Goal: Information Seeking & Learning: Learn about a topic

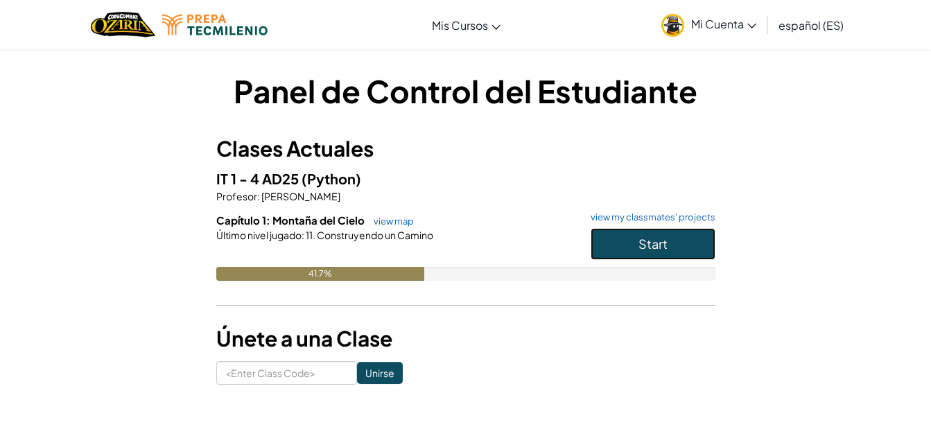
click at [631, 250] on button "Start" at bounding box center [653, 244] width 125 height 32
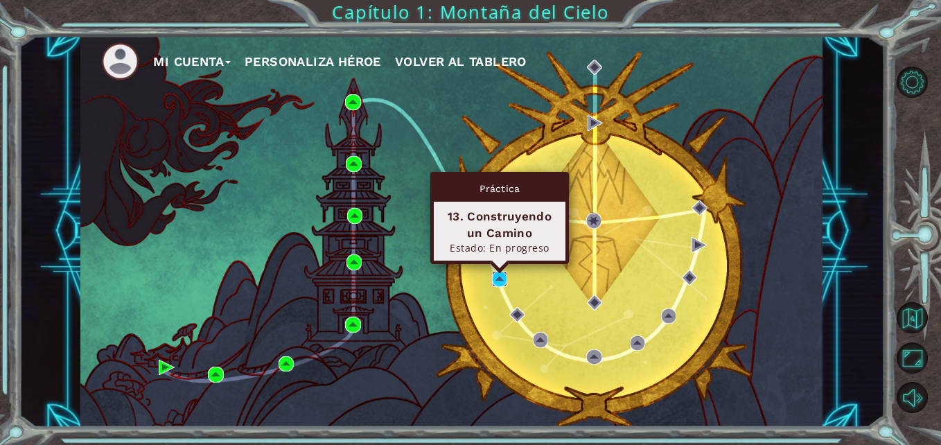
click at [498, 279] on img at bounding box center [499, 278] width 15 height 15
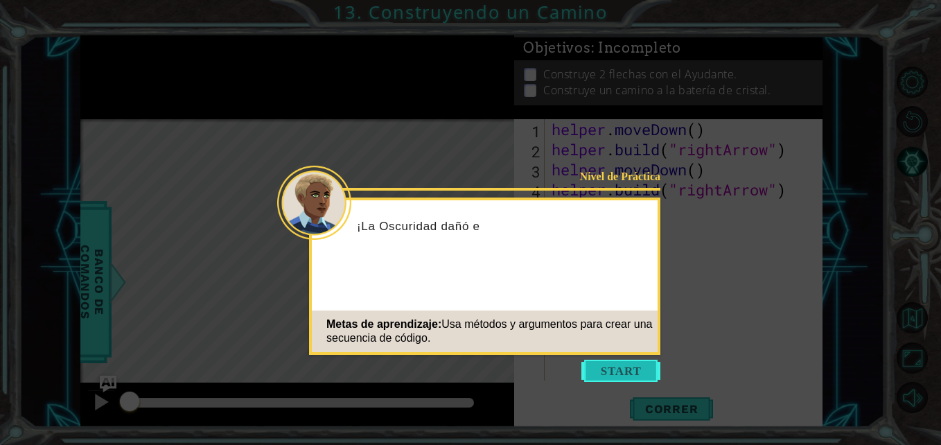
click at [609, 377] on button "Start" at bounding box center [621, 371] width 79 height 22
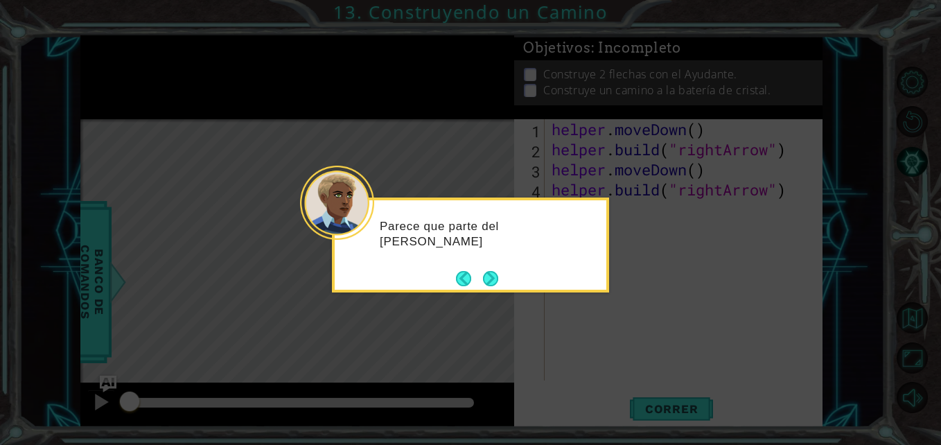
click at [489, 284] on button "Next" at bounding box center [490, 278] width 15 height 15
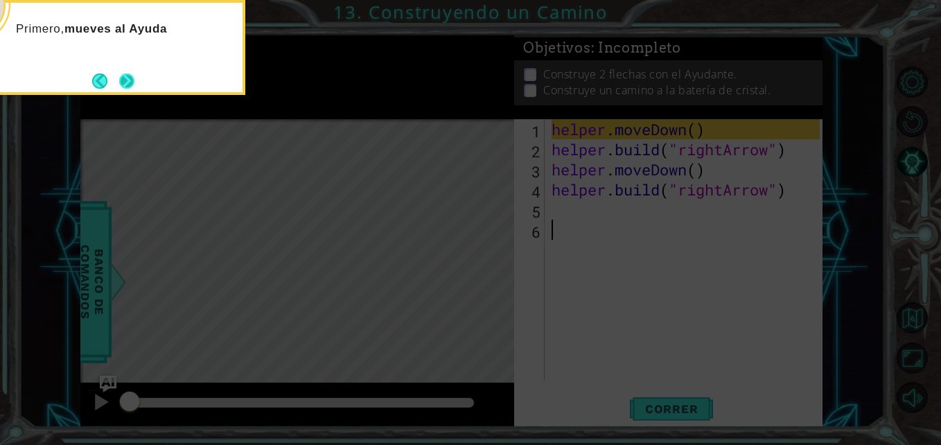
click at [119, 74] on button "Next" at bounding box center [126, 80] width 15 height 15
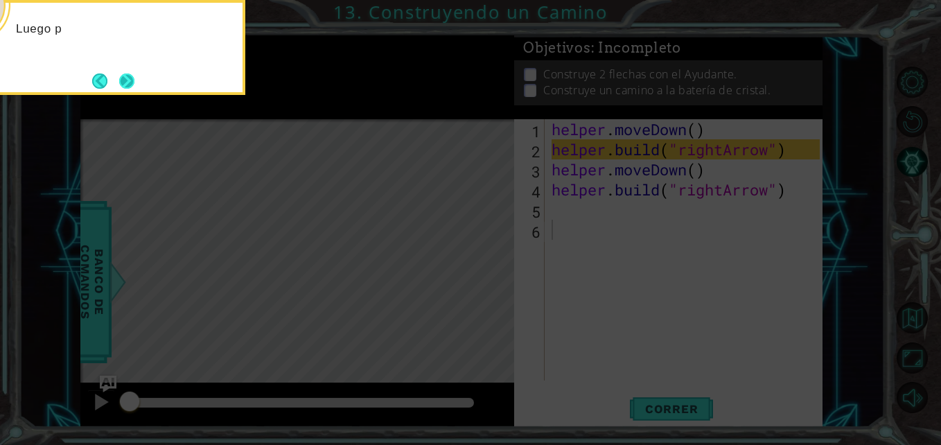
click at [130, 74] on button "Next" at bounding box center [126, 80] width 15 height 15
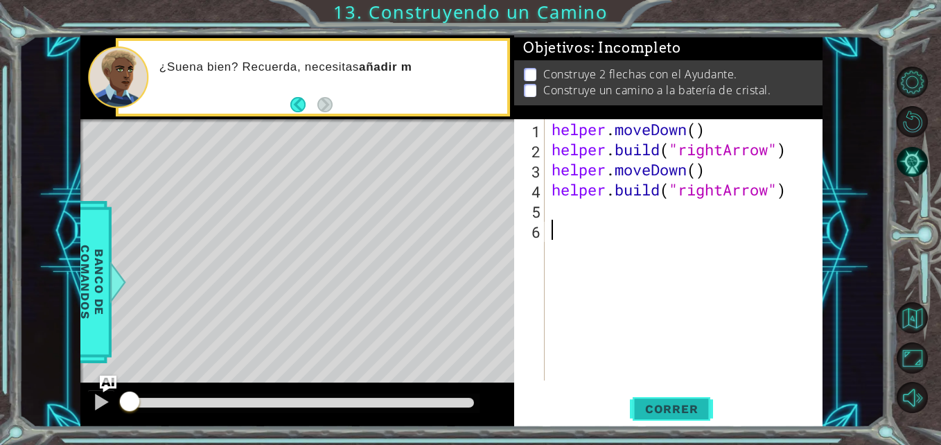
click at [662, 412] on span "Correr" at bounding box center [671, 409] width 81 height 14
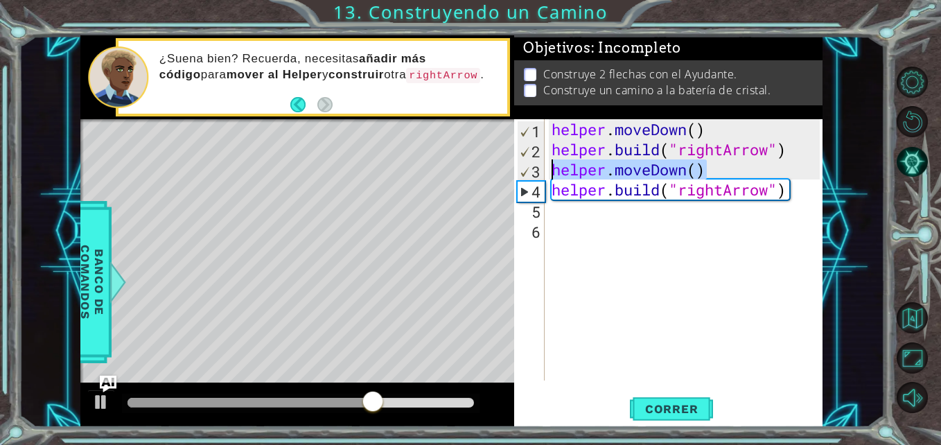
drag, startPoint x: 720, startPoint y: 160, endPoint x: 542, endPoint y: 169, distance: 177.7
click at [542, 169] on div "1 2 3 4 5 6 helper . moveDown ( ) helper . build ( "rightArrow" ) helper . move…" at bounding box center [666, 249] width 305 height 261
click at [702, 167] on div "helper . moveDown ( ) helper . build ( "rightArrow" ) helper . moveDown ( ) hel…" at bounding box center [684, 249] width 270 height 261
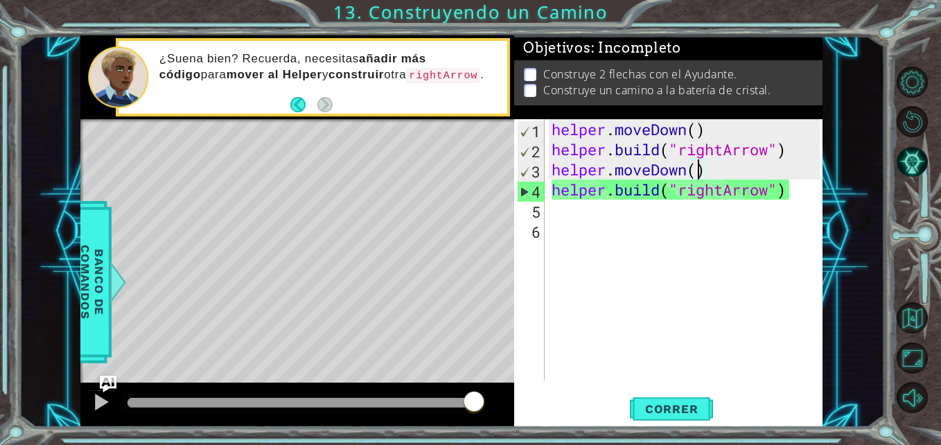
scroll to position [0, 7]
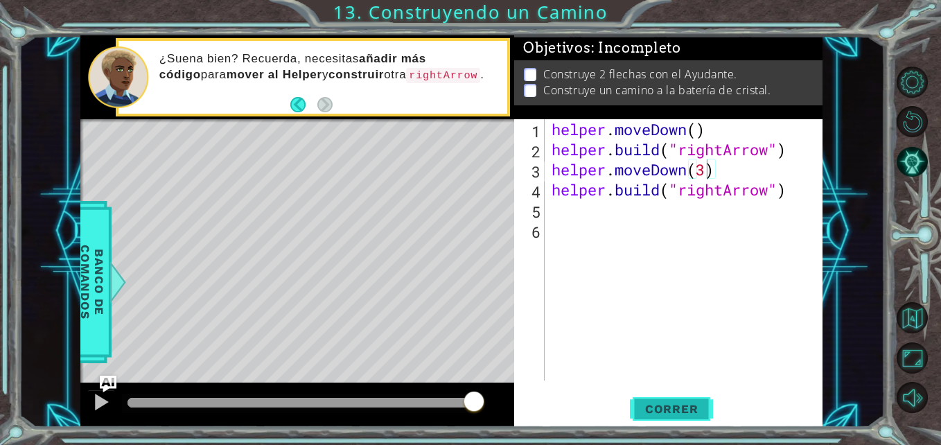
click at [688, 404] on span "Correr" at bounding box center [671, 409] width 81 height 14
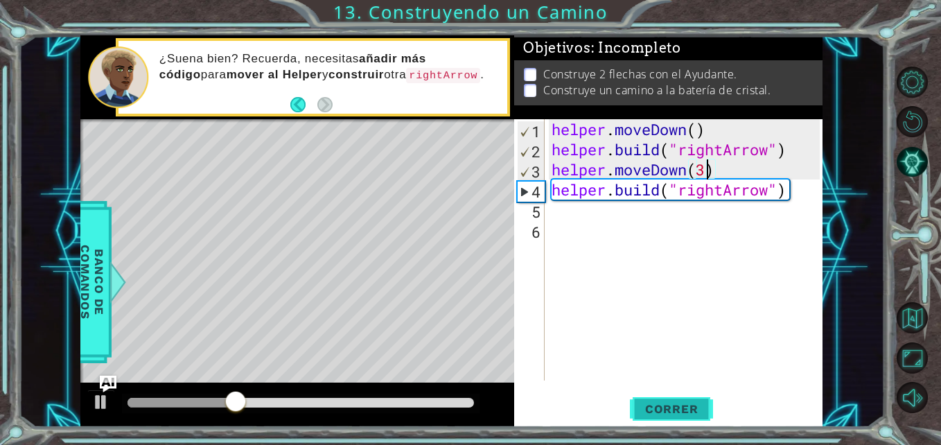
click at [679, 406] on span "Correr" at bounding box center [671, 409] width 81 height 14
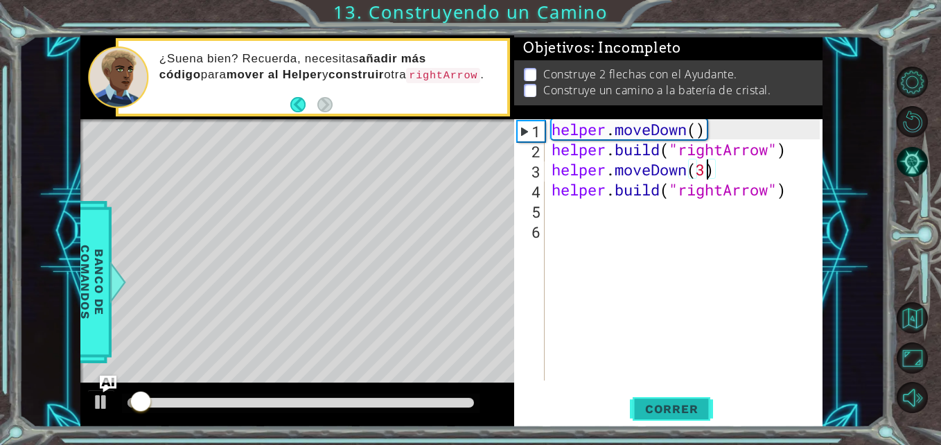
click at [686, 404] on span "Correr" at bounding box center [671, 409] width 81 height 14
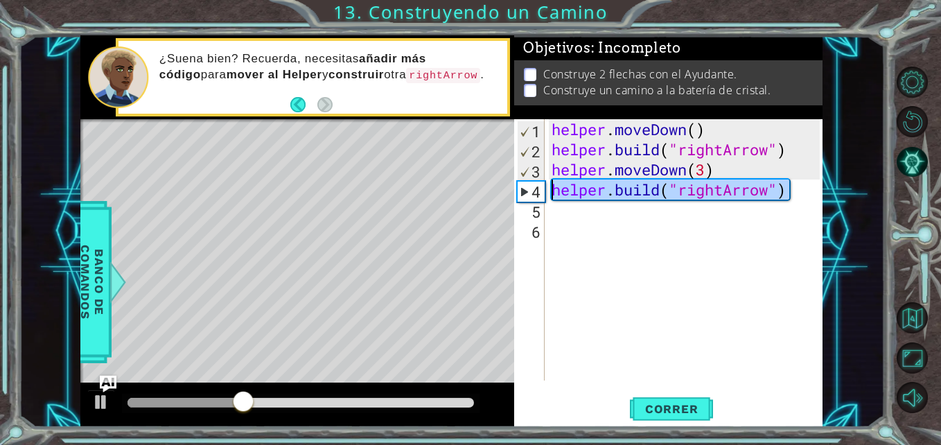
drag, startPoint x: 799, startPoint y: 195, endPoint x: 489, endPoint y: 186, distance: 310.7
click at [489, 186] on div "1 ההההההההההההההההההההההההההההההההההההההההההההההההההההההההההההההההההההההההההההה…" at bounding box center [451, 231] width 742 height 392
type textarea "[DOMAIN_NAME]("rightArrow")"
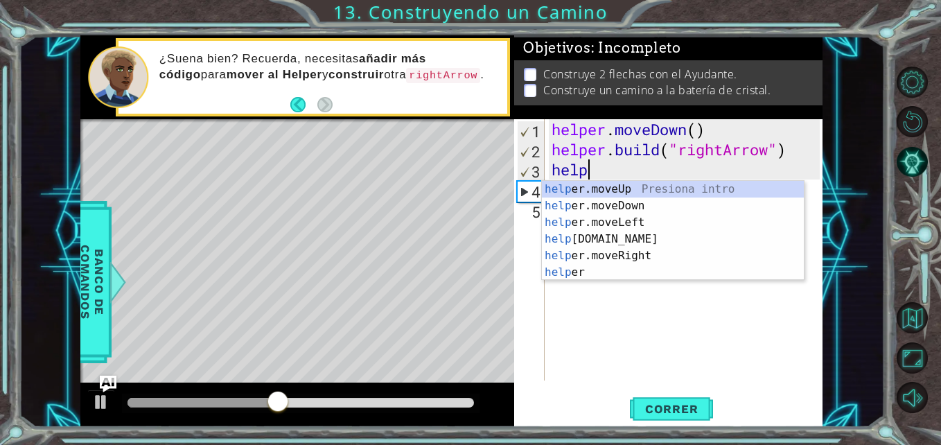
type textarea "h"
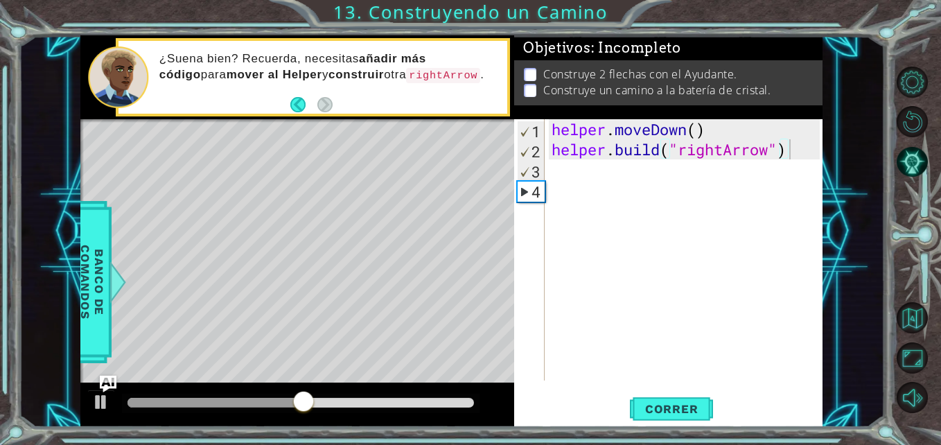
click at [663, 444] on div "1 ההההההההההההההההההההההההההההההההההההההההההההההההההההההההההההההההההההההההההההה…" at bounding box center [470, 222] width 941 height 445
click at [664, 404] on span "Correr" at bounding box center [671, 409] width 81 height 14
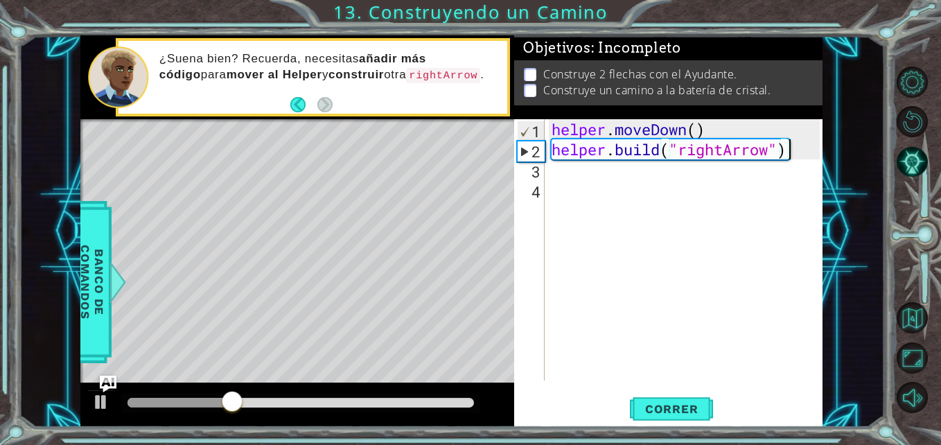
click at [717, 123] on div "helper . moveDown ( ) helper . build ( "rightArrow" )" at bounding box center [687, 270] width 277 height 302
type textarea "helper.moveDown()"
click at [778, 162] on div "helper . moveDown ( ) helper . build ( "rightArrow" )" at bounding box center [687, 270] width 277 height 302
click at [774, 155] on div "helper . moveDown ( ) helper . build ( "rightArrow" )" at bounding box center [687, 270] width 277 height 302
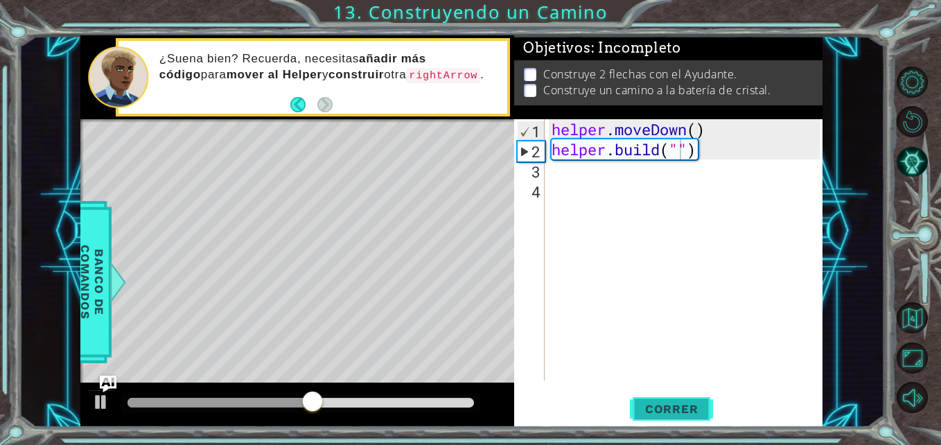
click at [656, 406] on span "Correr" at bounding box center [671, 409] width 81 height 14
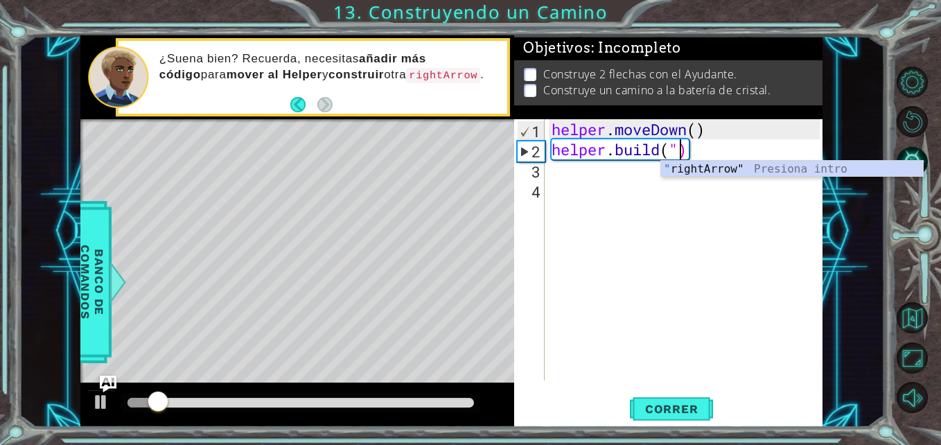
type textarea "[DOMAIN_NAME]()"
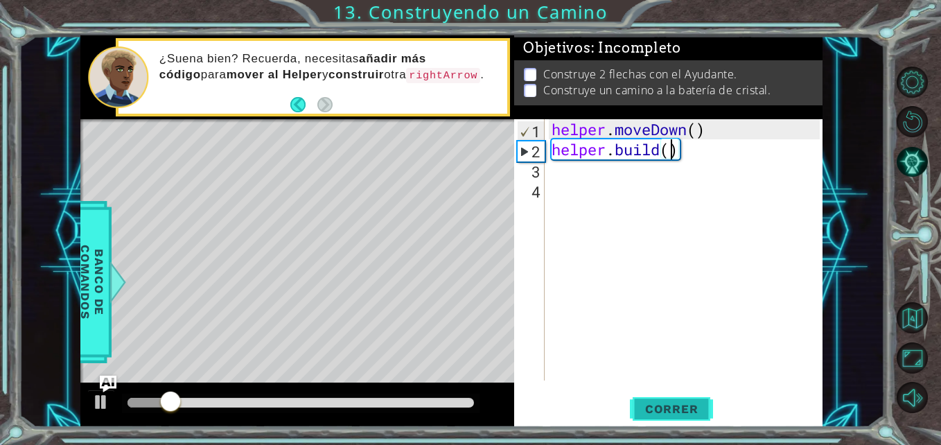
click at [673, 409] on span "Correr" at bounding box center [671, 409] width 81 height 14
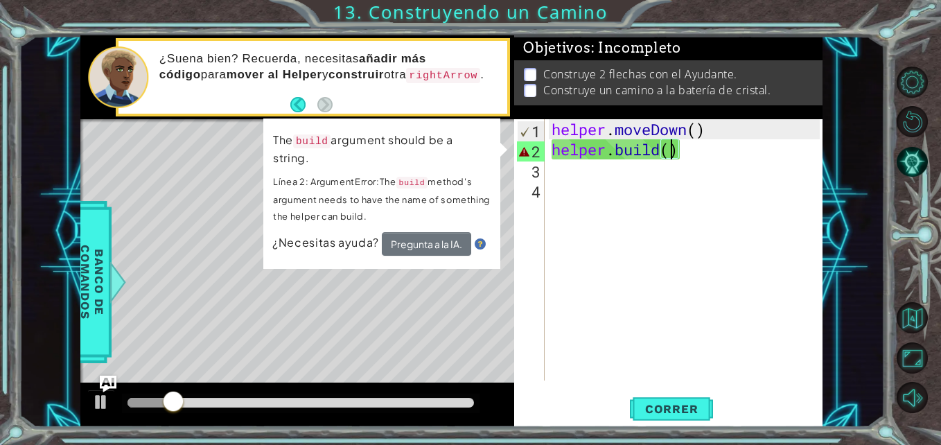
click at [655, 144] on div "helper . moveDown ( ) helper . build ( )" at bounding box center [687, 270] width 277 height 302
click at [717, 155] on div "helper . moveDown ( ) helper . build ( )" at bounding box center [687, 270] width 277 height 302
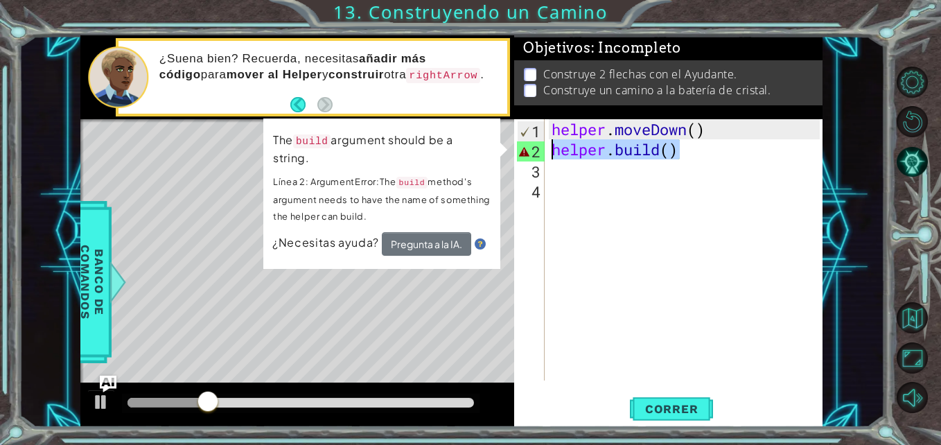
drag, startPoint x: 697, startPoint y: 150, endPoint x: 552, endPoint y: 151, distance: 144.2
click at [552, 151] on div "helper . moveDown ( ) helper . build ( )" at bounding box center [687, 270] width 277 height 302
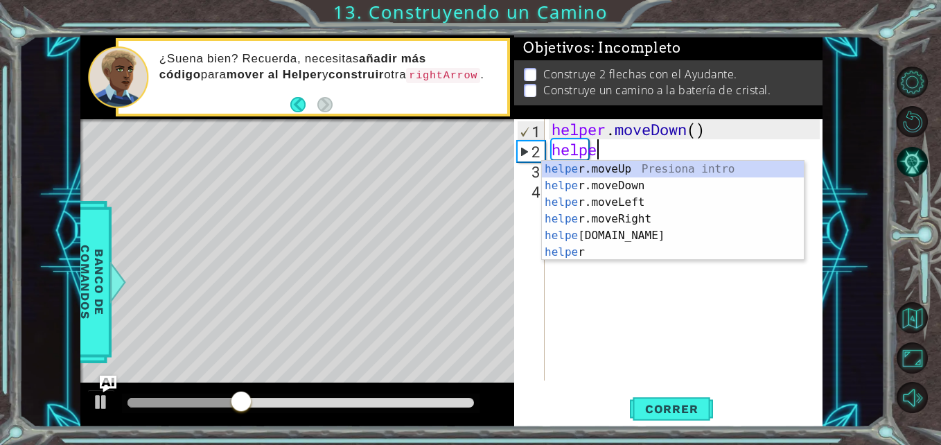
scroll to position [0, 2]
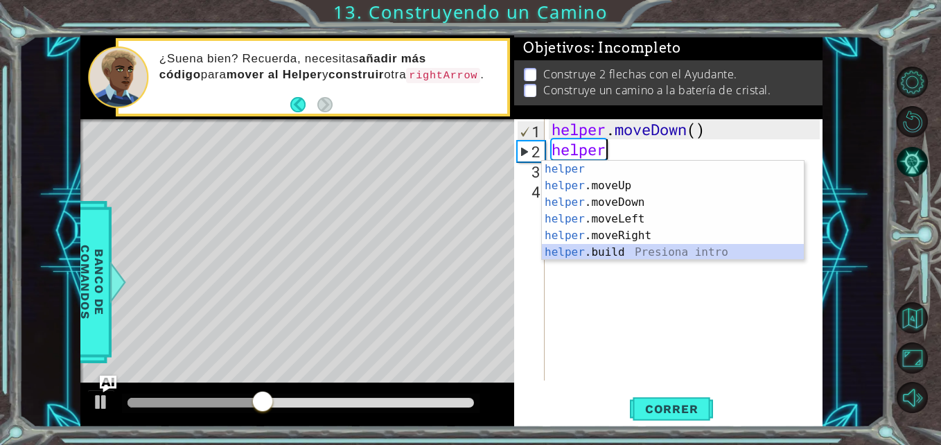
click at [660, 252] on div "helper Presiona intro helper .moveUp Presiona intro helper .moveDown Presiona i…" at bounding box center [673, 227] width 262 height 133
type textarea "[DOMAIN_NAME]("rightArrow")"
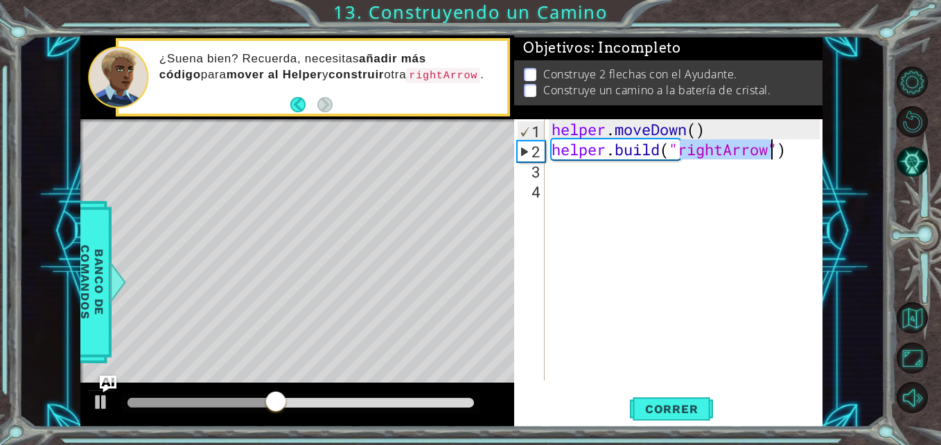
click at [708, 319] on div "helper . moveDown ( ) helper . build ( "rightArrow" )" at bounding box center [687, 270] width 277 height 302
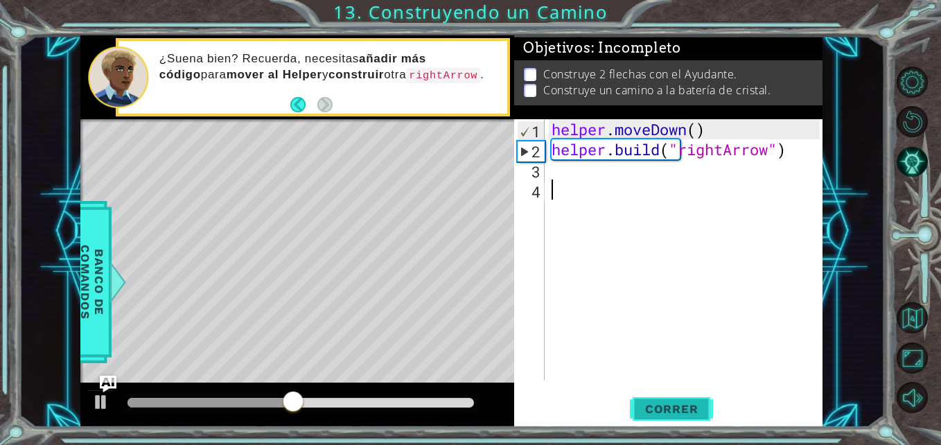
click at [681, 410] on span "Correr" at bounding box center [671, 409] width 81 height 14
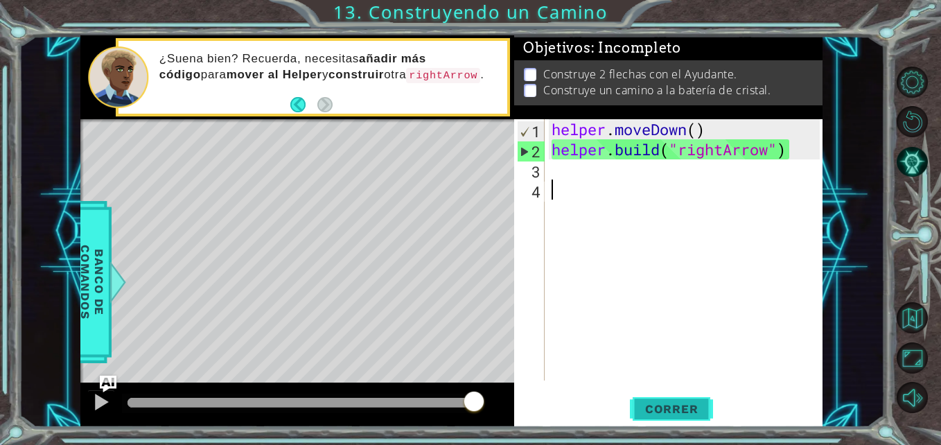
click at [649, 407] on span "Correr" at bounding box center [671, 409] width 81 height 14
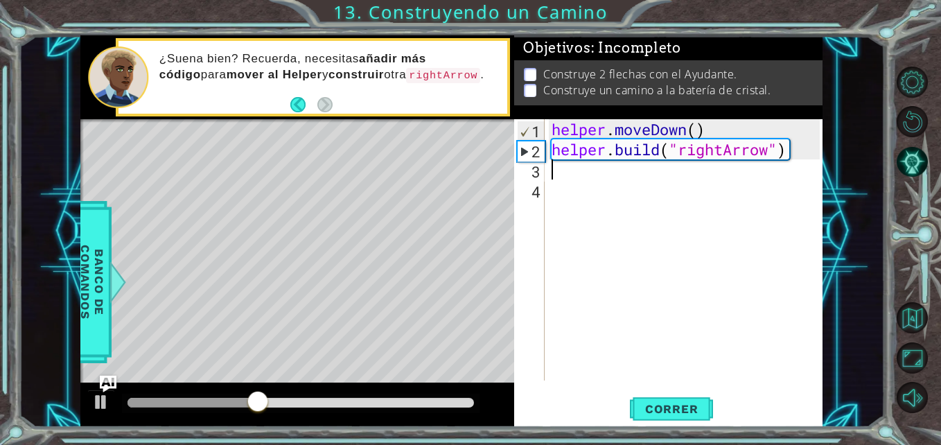
drag, startPoint x: 801, startPoint y: 177, endPoint x: 737, endPoint y: 170, distance: 64.9
click at [737, 170] on div "helper . moveDown ( ) helper . build ( "rightArrow" )" at bounding box center [687, 270] width 277 height 302
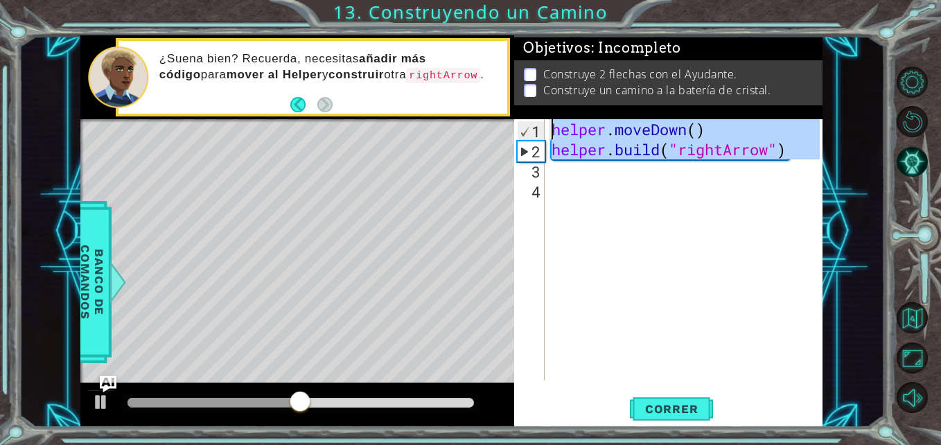
drag, startPoint x: 715, startPoint y: 175, endPoint x: 535, endPoint y: 116, distance: 189.6
click at [535, 116] on div "Objetivos : Incompleto Construye 2 flechas con el Ayudante. Construye un camino…" at bounding box center [668, 231] width 308 height 392
type textarea "helper.moveDown() [DOMAIN_NAME]("rightArrow")"
click at [745, 166] on div "helper . moveDown ( ) helper . build ( "rightArrow" )" at bounding box center [684, 249] width 270 height 261
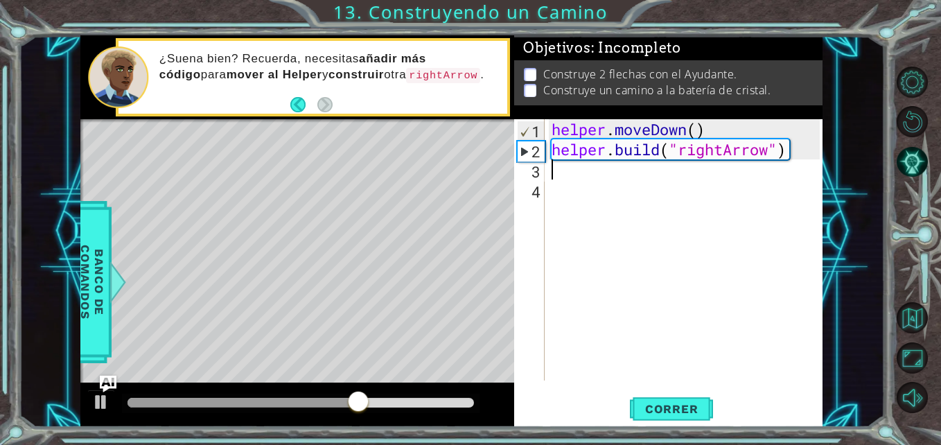
click at [775, 156] on div "helper . moveDown ( ) helper . build ( "rightArrow" )" at bounding box center [687, 270] width 277 height 302
type textarea "[DOMAIN_NAME]("rightArrow")"
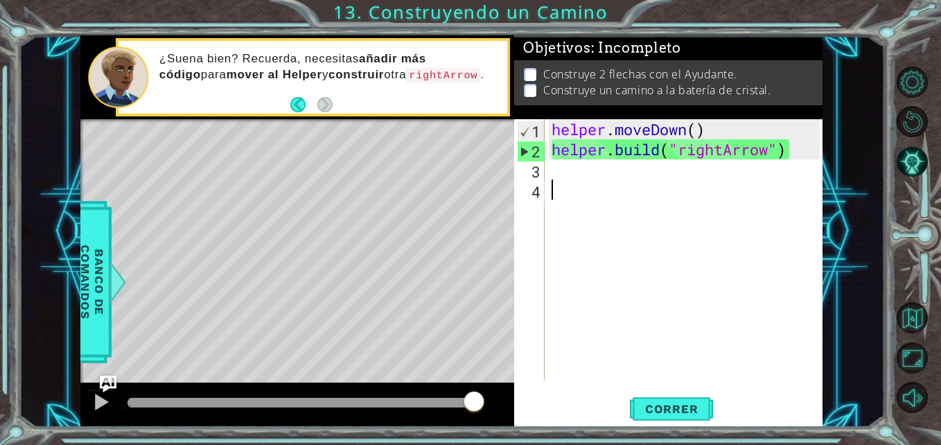
click at [721, 223] on div "helper . moveDown ( ) helper . build ( "rightArrow" )" at bounding box center [687, 270] width 277 height 302
click at [677, 190] on div "helper . moveDown ( ) helper . build ( "rightArrow" )" at bounding box center [687, 270] width 277 height 302
click at [673, 174] on div "helper . moveDown ( ) helper . build ( "rightArrow" )" at bounding box center [687, 270] width 277 height 302
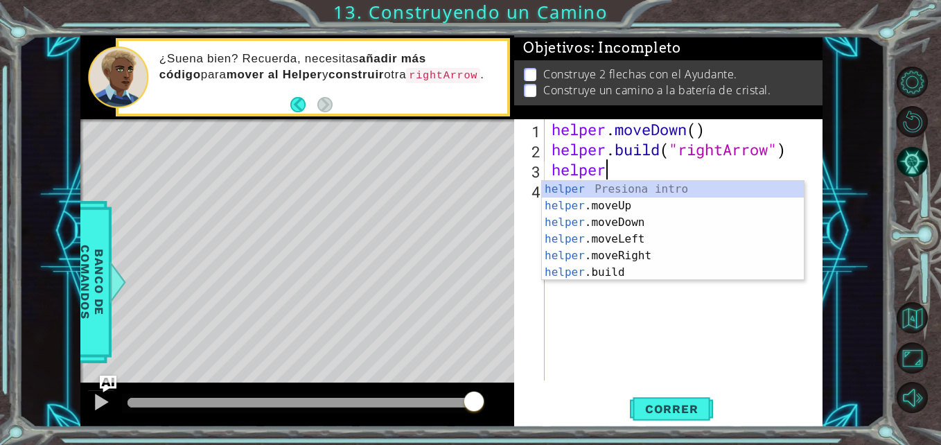
scroll to position [0, 2]
click at [675, 250] on div "helper Presiona intro helper .moveUp Presiona intro helper .moveDown Presiona i…" at bounding box center [673, 247] width 262 height 133
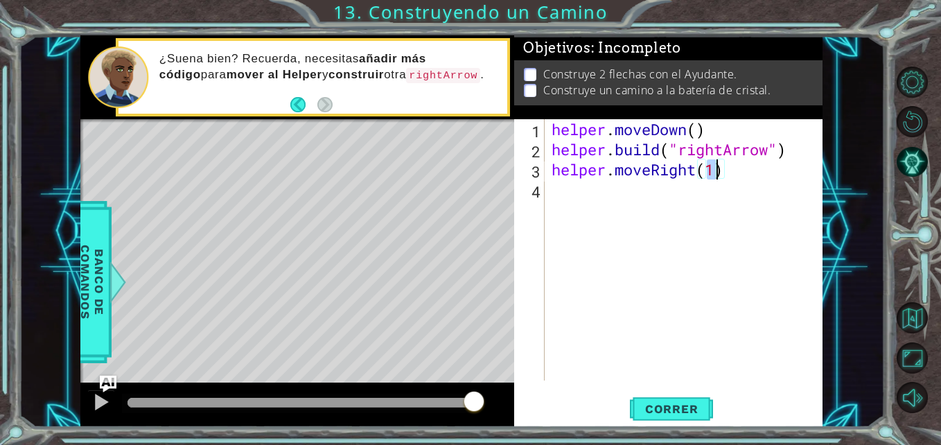
scroll to position [0, 7]
click at [700, 404] on span "Correr" at bounding box center [671, 409] width 81 height 14
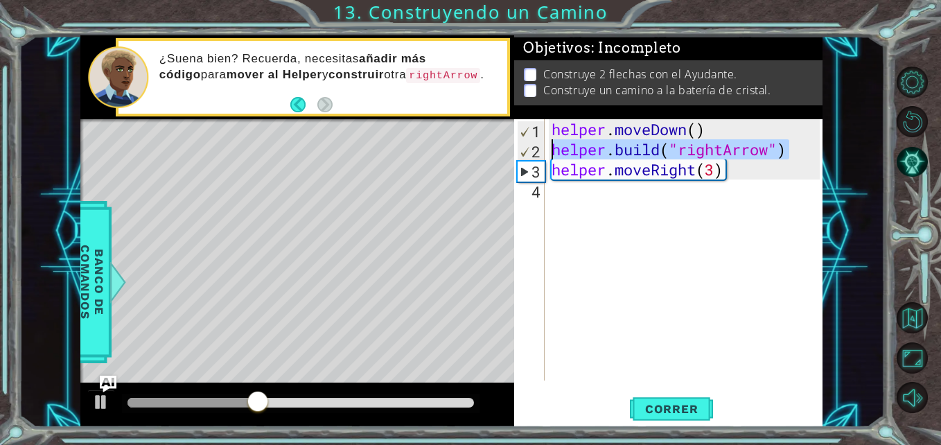
drag, startPoint x: 794, startPoint y: 149, endPoint x: 539, endPoint y: 157, distance: 255.2
click at [539, 157] on div "helper.moveRight(3) 1 2 3 4 helper . moveDown ( ) helper . build ( "rightArrow"…" at bounding box center [666, 249] width 305 height 261
type textarea "[DOMAIN_NAME]("rightArrow")"
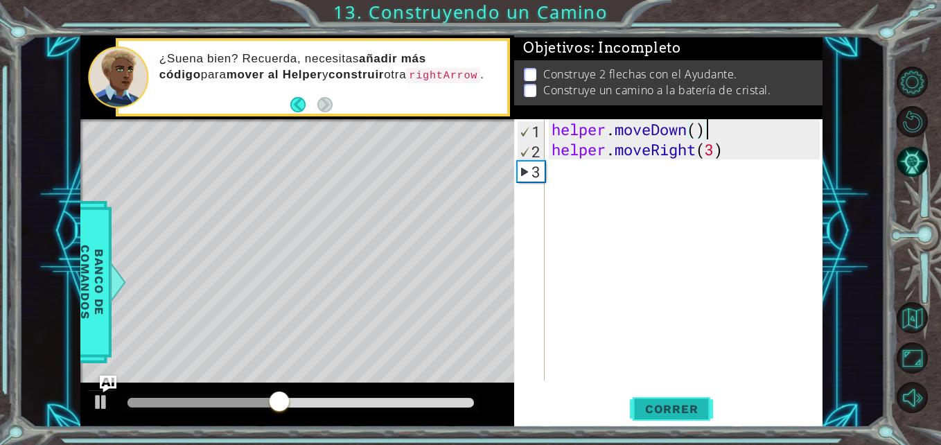
click at [679, 401] on button "Correr" at bounding box center [671, 409] width 83 height 31
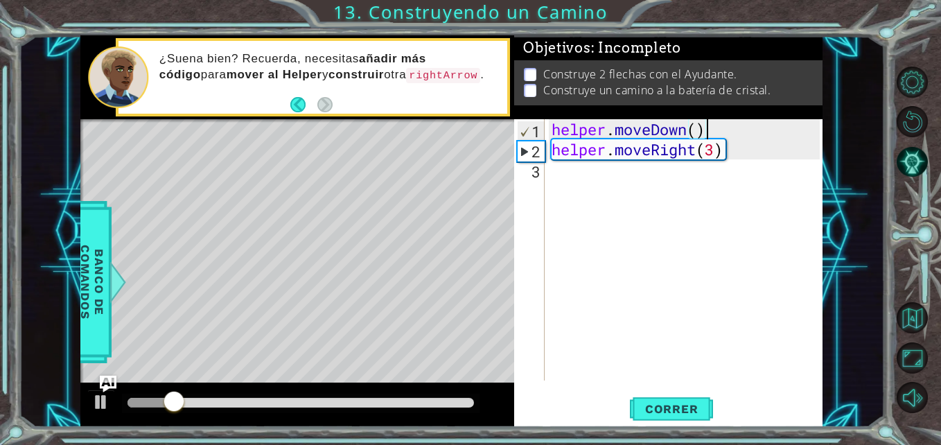
type textarea "helper.moveDown() [DOMAIN_NAME]("rightArrow")"
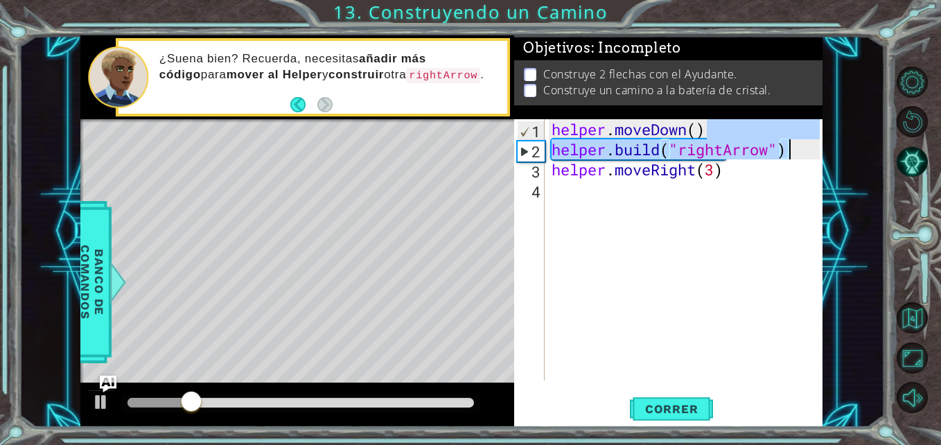
click at [710, 234] on div "helper . moveDown ( ) helper . build ( "rightArrow" ) helper . moveRight ( 3 )" at bounding box center [687, 270] width 277 height 302
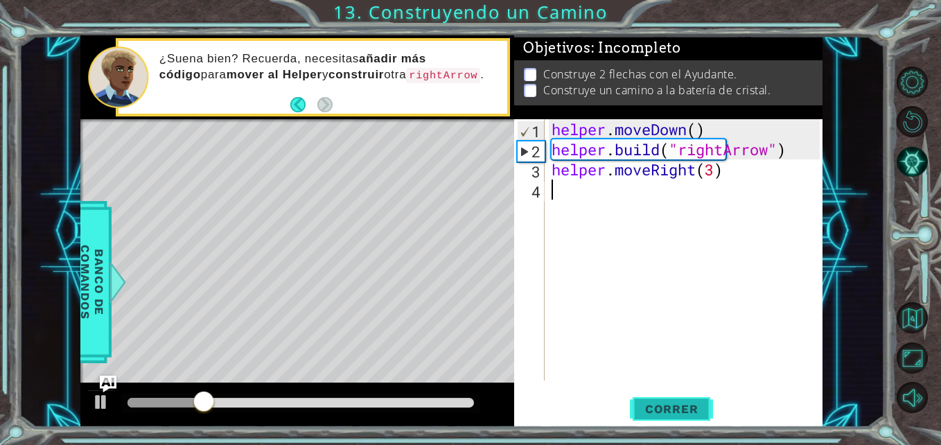
click at [667, 409] on span "Correr" at bounding box center [671, 409] width 81 height 14
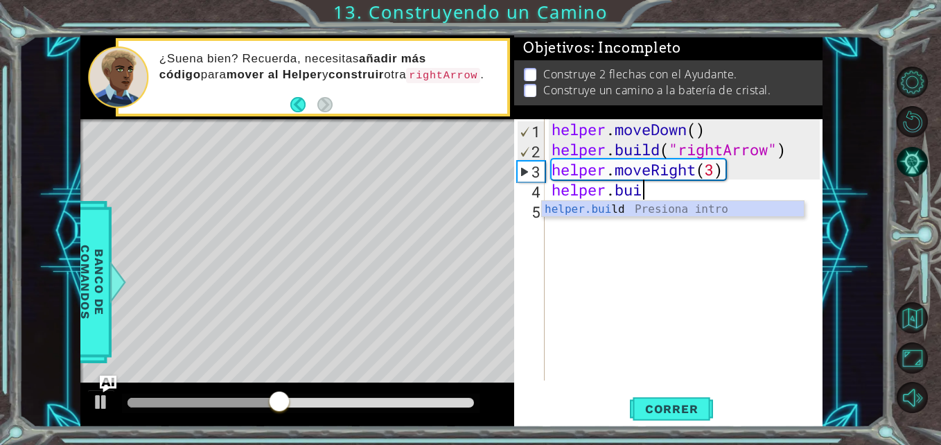
scroll to position [0, 4]
type textarea "[DOMAIN_NAME]"
drag, startPoint x: 659, startPoint y: 215, endPoint x: 639, endPoint y: 215, distance: 20.1
click at [639, 215] on div "[DOMAIN_NAME] Presiona intro" at bounding box center [673, 226] width 262 height 50
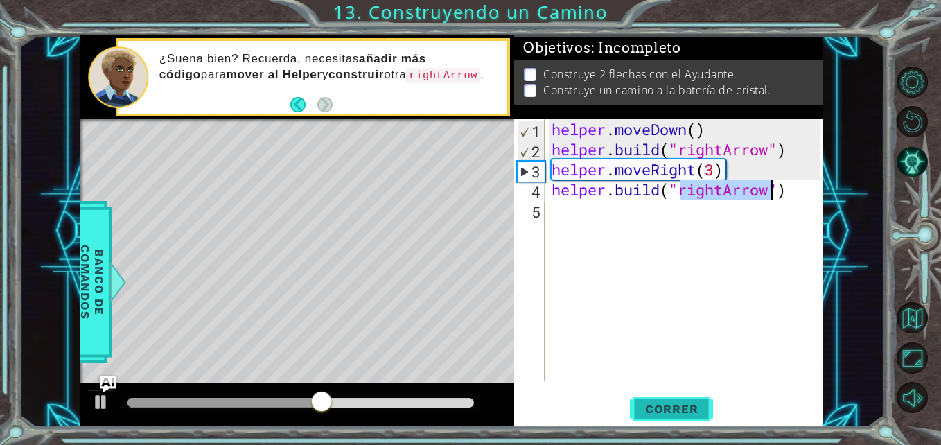
type textarea "[DOMAIN_NAME]("rightArrow")"
click at [672, 408] on span "Correr" at bounding box center [671, 409] width 81 height 14
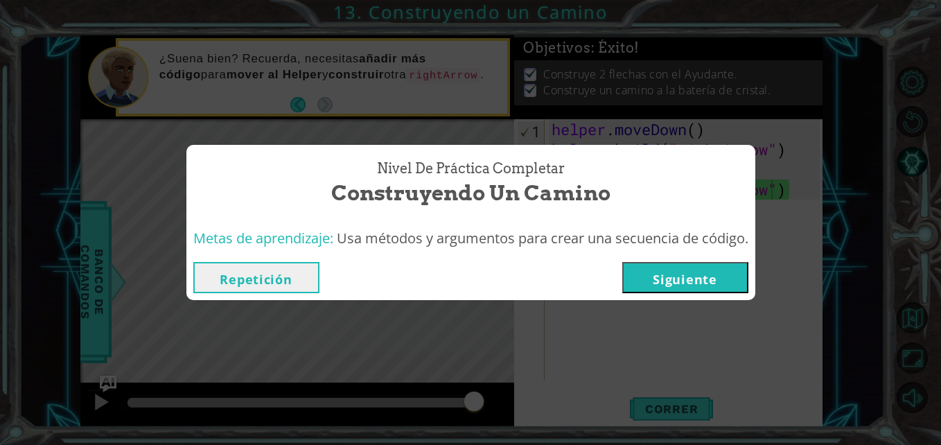
click at [695, 273] on button "Siguiente" at bounding box center [685, 277] width 126 height 31
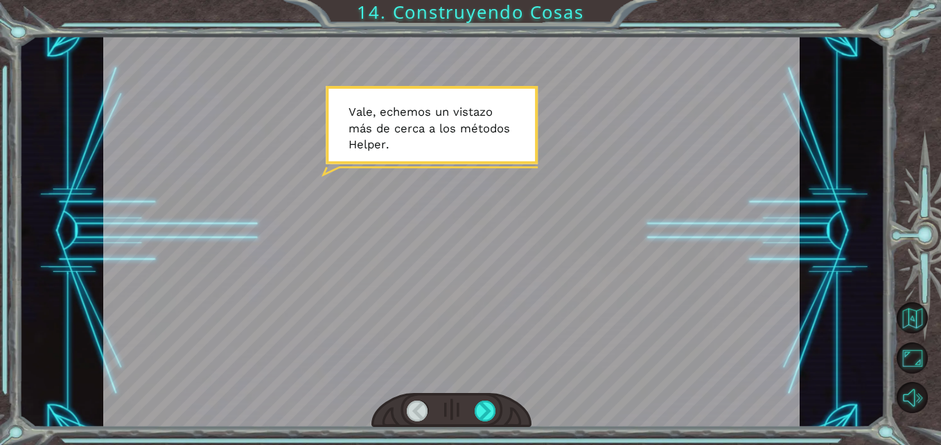
click at [593, 270] on div at bounding box center [451, 231] width 697 height 392
click at [462, 150] on div at bounding box center [451, 231] width 697 height 392
click at [486, 404] on div at bounding box center [485, 411] width 21 height 21
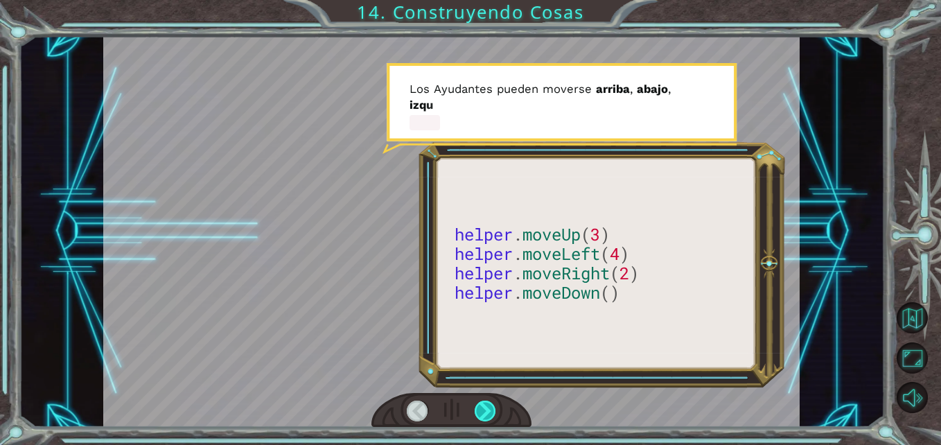
click at [486, 404] on div at bounding box center [485, 411] width 21 height 21
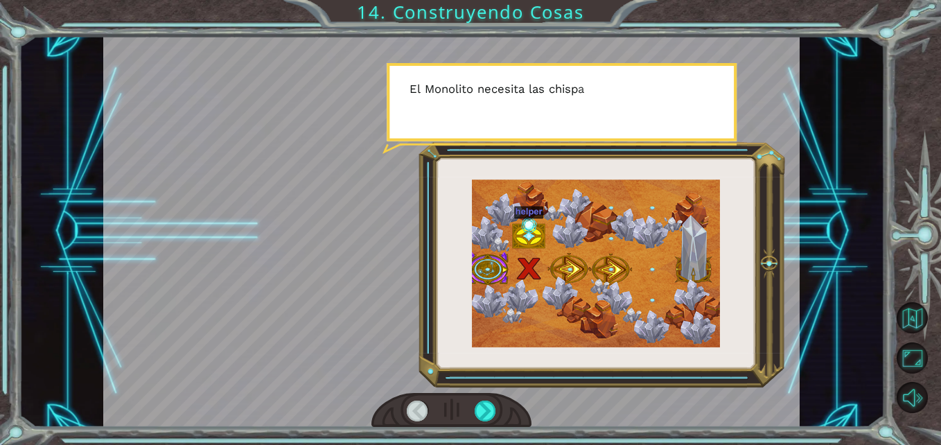
click at [412, 417] on div at bounding box center [417, 411] width 21 height 21
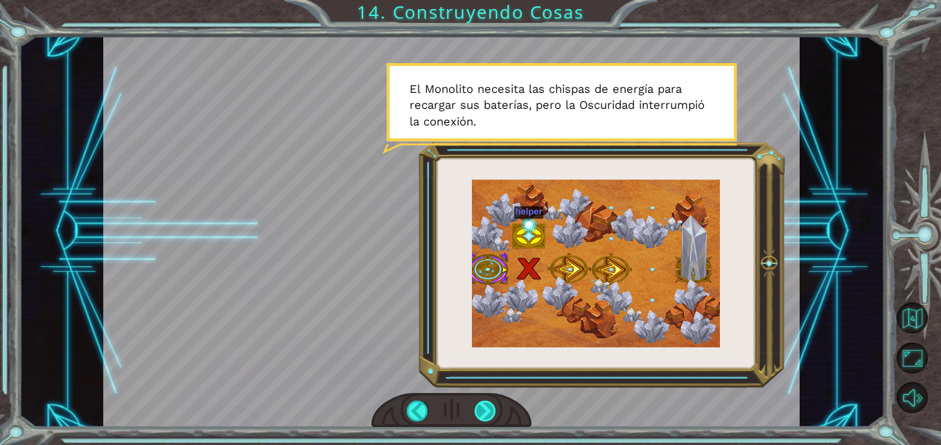
drag, startPoint x: 486, startPoint y: 399, endPoint x: 478, endPoint y: 411, distance: 14.4
click at [478, 411] on div at bounding box center [485, 411] width 21 height 21
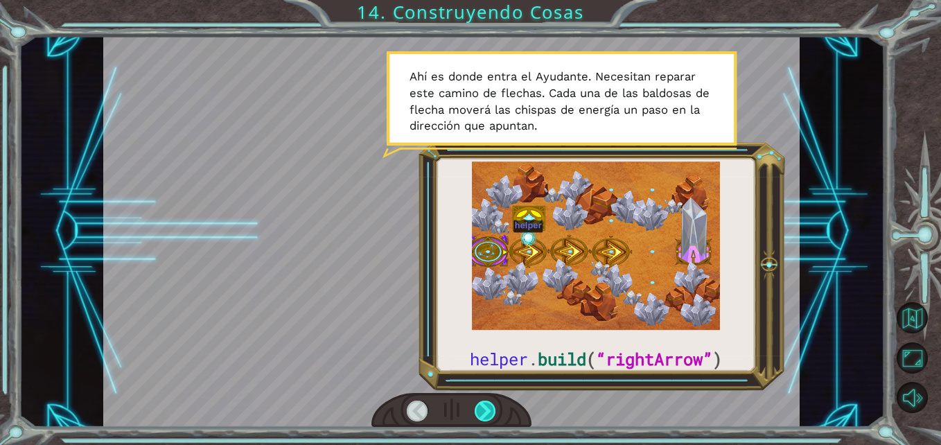
click at [478, 411] on div at bounding box center [485, 411] width 21 height 21
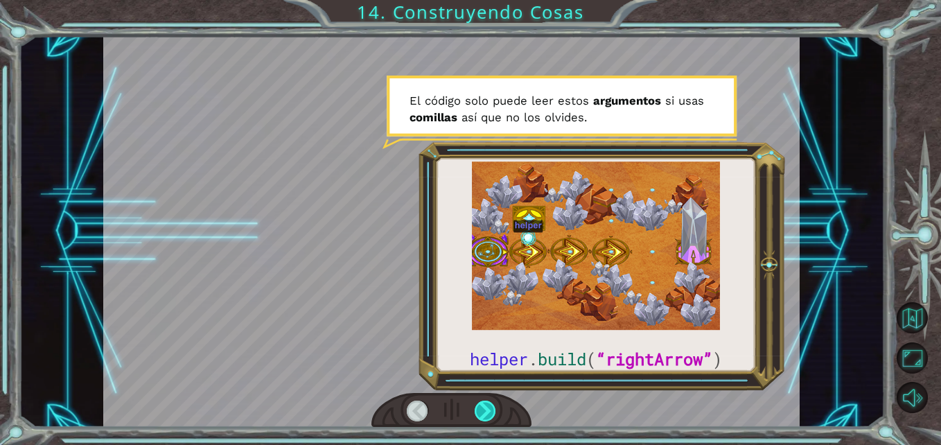
click at [478, 411] on div at bounding box center [485, 411] width 21 height 21
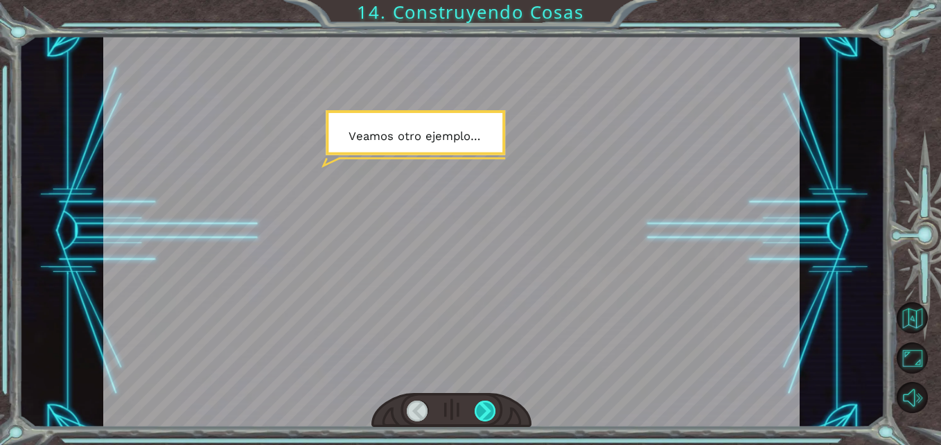
click at [487, 411] on div at bounding box center [485, 411] width 21 height 21
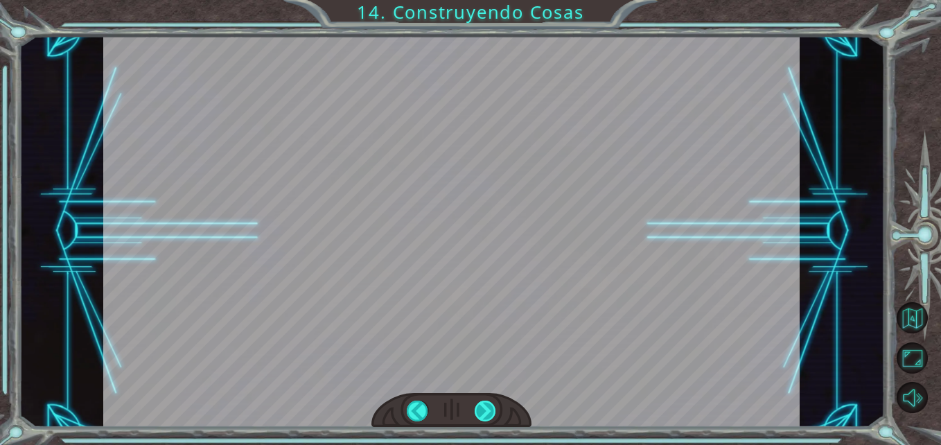
click at [487, 0] on div "helper . build ( “rightArrow” ) V a l e , e c h e m o s u n v i s t a z o m á s…" at bounding box center [470, 0] width 941 height 0
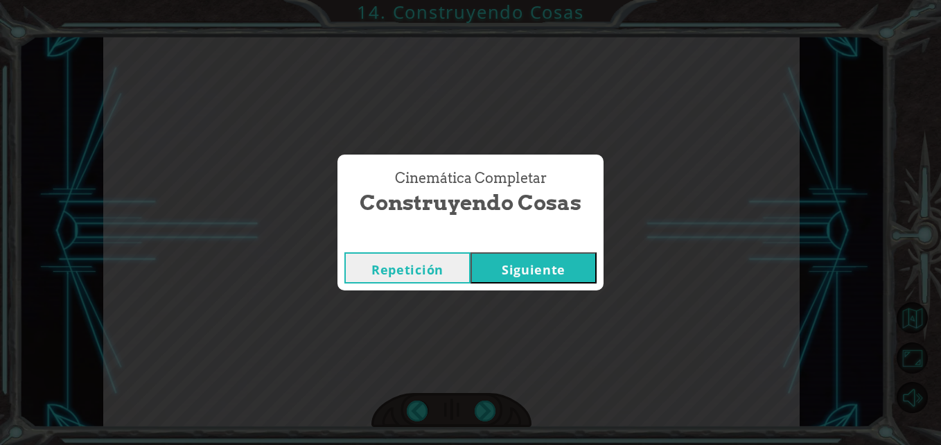
click at [530, 263] on button "Siguiente" at bounding box center [534, 267] width 126 height 31
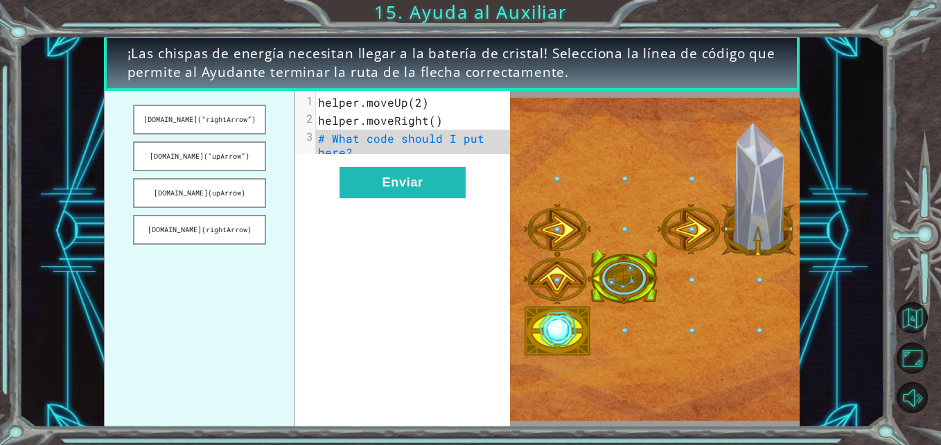
drag, startPoint x: 242, startPoint y: 123, endPoint x: 374, endPoint y: 134, distance: 132.2
click at [374, 134] on div "[DOMAIN_NAME](“rightArrow”) [DOMAIN_NAME](“upArrow”) [DOMAIN_NAME](upArrow) [DO…" at bounding box center [307, 259] width 407 height 336
drag, startPoint x: 260, startPoint y: 114, endPoint x: 295, endPoint y: 116, distance: 35.4
click at [290, 116] on ul "[DOMAIN_NAME](“rightArrow”) [DOMAIN_NAME](“upArrow”) [DOMAIN_NAME](upArrow) [DO…" at bounding box center [200, 259] width 192 height 336
drag, startPoint x: 369, startPoint y: 139, endPoint x: 256, endPoint y: 144, distance: 113.8
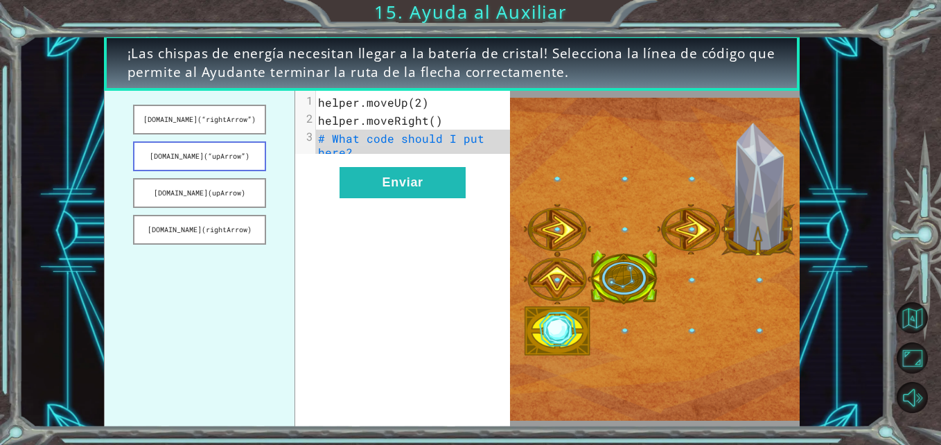
click at [256, 144] on div "[DOMAIN_NAME](“rightArrow”) [DOMAIN_NAME](“upArrow”) [DOMAIN_NAME](upArrow) [DO…" at bounding box center [307, 259] width 407 height 336
drag, startPoint x: 404, startPoint y: 130, endPoint x: 318, endPoint y: 143, distance: 86.9
click at [318, 143] on pre "# What code should I put here?" at bounding box center [418, 146] width 204 height 32
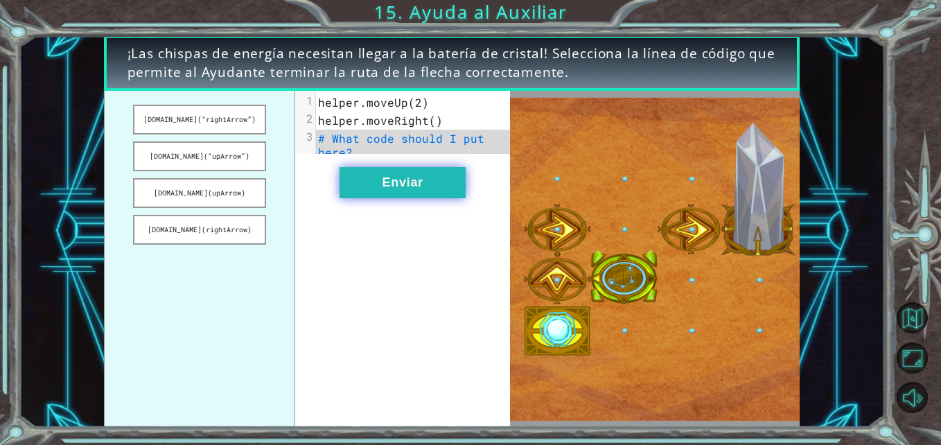
click at [436, 198] on button "Enviar" at bounding box center [403, 182] width 126 height 31
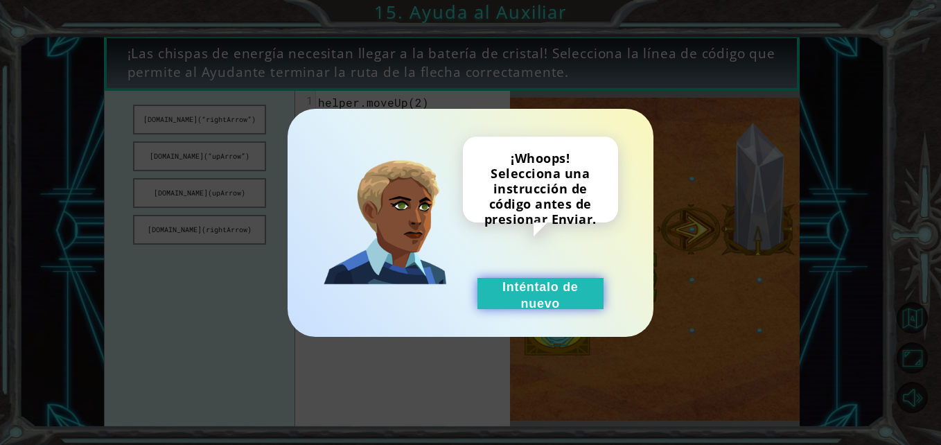
click at [531, 286] on button "Inténtalo de nuevo" at bounding box center [541, 293] width 126 height 31
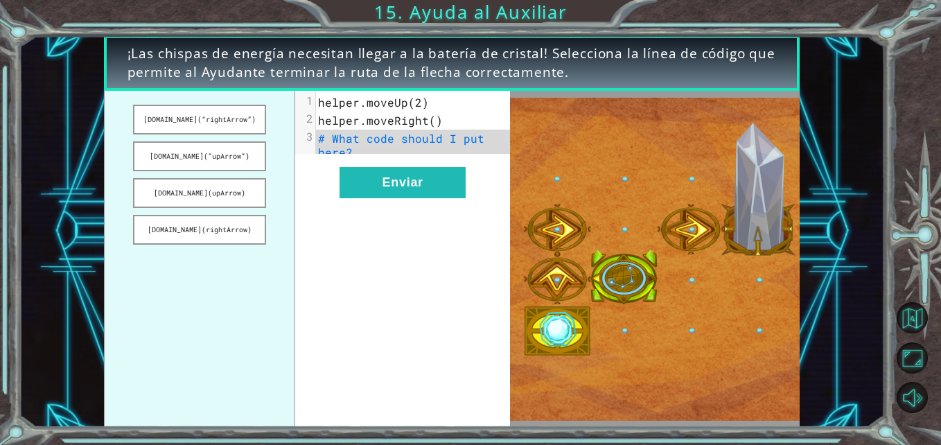
click at [377, 131] on span "# What code should I put here?" at bounding box center [404, 145] width 173 height 28
click at [200, 171] on button "[DOMAIN_NAME](“upArrow”)" at bounding box center [199, 156] width 133 height 30
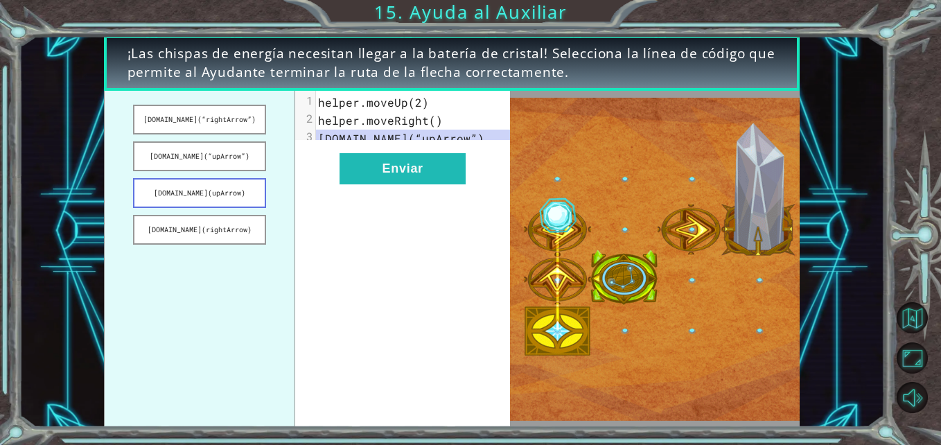
click at [175, 194] on button "[DOMAIN_NAME](upArrow)" at bounding box center [199, 193] width 133 height 30
click at [212, 234] on button "[DOMAIN_NAME](rightArrow)" at bounding box center [199, 230] width 133 height 30
click at [211, 209] on ul "[DOMAIN_NAME](“rightArrow”) [DOMAIN_NAME](“upArrow”) [DOMAIN_NAME](upArrow) [DO…" at bounding box center [200, 259] width 192 height 336
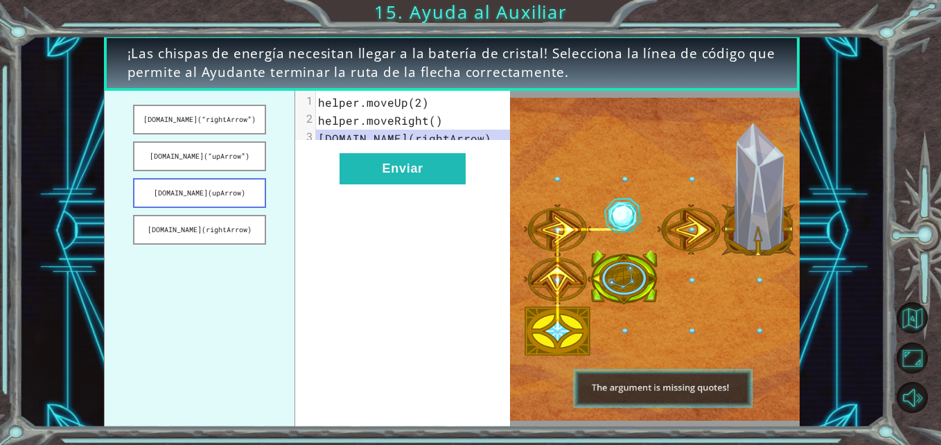
click at [214, 202] on button "[DOMAIN_NAME](upArrow)" at bounding box center [199, 193] width 133 height 30
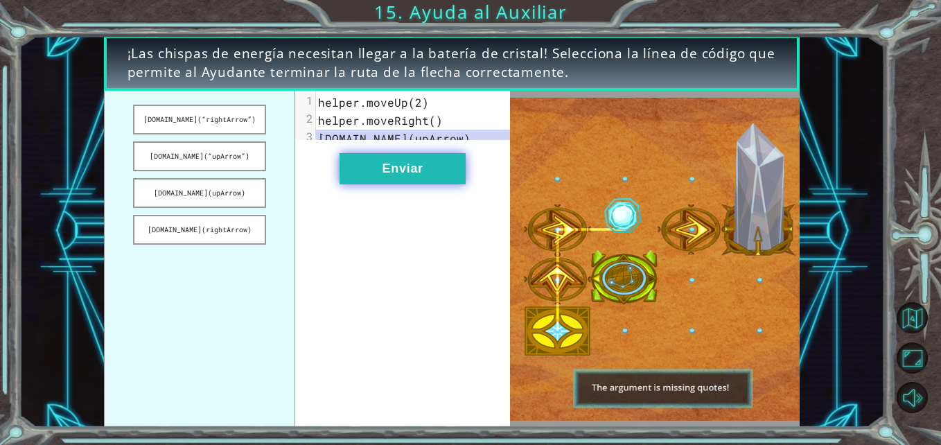
click at [343, 184] on button "Enviar" at bounding box center [403, 168] width 126 height 31
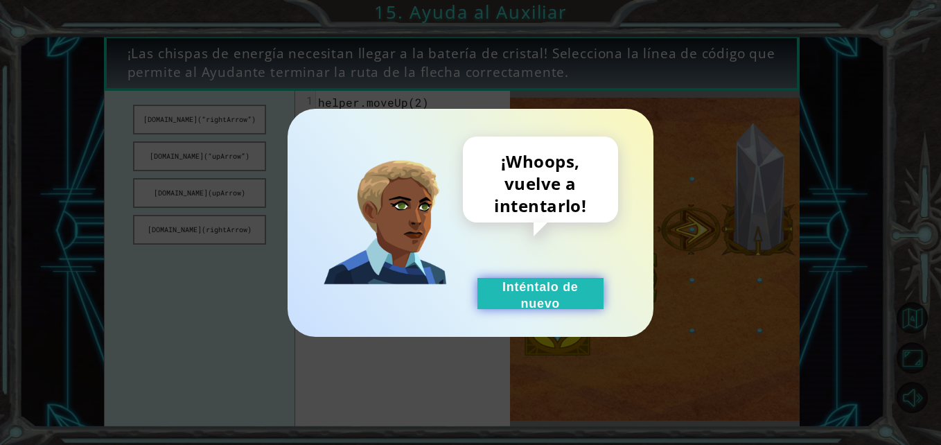
click at [562, 301] on button "Inténtalo de nuevo" at bounding box center [541, 293] width 126 height 31
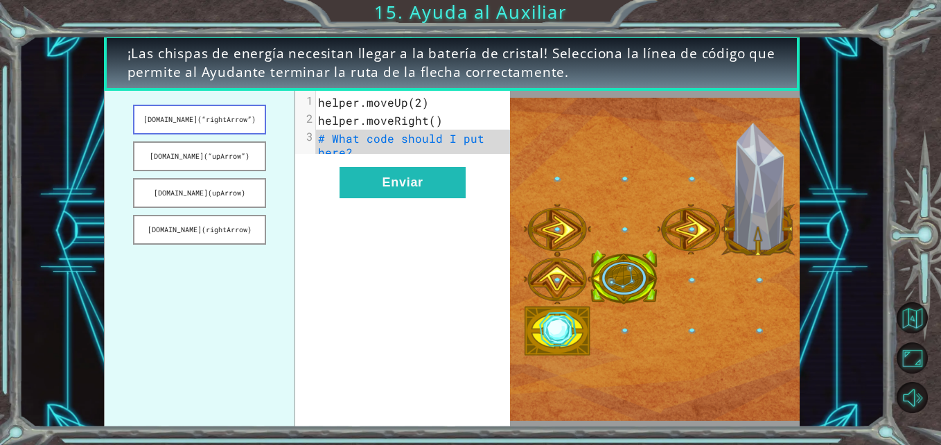
click at [192, 115] on button "[DOMAIN_NAME](“rightArrow”)" at bounding box center [199, 120] width 133 height 30
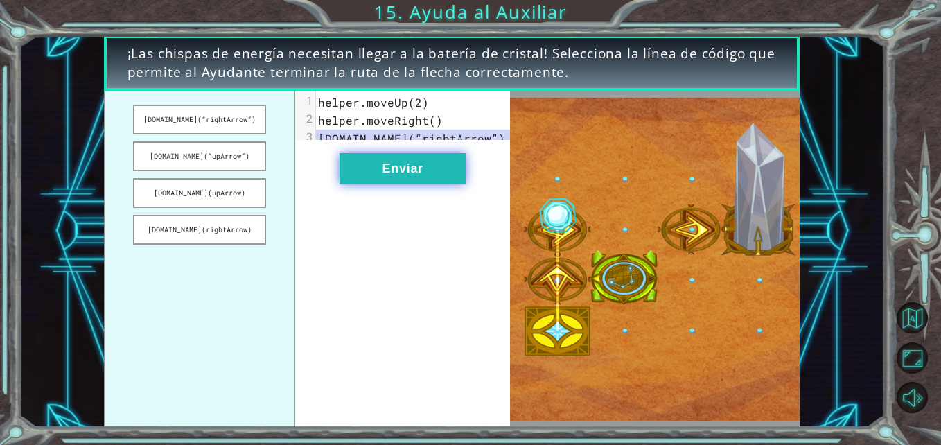
click at [431, 180] on button "Enviar" at bounding box center [403, 168] width 126 height 31
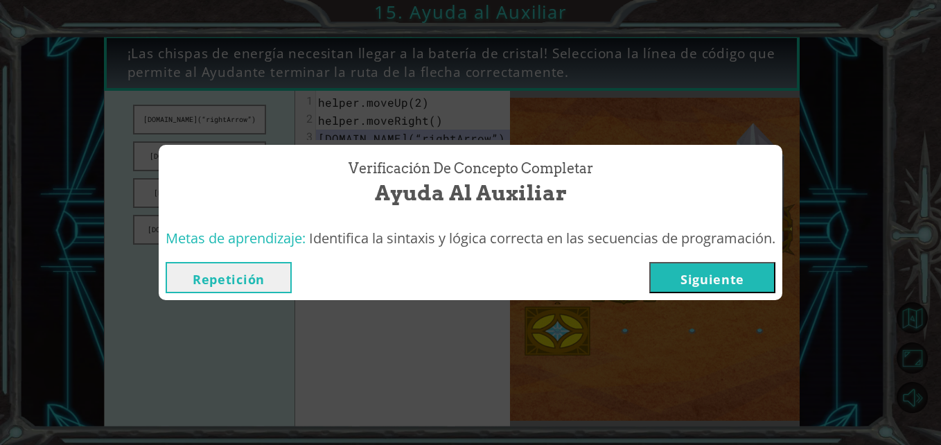
click at [715, 290] on button "Siguiente" at bounding box center [713, 277] width 126 height 31
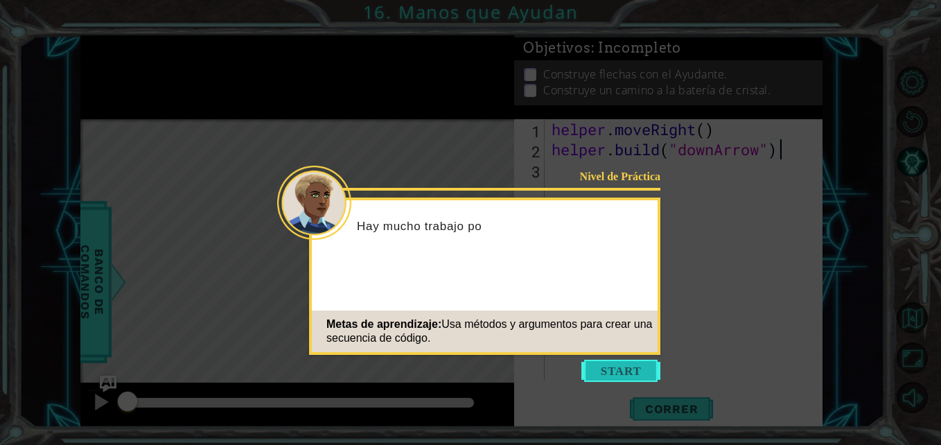
click at [631, 363] on button "Start" at bounding box center [621, 371] width 79 height 22
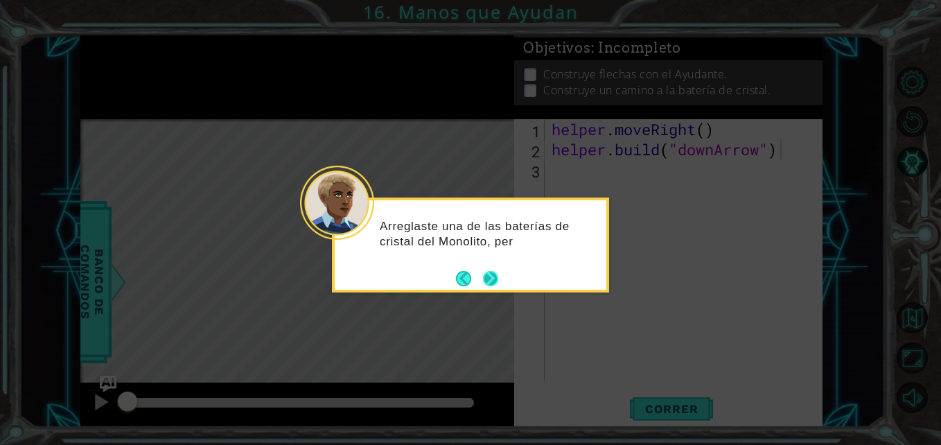
click at [500, 286] on div "Arreglaste una de las baterías de cristal del Monolito, per" at bounding box center [470, 245] width 277 height 95
click at [494, 286] on button "Next" at bounding box center [490, 279] width 15 height 15
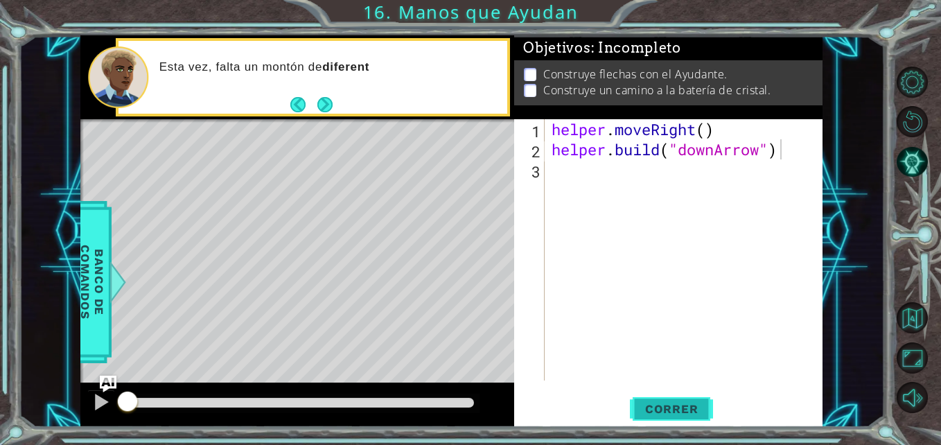
click at [701, 409] on span "Correr" at bounding box center [671, 409] width 81 height 14
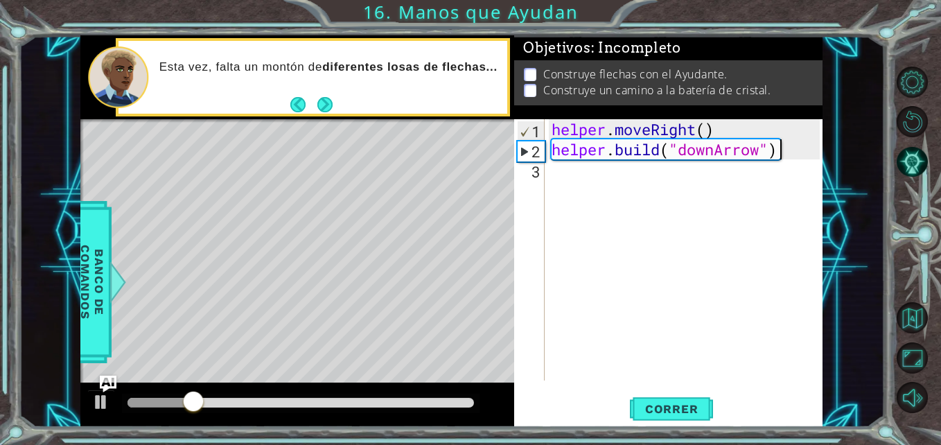
click at [598, 186] on div "helper . moveRight ( ) helper . build ( "downArrow" )" at bounding box center [687, 270] width 277 height 302
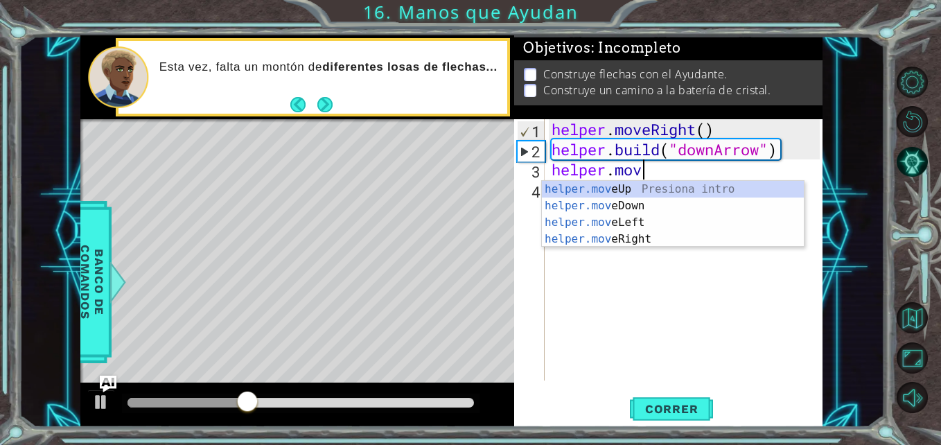
scroll to position [0, 4]
click at [699, 210] on div "helper.move Up Presiona intro helper.move Down Presiona intro helper.move Left …" at bounding box center [673, 231] width 262 height 100
type textarea "helper.moveDown(1)"
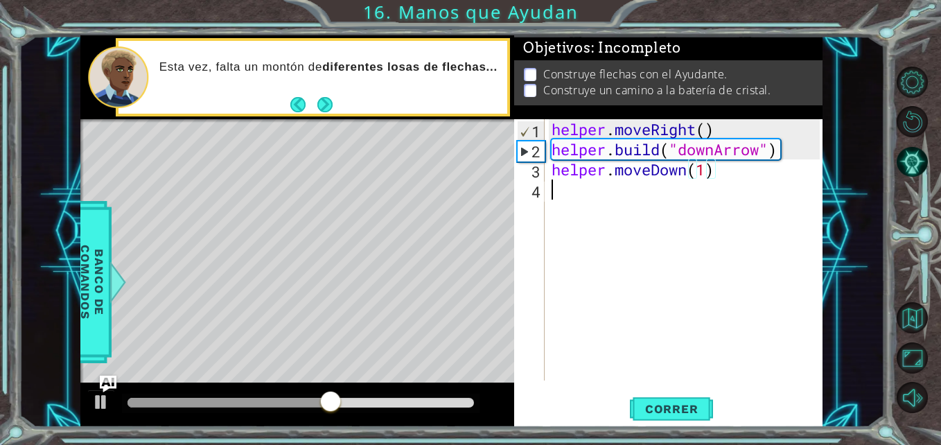
click at [661, 253] on div "helper . moveRight ( ) helper . build ( "downArrow" ) helper . moveDown ( 1 )" at bounding box center [687, 270] width 277 height 302
click at [686, 406] on span "Correr" at bounding box center [671, 409] width 81 height 14
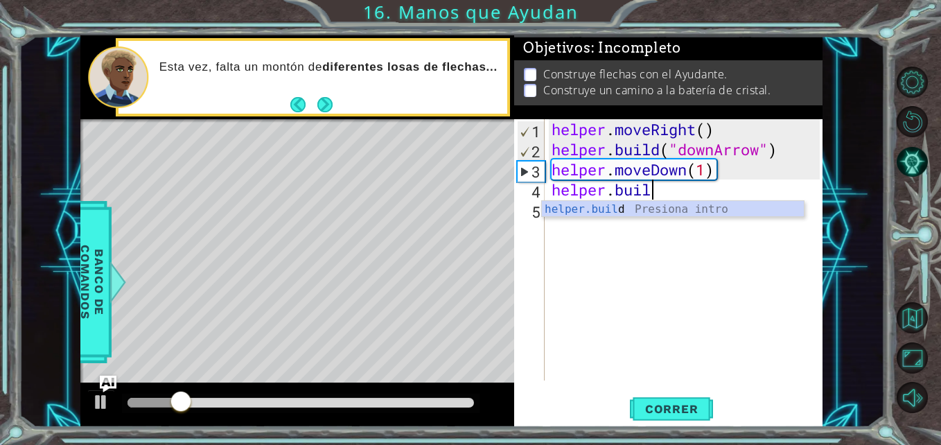
scroll to position [0, 4]
click at [681, 214] on div "[DOMAIN_NAME] Presiona intro" at bounding box center [673, 226] width 262 height 50
type textarea "[DOMAIN_NAME]("rightArrow")"
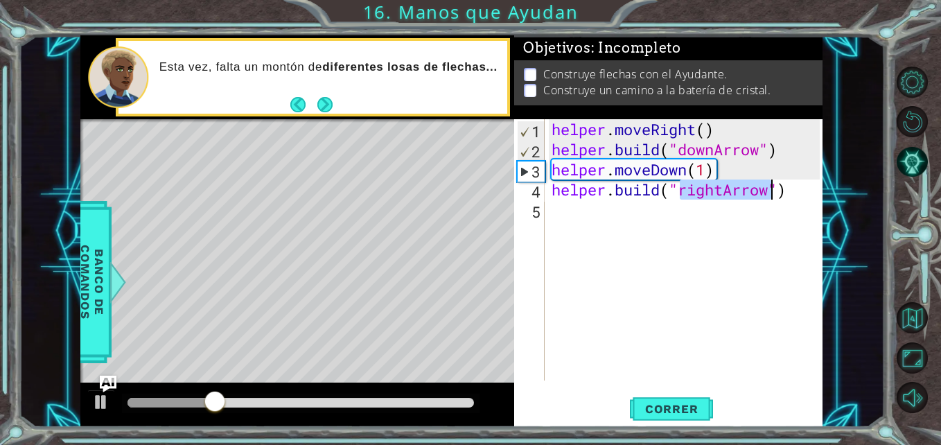
click at [718, 270] on div "helper . moveRight ( ) helper . build ( "downArrow" ) helper . moveDown ( 1 ) h…" at bounding box center [687, 270] width 277 height 302
click at [725, 191] on div "helper . moveRight ( ) helper . build ( "downArrow" ) helper . moveDown ( 1 ) h…" at bounding box center [687, 270] width 277 height 302
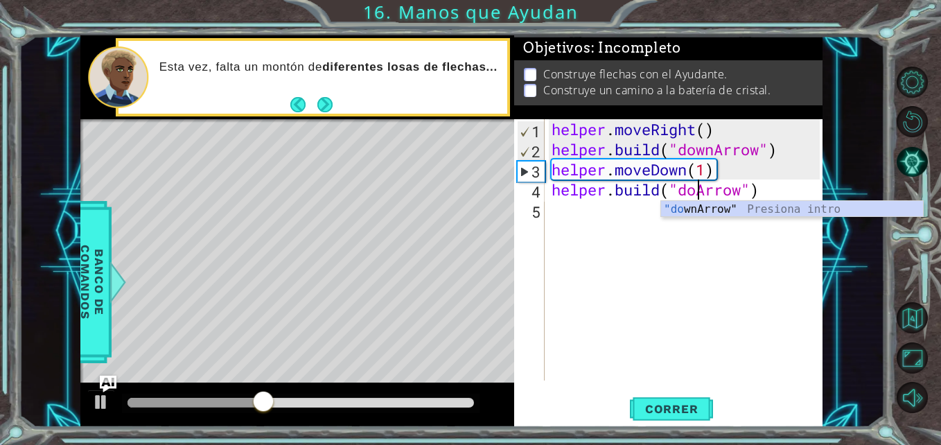
scroll to position [0, 8]
click at [684, 403] on span "Correr" at bounding box center [671, 409] width 81 height 14
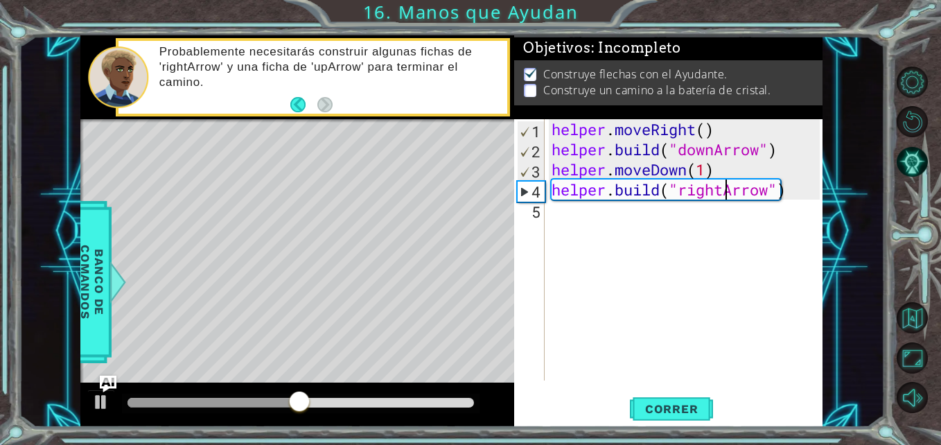
scroll to position [0, 8]
type textarea "[DOMAIN_NAME]("rightArrow")"
click at [646, 411] on span "Correr" at bounding box center [671, 409] width 81 height 14
click at [613, 223] on div "helper . moveRight ( ) helper . build ( "downArrow" ) helper . moveDown ( 1 ) h…" at bounding box center [687, 270] width 277 height 302
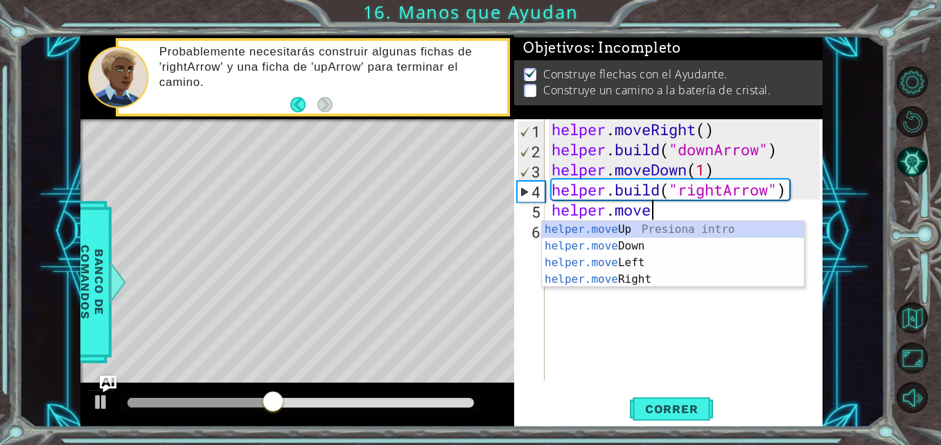
scroll to position [0, 4]
click at [646, 279] on div "helper.move Up Presiona intro helper.move Down Presiona intro helper.move Left …" at bounding box center [673, 271] width 262 height 100
type textarea "helper.moveRight(1)"
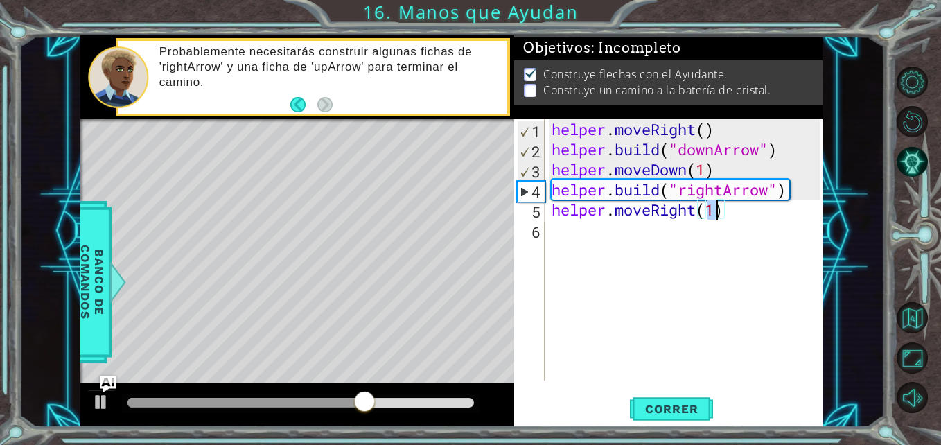
click at [641, 243] on div "helper . moveRight ( ) helper . build ( "downArrow" ) helper . moveDown ( 1 ) h…" at bounding box center [687, 270] width 277 height 302
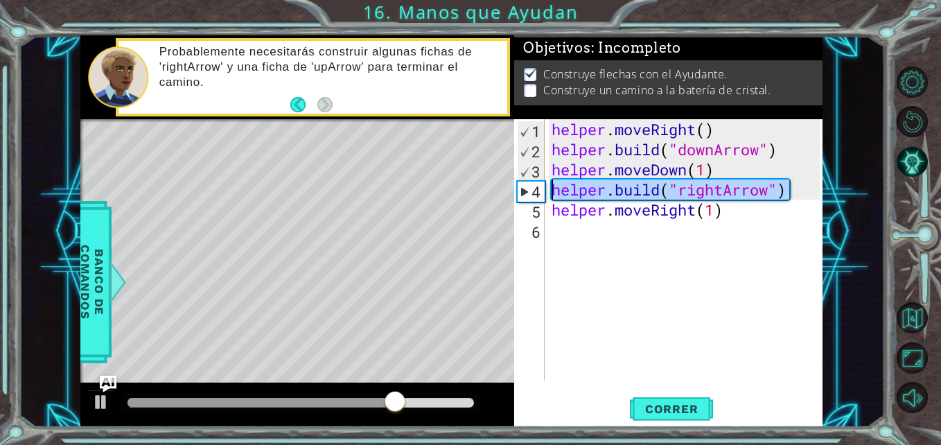
drag, startPoint x: 793, startPoint y: 191, endPoint x: 546, endPoint y: 185, distance: 246.8
click at [546, 185] on div "1 2 3 4 5 6 helper . moveRight ( ) helper . build ( "downArrow" ) helper . move…" at bounding box center [666, 249] width 305 height 261
type textarea "[DOMAIN_NAME]("rightArrow")"
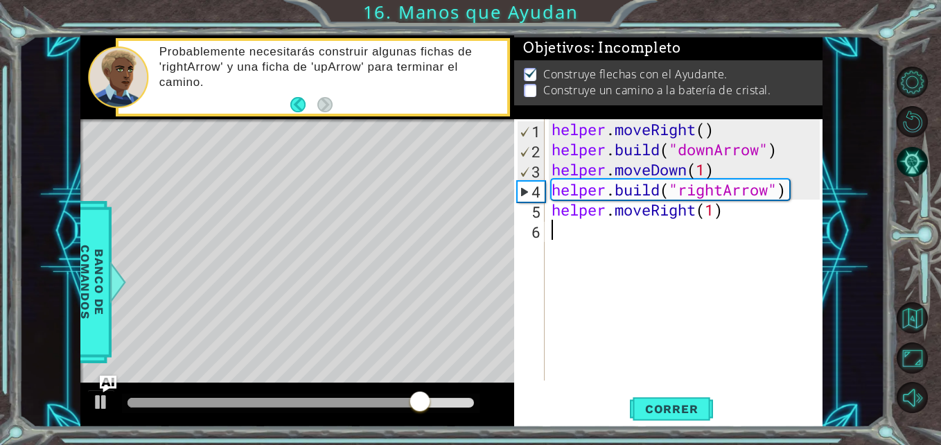
click at [582, 242] on div "helper . moveRight ( ) helper . build ( "downArrow" ) helper . moveDown ( 1 ) h…" at bounding box center [687, 270] width 277 height 302
paste textarea "[DOMAIN_NAME]("rightArrow")"
type textarea "[DOMAIN_NAME]("rightArrow")"
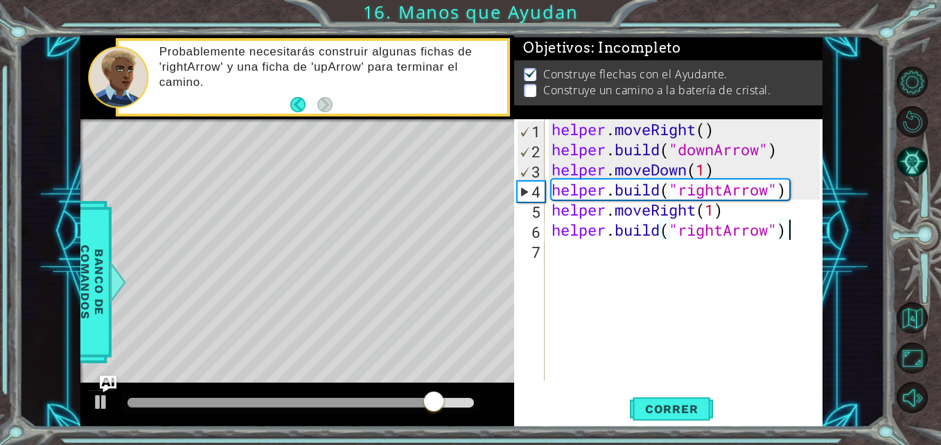
click at [586, 242] on div "helper . moveRight ( ) helper . build ( "downArrow" ) helper . moveDown ( 1 ) h…" at bounding box center [687, 270] width 277 height 302
click at [678, 413] on span "Correr" at bounding box center [671, 409] width 81 height 14
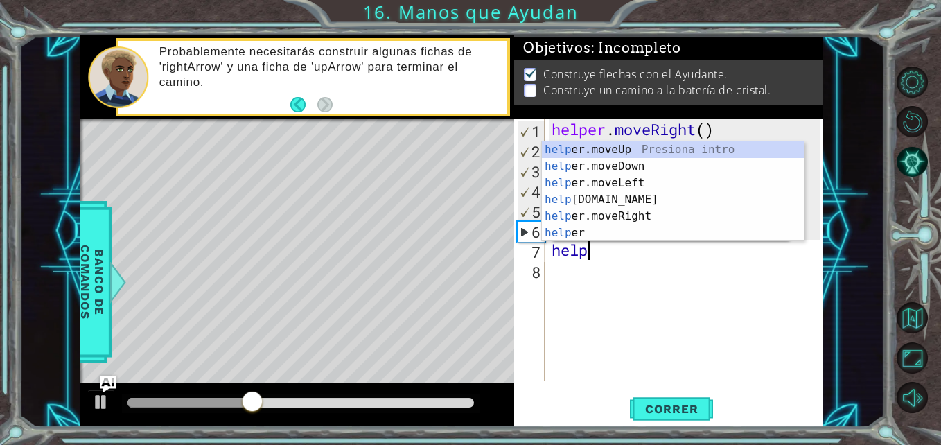
scroll to position [0, 2]
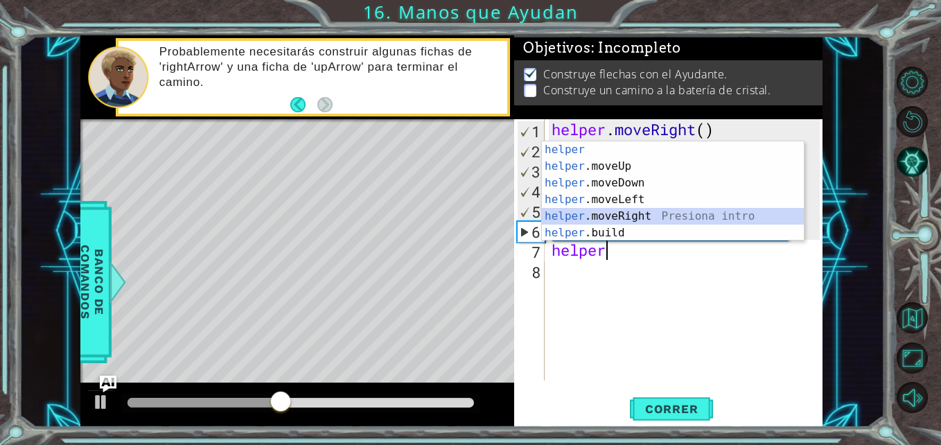
click at [671, 216] on div "helper Presiona intro helper .moveUp Presiona intro helper .moveDown Presiona i…" at bounding box center [673, 207] width 262 height 133
type textarea "helper.moveRight(1)"
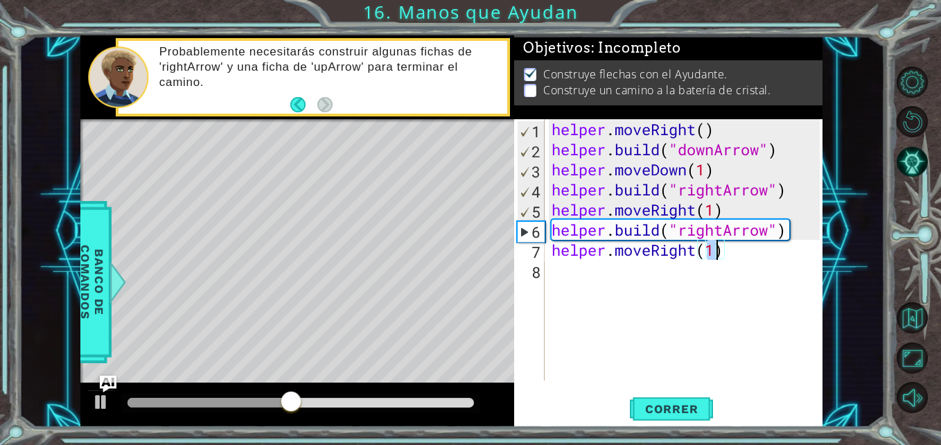
click at [599, 273] on div "helper . moveRight ( ) helper . build ( "downArrow" ) helper . moveDown ( 1 ) h…" at bounding box center [687, 270] width 277 height 302
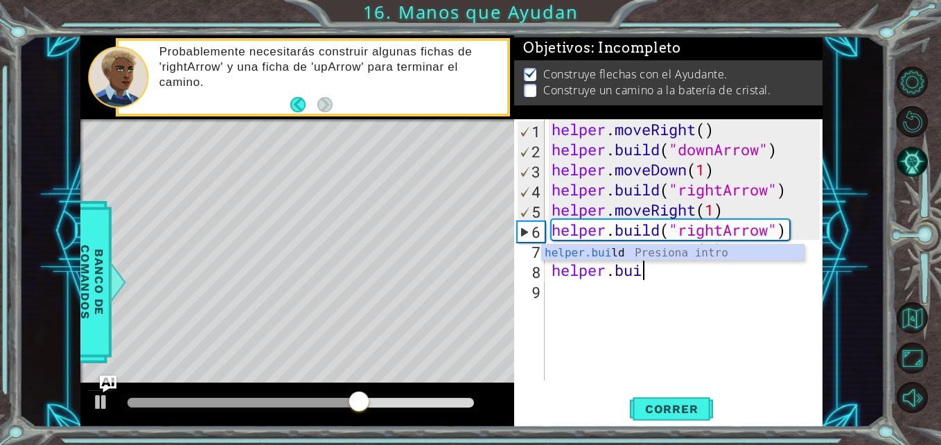
scroll to position [0, 4]
click at [673, 255] on div "[DOMAIN_NAME] Presiona intro" at bounding box center [673, 270] width 262 height 50
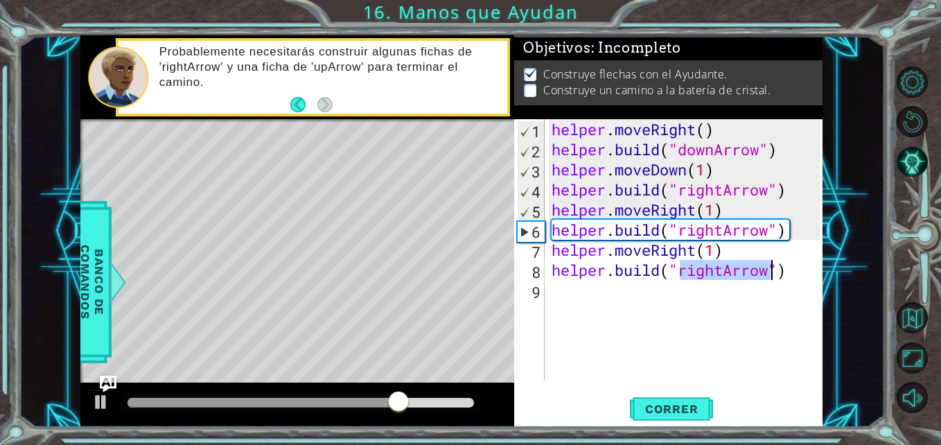
click at [722, 269] on div "helper . moveRight ( ) helper . build ( "downArrow" ) helper . moveDown ( 1 ) h…" at bounding box center [684, 249] width 270 height 261
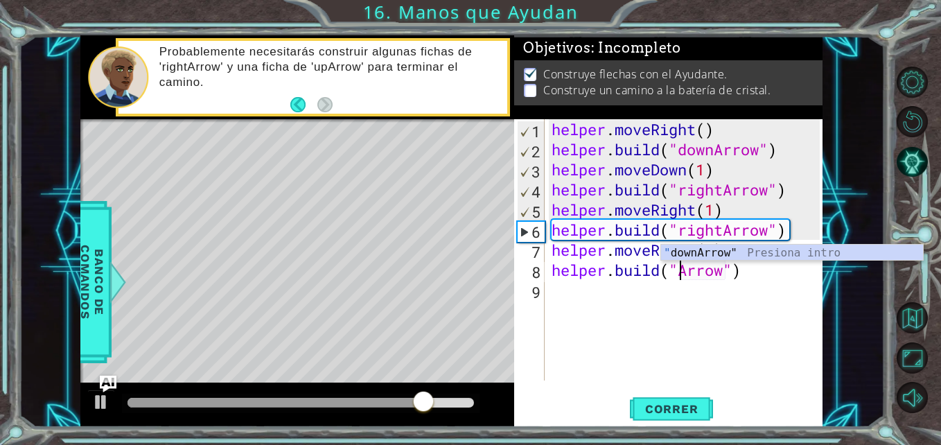
scroll to position [0, 7]
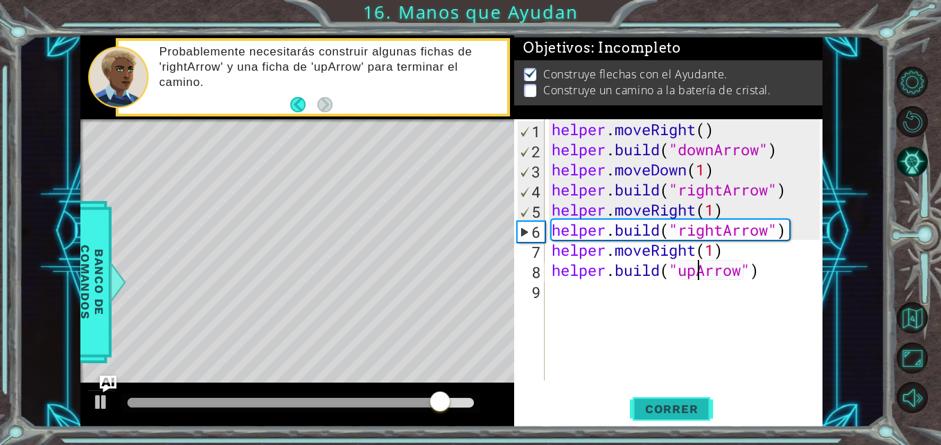
type textarea "[DOMAIN_NAME]("upArrow")"
click at [677, 403] on span "Correr" at bounding box center [671, 409] width 81 height 14
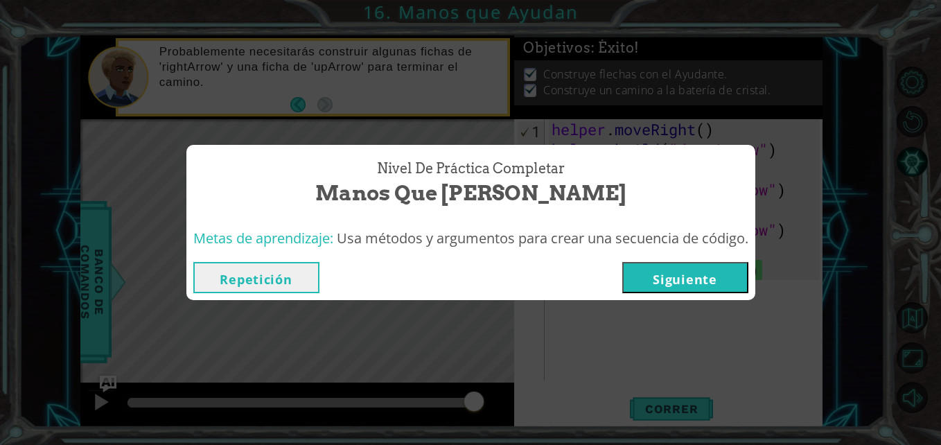
click at [679, 272] on button "Siguiente" at bounding box center [685, 277] width 126 height 31
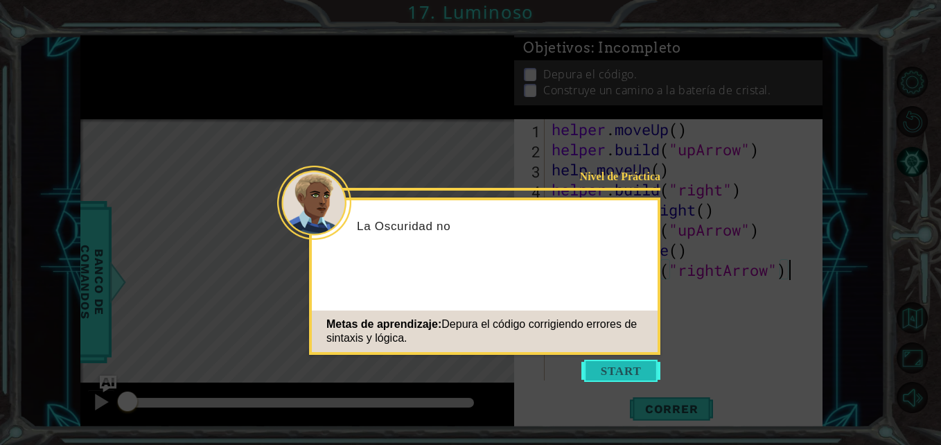
click at [631, 376] on button "Start" at bounding box center [621, 371] width 79 height 22
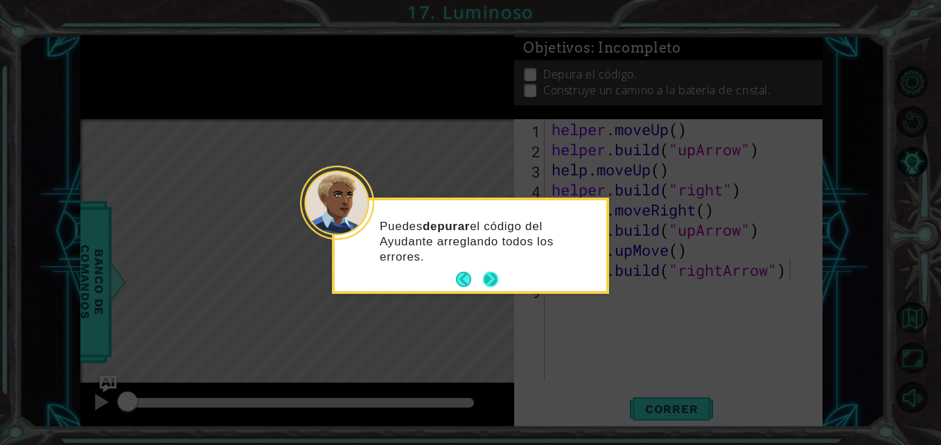
click at [491, 277] on button "Next" at bounding box center [490, 279] width 15 height 15
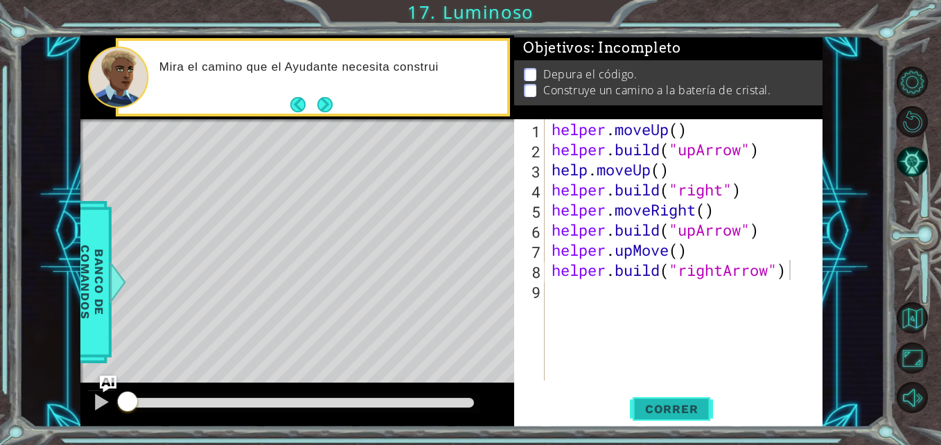
click at [692, 407] on span "Correr" at bounding box center [671, 409] width 81 height 14
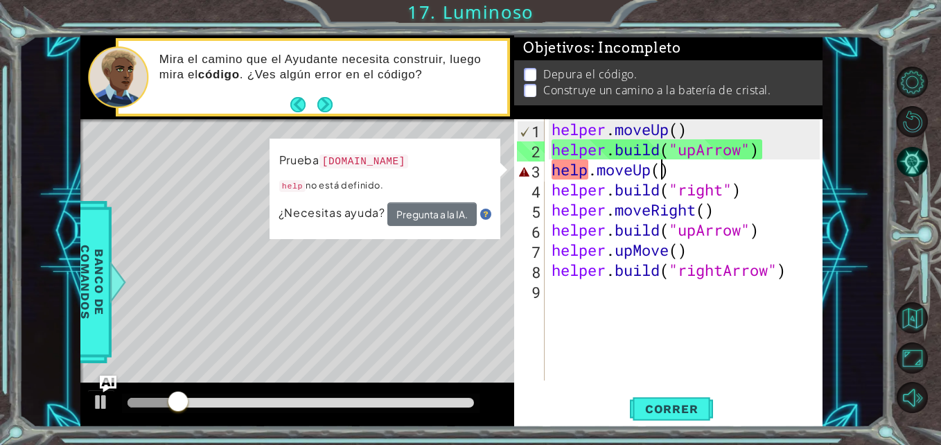
click at [661, 171] on div "helper . moveUp ( ) helper . build ( "upArrow" ) help . moveUp ( ) helper . bui…" at bounding box center [687, 270] width 277 height 302
click at [585, 161] on div "helper . moveUp ( ) helper . build ( "upArrow" ) help . moveUp ( ) helper . bui…" at bounding box center [687, 270] width 277 height 302
type textarea "helper.moveUp()"
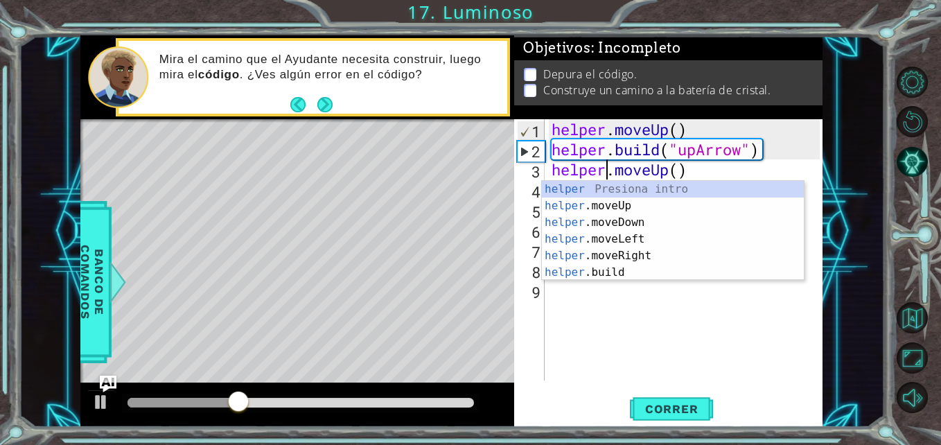
click at [646, 349] on div "helper . moveUp ( ) helper . build ( "upArrow" ) helper . moveUp ( ) helper . b…" at bounding box center [687, 270] width 277 height 302
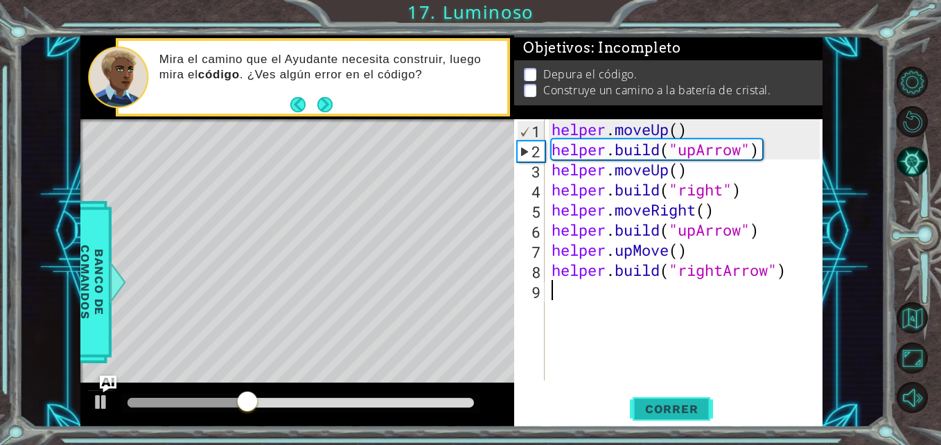
click at [671, 408] on span "Correr" at bounding box center [671, 409] width 81 height 14
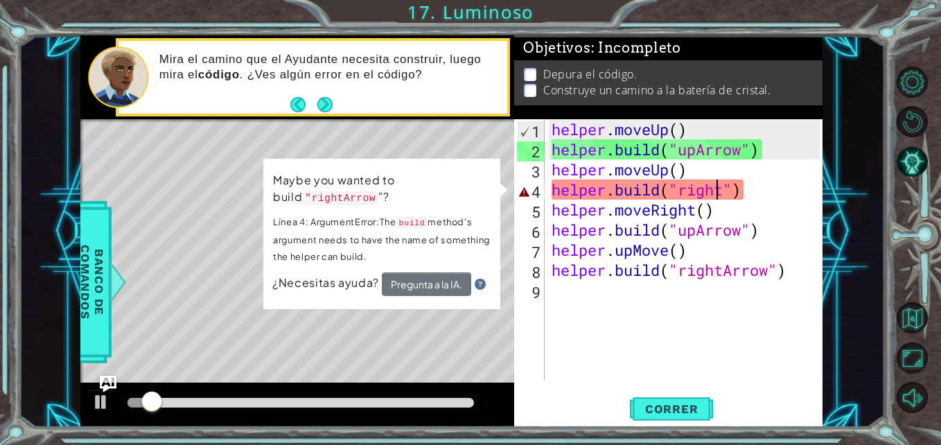
click at [721, 193] on div "helper . moveUp ( ) helper . build ( "upArrow" ) helper . moveUp ( ) helper . b…" at bounding box center [687, 270] width 277 height 302
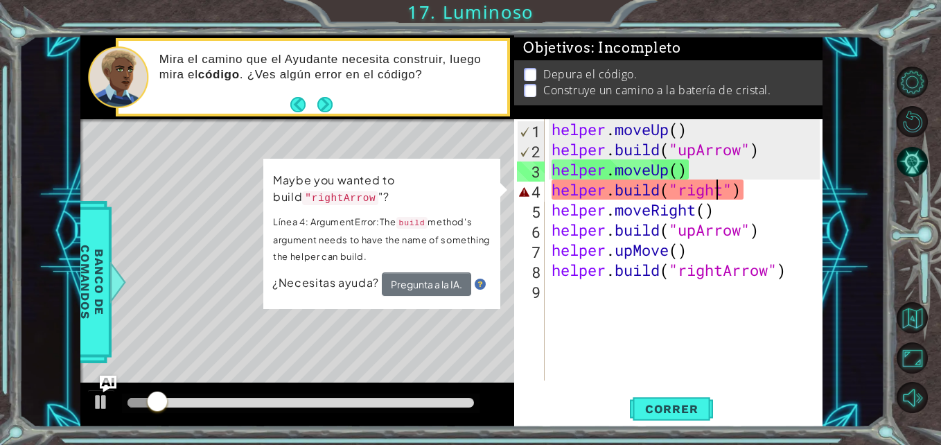
click at [722, 193] on div "helper . moveUp ( ) helper . build ( "upArrow" ) helper . moveUp ( ) helper . b…" at bounding box center [687, 270] width 277 height 302
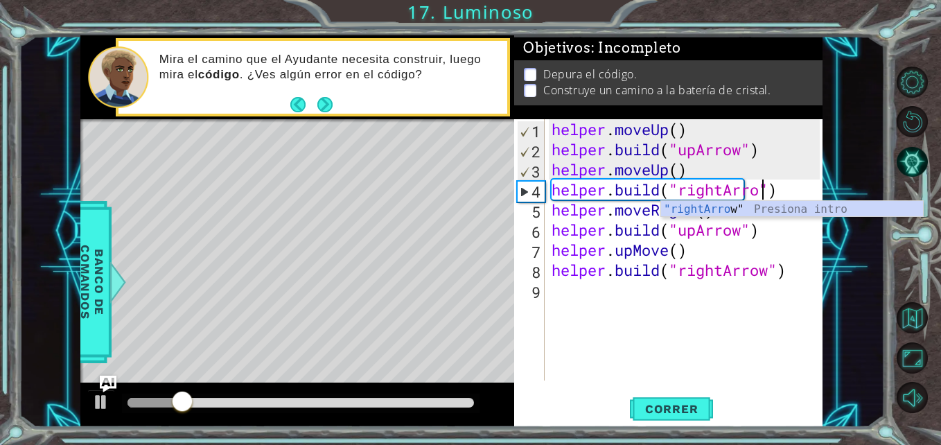
scroll to position [0, 10]
click at [695, 240] on div "helper . moveUp ( ) helper . build ( "upArrow" ) helper . moveUp ( ) helper . b…" at bounding box center [687, 270] width 277 height 302
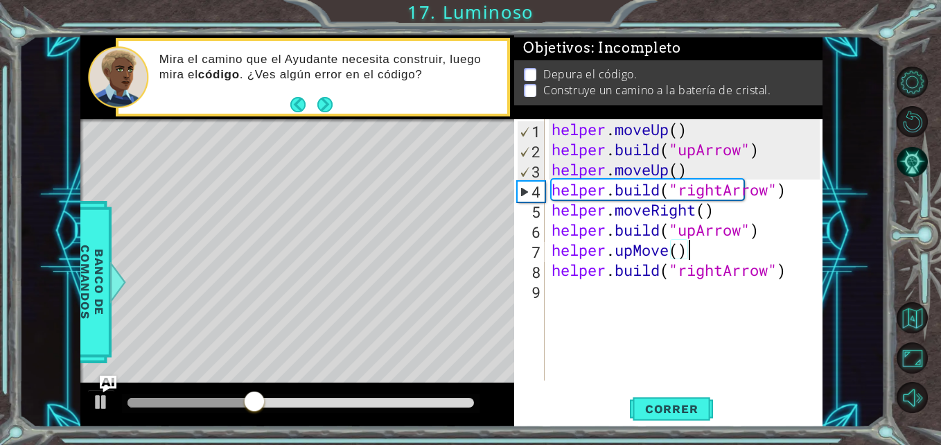
click at [665, 252] on div "helper . moveUp ( ) helper . build ( "upArrow" ) helper . moveUp ( ) helper . b…" at bounding box center [687, 270] width 277 height 302
click at [668, 252] on div "helper . moveUp ( ) helper . build ( "upArrow" ) helper . moveUp ( ) helper . b…" at bounding box center [687, 270] width 277 height 302
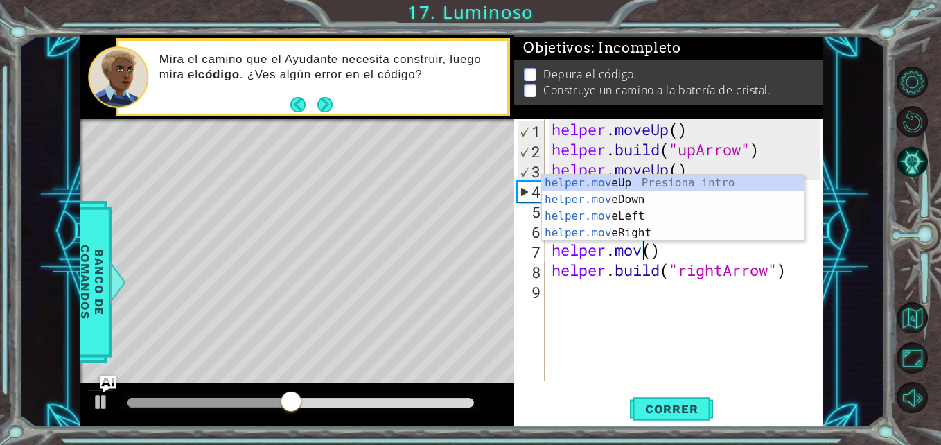
scroll to position [0, 5]
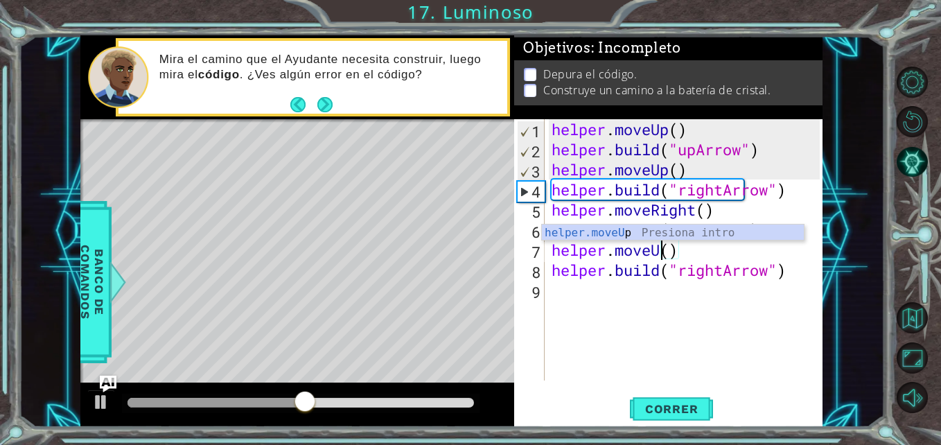
type textarea "helper.moveUp()"
click at [665, 290] on div "helper . moveUp ( ) helper . build ( "upArrow" ) helper . moveUp ( ) helper . b…" at bounding box center [687, 270] width 277 height 302
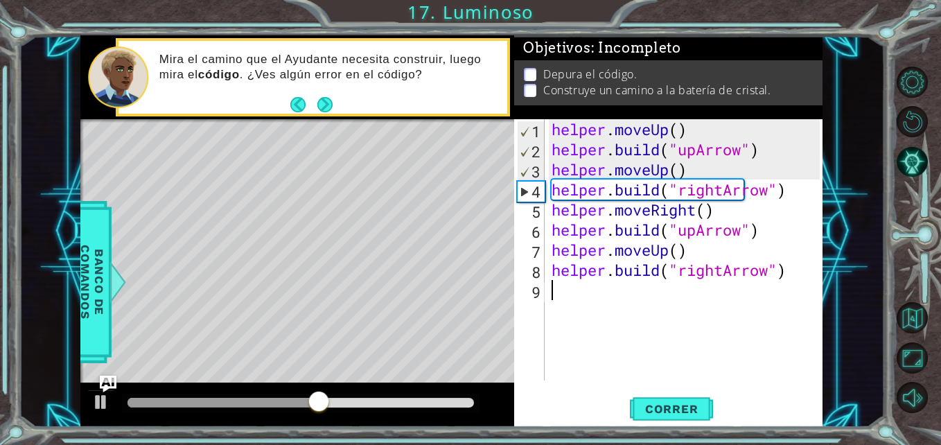
scroll to position [0, 0]
click at [685, 410] on span "Correr" at bounding box center [671, 409] width 81 height 14
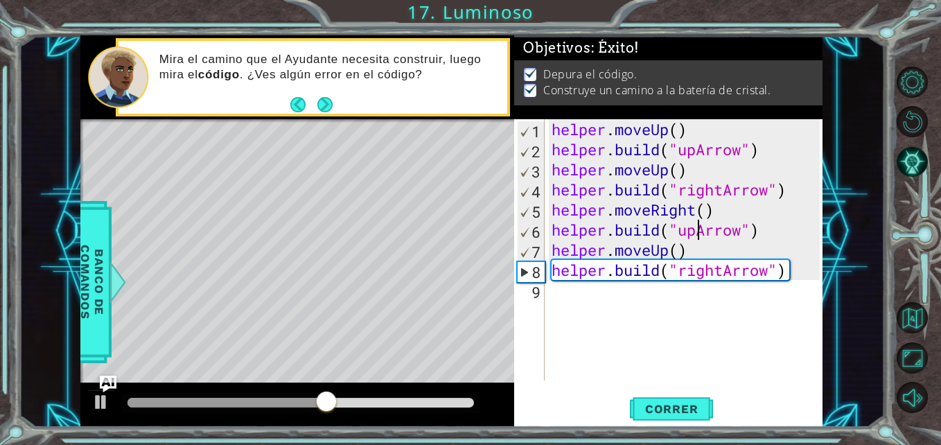
click at [699, 233] on div "helper . moveUp ( ) helper . build ( "upArrow" ) helper . moveUp ( ) helper . b…" at bounding box center [687, 270] width 277 height 302
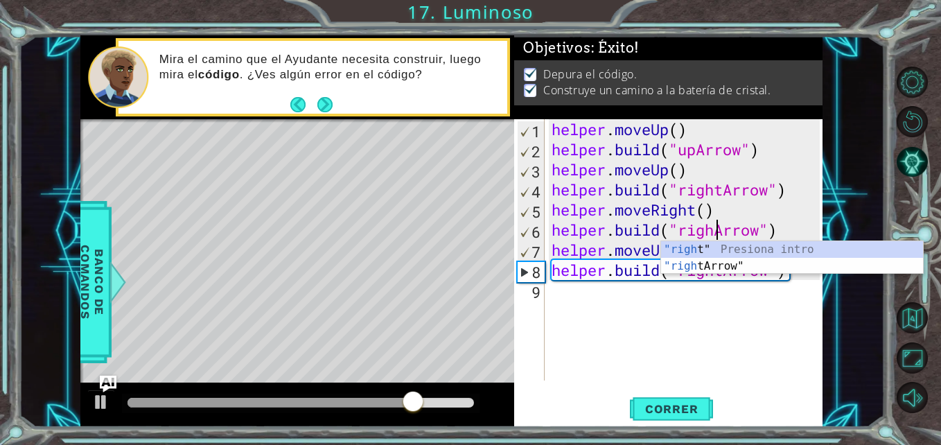
scroll to position [0, 8]
click at [659, 415] on span "Correr" at bounding box center [671, 409] width 81 height 14
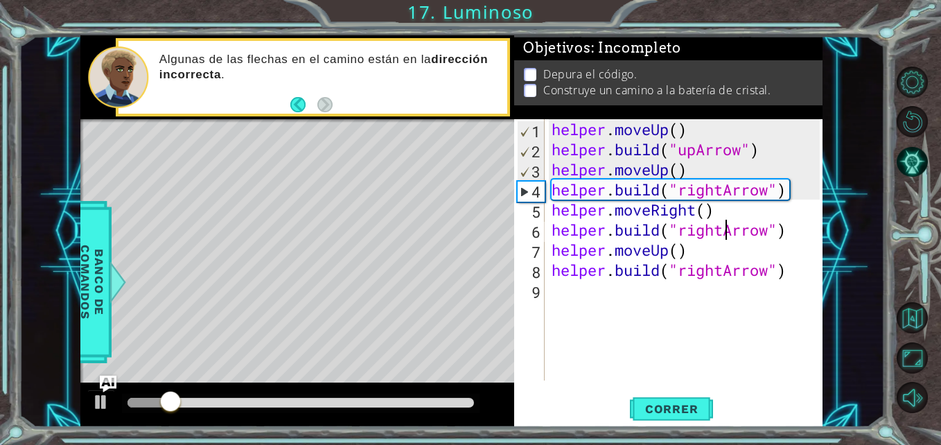
click at [725, 272] on div "helper . moveUp ( ) helper . build ( "upArrow" ) helper . moveUp ( ) helper . b…" at bounding box center [687, 270] width 277 height 302
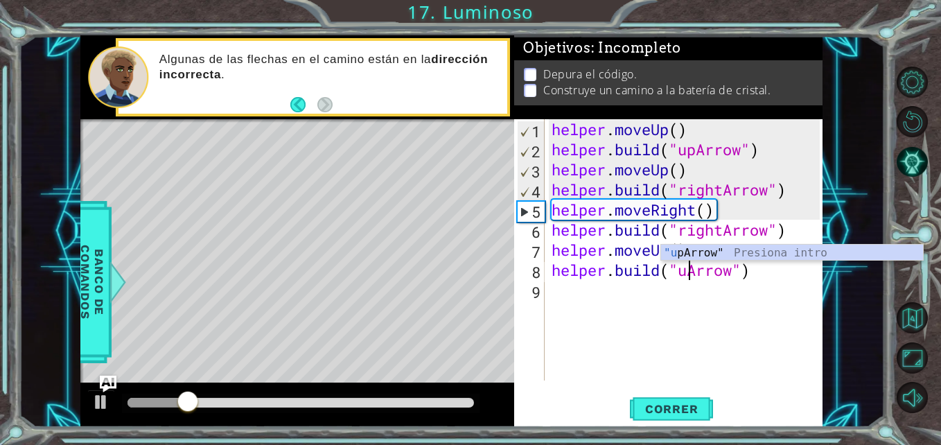
type textarea "[DOMAIN_NAME]("upArrow")"
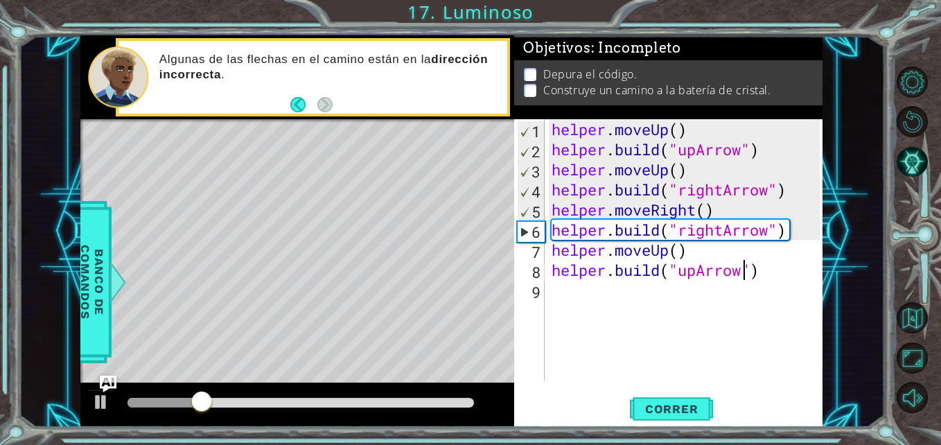
click at [713, 301] on div "helper . moveUp ( ) helper . build ( "upArrow" ) helper . moveUp ( ) helper . b…" at bounding box center [687, 270] width 277 height 302
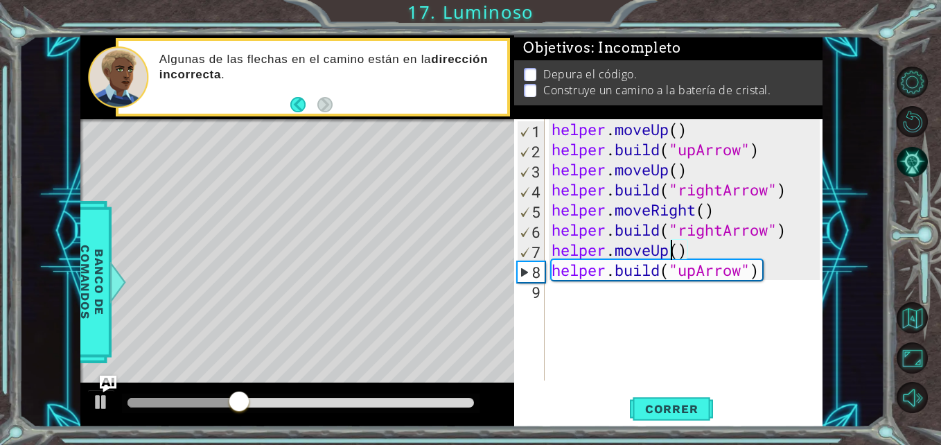
click at [671, 255] on div "helper . moveUp ( ) helper . build ( "upArrow" ) helper . moveUp ( ) helper . b…" at bounding box center [687, 270] width 277 height 302
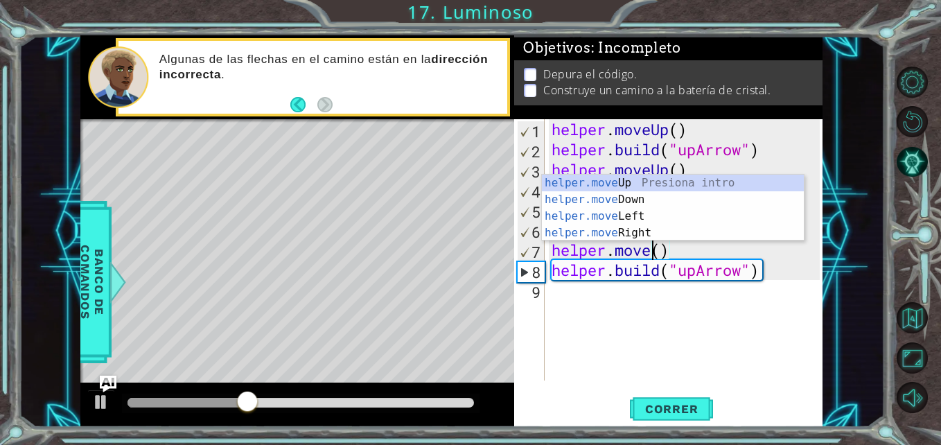
scroll to position [0, 5]
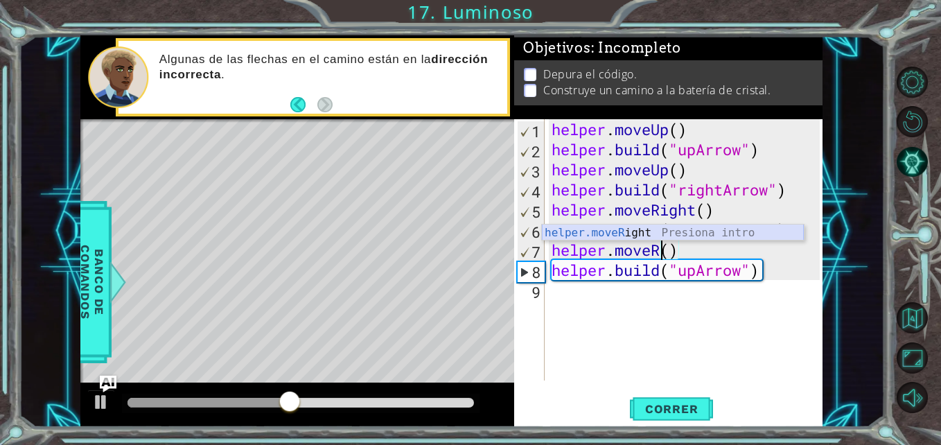
click at [690, 227] on div "helper.moveR ight Presiona intro" at bounding box center [673, 250] width 262 height 50
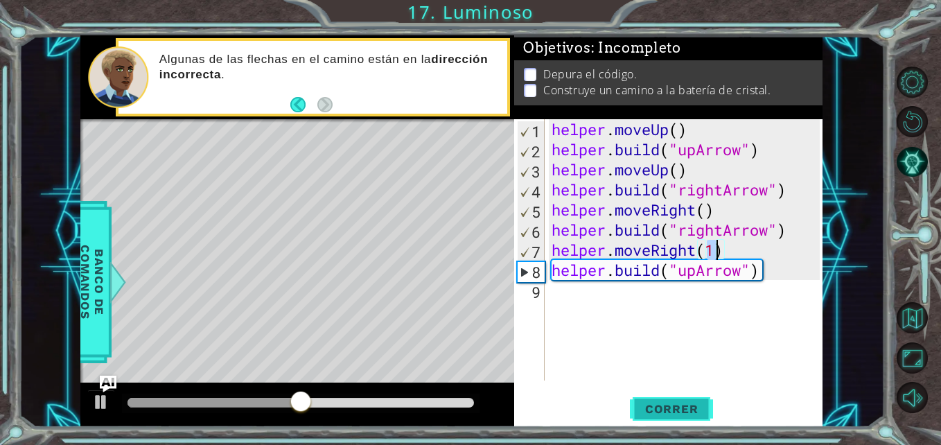
type textarea "helper.moveRight(1)"
click at [652, 407] on span "Correr" at bounding box center [671, 409] width 81 height 14
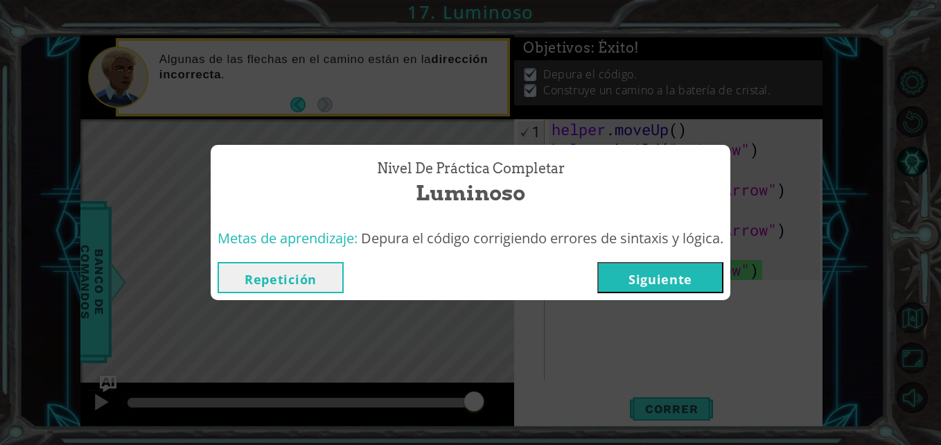
click at [664, 289] on button "Siguiente" at bounding box center [661, 277] width 126 height 31
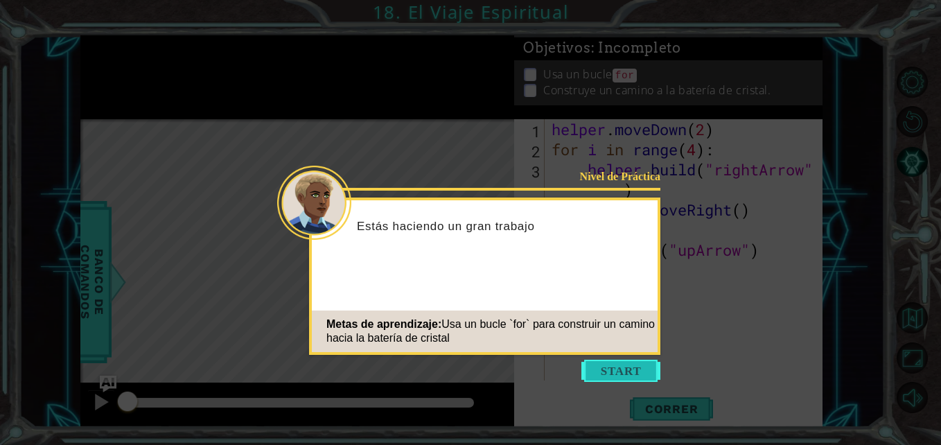
click at [618, 367] on button "Start" at bounding box center [621, 371] width 79 height 22
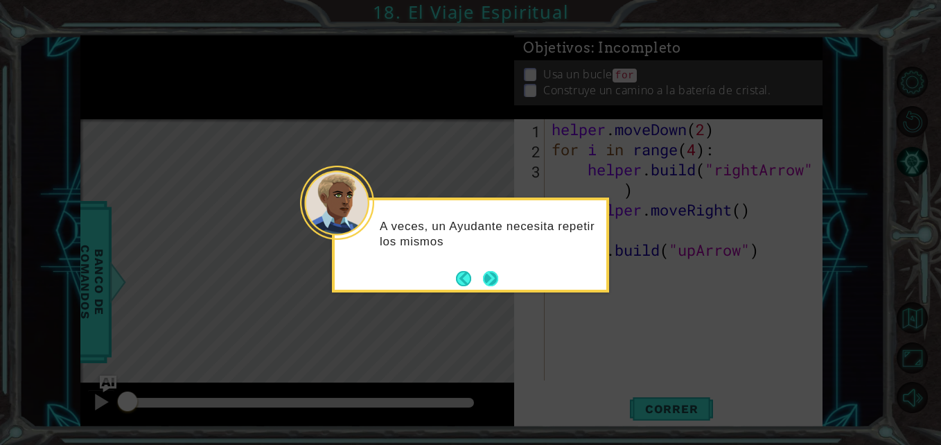
click at [488, 275] on button "Next" at bounding box center [490, 278] width 15 height 15
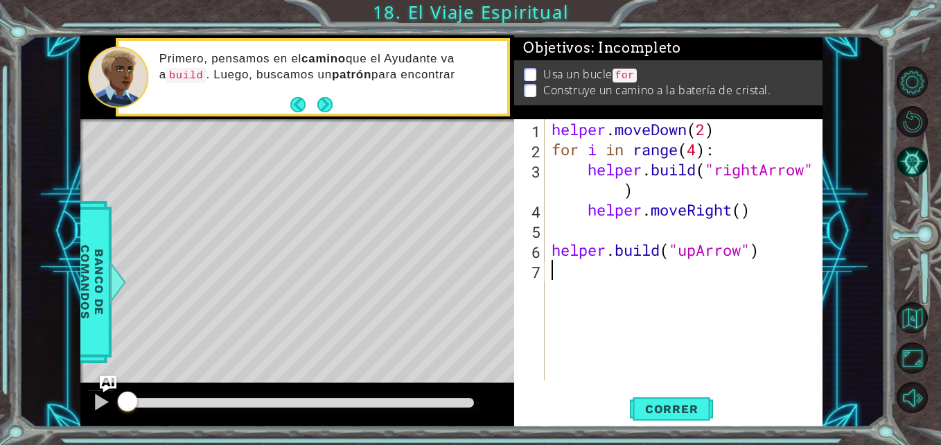
click at [577, 198] on div "helper . moveDown ( 2 ) for i in range ( 4 ) : helper . build ( "rightArrow" ) …" at bounding box center [687, 270] width 277 height 302
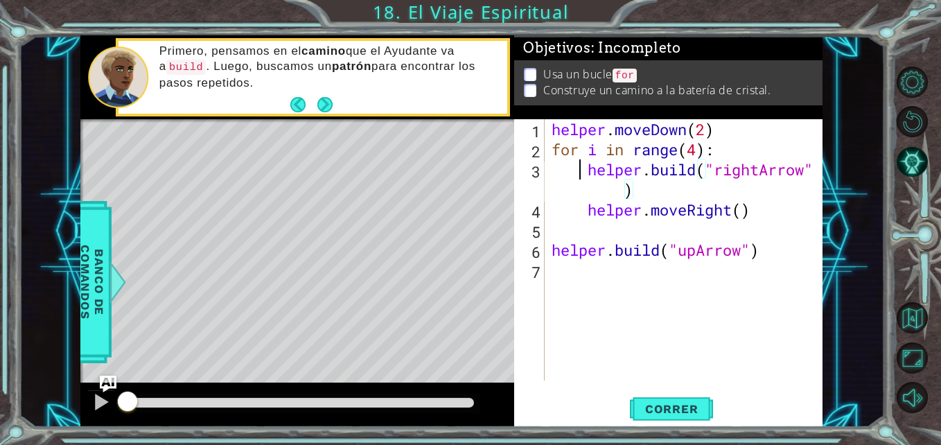
click at [580, 175] on div "helper . moveDown ( 2 ) for i in range ( 4 ) : helper . build ( "rightArrow" ) …" at bounding box center [687, 270] width 277 height 302
click at [599, 173] on div "helper . moveDown ( 2 ) for i in range ( 4 ) : helper . build ( "rightArrow" ) …" at bounding box center [687, 270] width 277 height 302
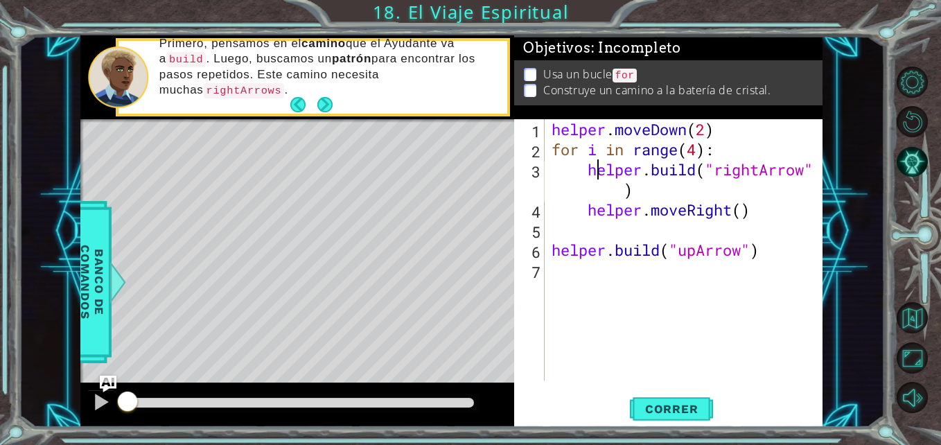
click at [598, 173] on div "helper . moveDown ( 2 ) for i in range ( 4 ) : helper . build ( "rightArrow" ) …" at bounding box center [687, 270] width 277 height 302
click at [591, 173] on div "helper . moveDown ( 2 ) for i in range ( 4 ) : helper . build ( "rightArrow" ) …" at bounding box center [687, 270] width 277 height 302
click at [594, 171] on div "helper . moveDown ( 2 ) for i in range ( 4 ) : helper . build ( "rightArrow" ) …" at bounding box center [687, 270] width 277 height 302
click at [589, 172] on div "helper . moveDown ( 2 ) for i in range ( 4 ) : helper . build ( "rightArrow" ) …" at bounding box center [687, 270] width 277 height 302
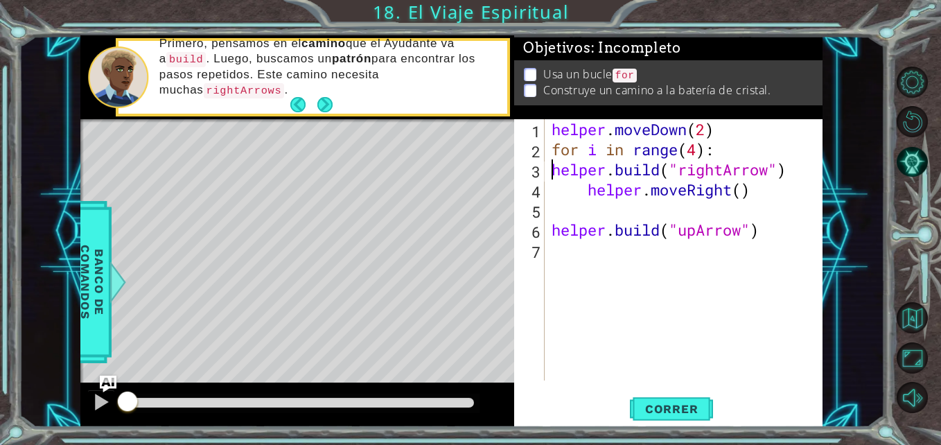
click at [584, 191] on div "helper . moveDown ( 2 ) for i in range ( 4 ) : helper . build ( "rightArrow" ) …" at bounding box center [687, 270] width 277 height 302
click at [552, 232] on div "helper . moveDown ( 2 ) for i in range ( 4 ) : helper . build ( "rightArrow" ) …" at bounding box center [687, 270] width 277 height 302
type textarea "[DOMAIN_NAME]("upArrow")"
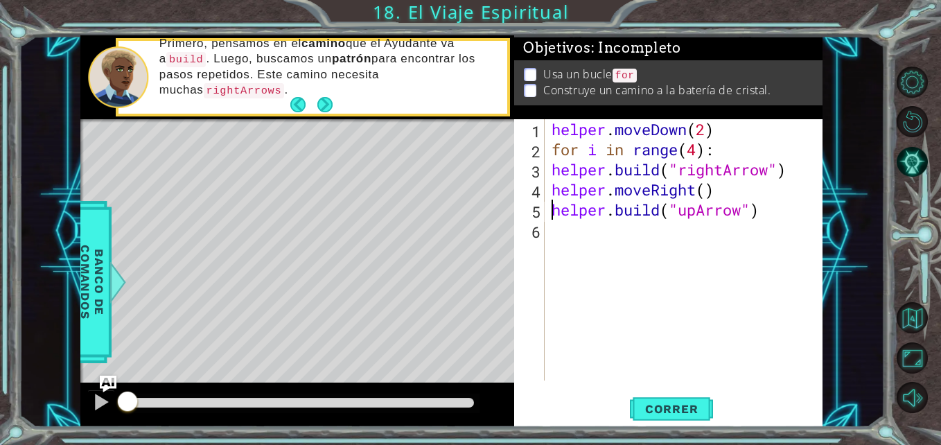
click at [598, 236] on div "helper . moveDown ( 2 ) for i in range ( 4 ) : helper . build ( "rightArrow" ) …" at bounding box center [687, 270] width 277 height 302
click at [668, 408] on span "Correr" at bounding box center [671, 409] width 81 height 14
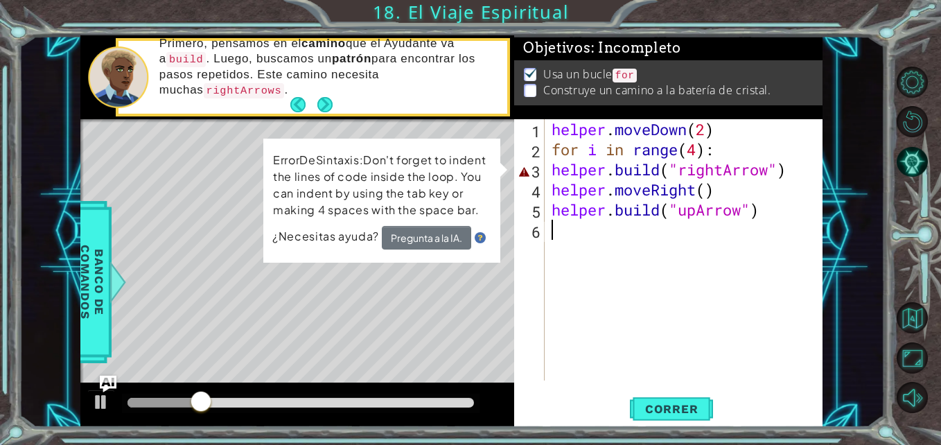
click at [677, 173] on div "helper . moveDown ( 2 ) for i in range ( 4 ) : helper . build ( "rightArrow" ) …" at bounding box center [687, 270] width 277 height 302
click at [741, 176] on div "helper . moveDown ( 2 ) for i in range ( 4 ) : helper . build ( "rightArrow" ) …" at bounding box center [687, 270] width 277 height 302
click at [800, 175] on div "helper . moveDown ( 2 ) for i in range ( 4 ) : helper . build ( "rightArrow" ) …" at bounding box center [687, 270] width 277 height 302
click at [768, 203] on div "helper . moveDown ( 2 ) for i in range ( 4 ) : helper . build ( "rightArrow" ) …" at bounding box center [687, 270] width 277 height 302
click at [772, 216] on div "helper . moveDown ( 2 ) for i in range ( 4 ) : helper . build ( "rightArrow" ) …" at bounding box center [687, 270] width 277 height 302
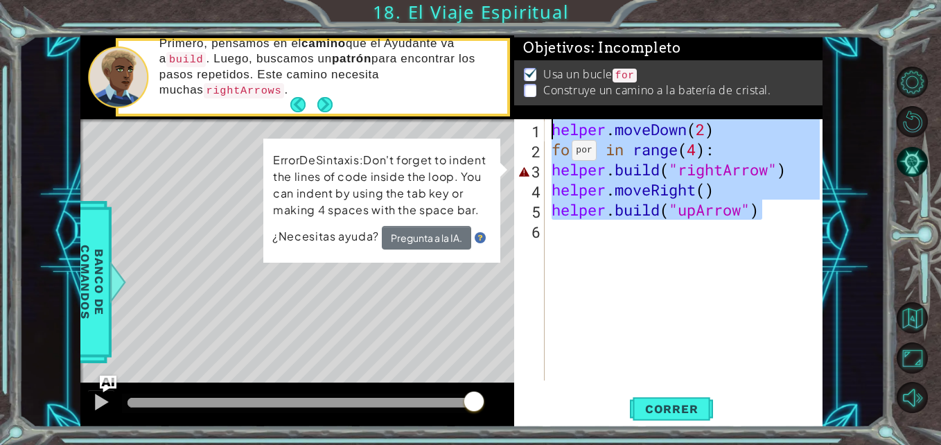
drag, startPoint x: 784, startPoint y: 219, endPoint x: 478, endPoint y: 112, distance: 323.8
click at [478, 112] on div "1 ההההההההההההההההההההההההההההההההההההההההההההההההההההההההההההההההההההההההההההה…" at bounding box center [451, 231] width 742 height 392
type textarea "helper.moveDown(2) for i in range(4):"
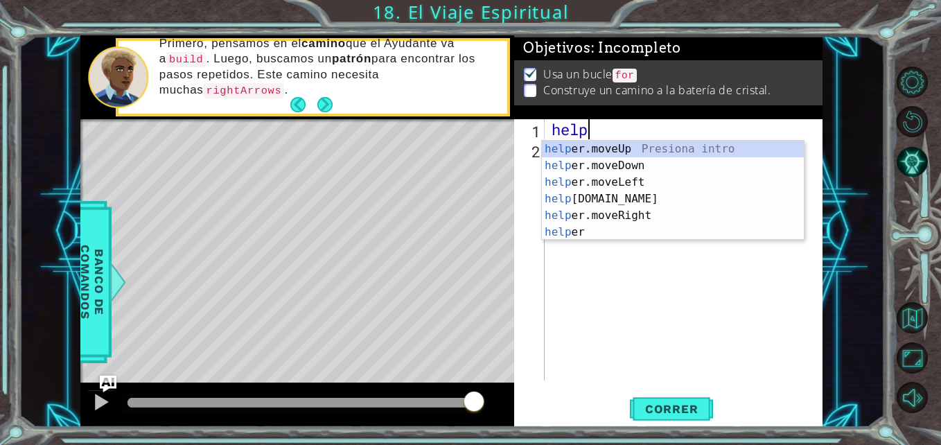
scroll to position [0, 2]
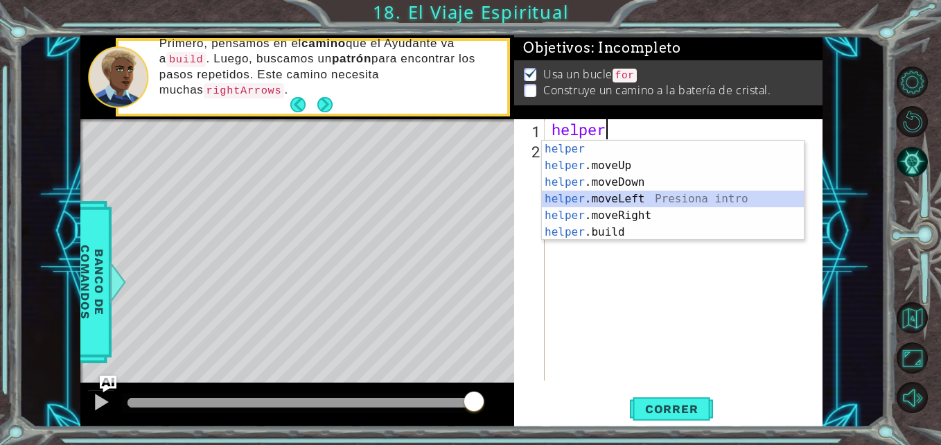
click at [626, 191] on div "helper Presiona intro helper .moveUp Presiona intro helper .moveDown Presiona i…" at bounding box center [673, 207] width 262 height 133
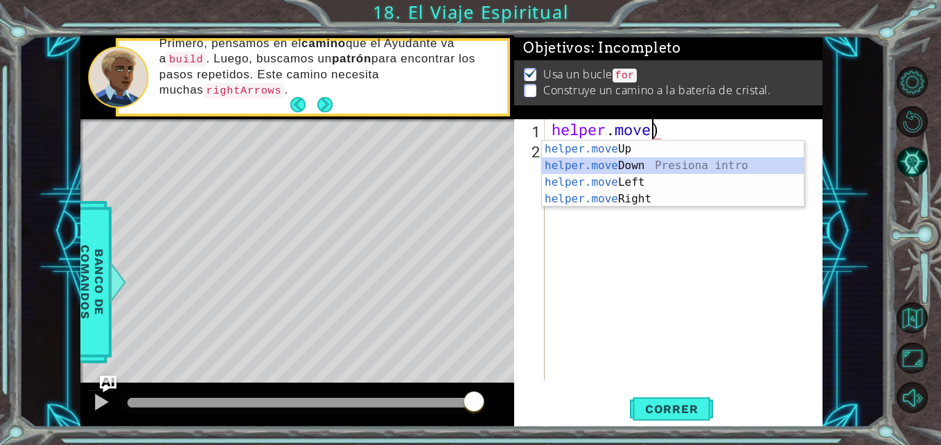
click at [652, 161] on div "helper.move Up Presiona intro helper.move Down Presiona intro helper.move Left …" at bounding box center [673, 191] width 262 height 100
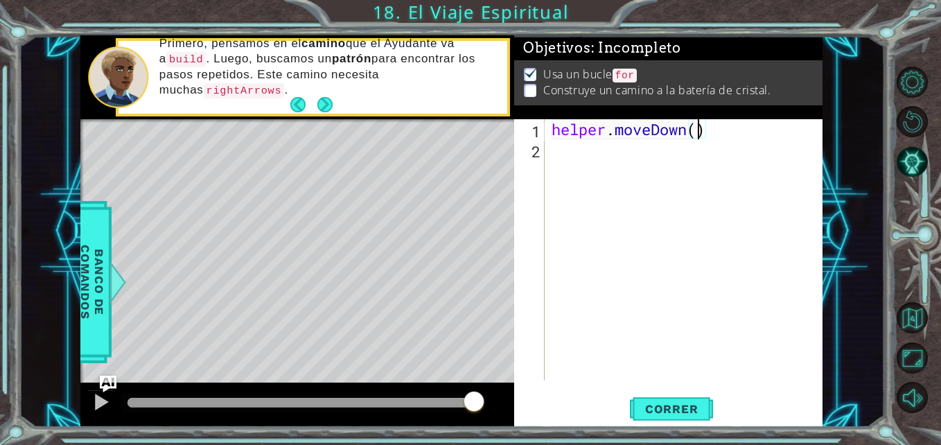
type textarea "helper.moveDown(2)"
click at [688, 166] on div "helper . moveDown ( 2 )" at bounding box center [687, 270] width 277 height 302
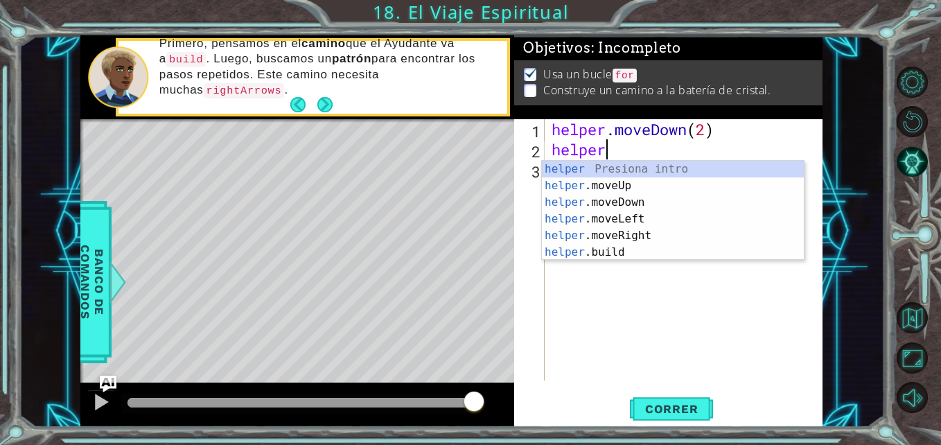
scroll to position [0, 2]
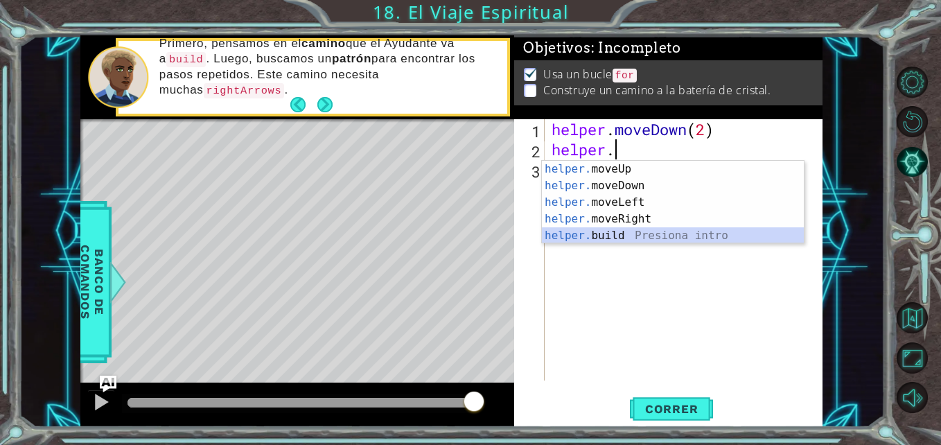
click at [641, 232] on div "helper. moveUp Presiona intro helper. moveDown Presiona intro helper. moveLeft …" at bounding box center [673, 219] width 262 height 116
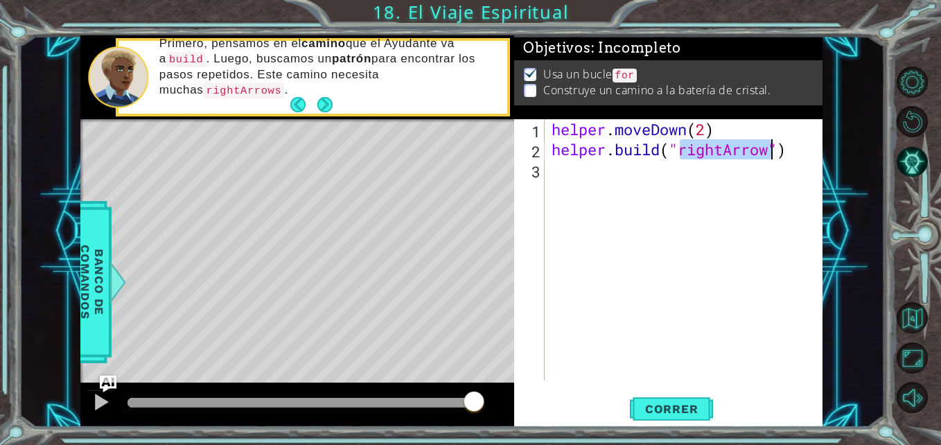
type textarea "[DOMAIN_NAME]("rightArrow")"
click at [726, 148] on div "helper . moveDown ( 2 ) helper . build ( "rightArrow" )" at bounding box center [684, 249] width 270 height 261
click at [769, 189] on div "helper . moveDown ( 2 ) helper . build ( "rightArrow" )" at bounding box center [687, 270] width 277 height 302
click at [668, 402] on span "Correr" at bounding box center [671, 409] width 81 height 14
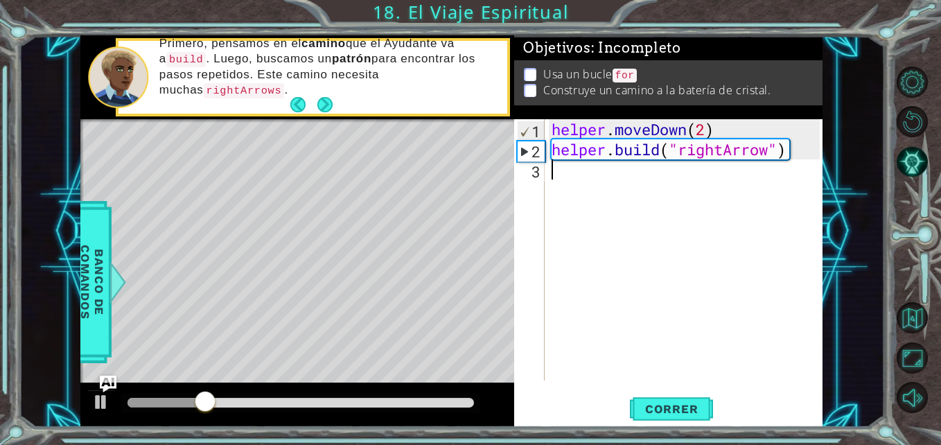
click at [586, 170] on div "helper . moveDown ( 2 ) helper . build ( "rightArrow" )" at bounding box center [687, 270] width 277 height 302
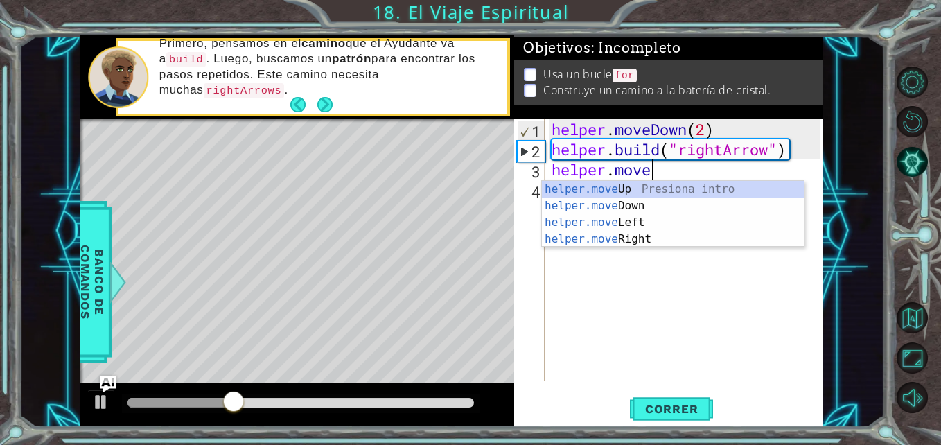
scroll to position [0, 4]
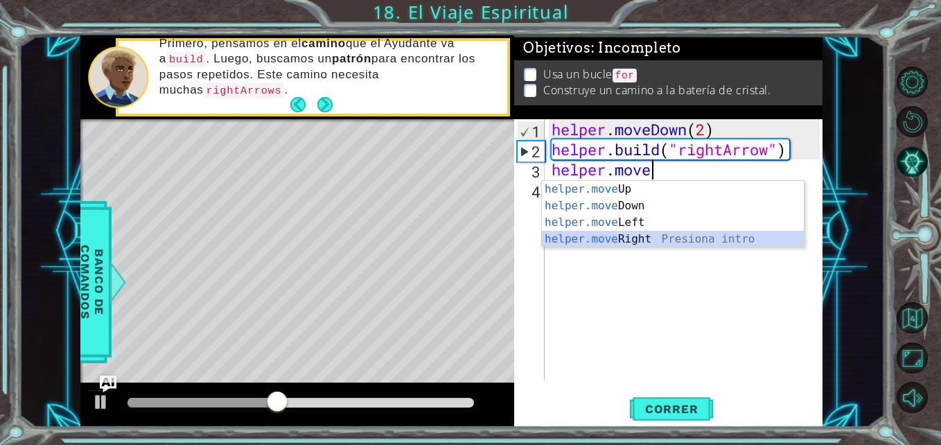
click at [617, 238] on div "helper.move Up Presiona intro helper.move Down Presiona intro helper.move Left …" at bounding box center [673, 231] width 262 height 100
type textarea "helper.moveRight(1)"
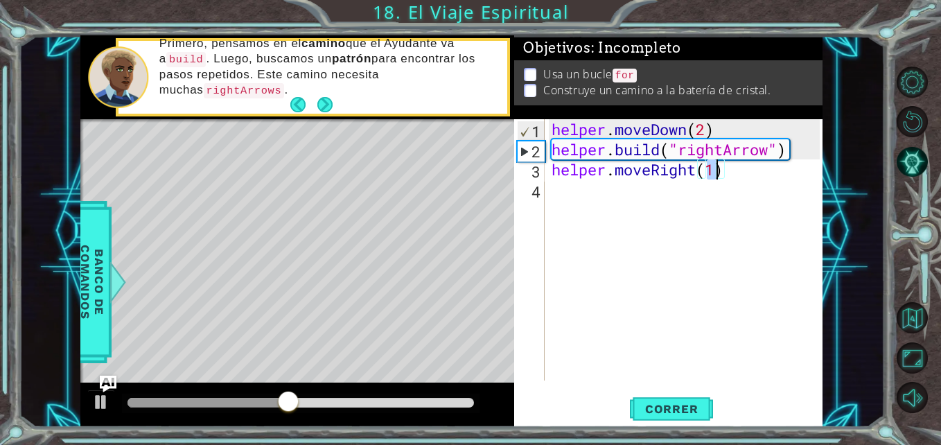
click at [665, 222] on div "helper . moveDown ( 2 ) helper . build ( "rightArrow" ) helper . moveRight ( 1 )" at bounding box center [687, 270] width 277 height 302
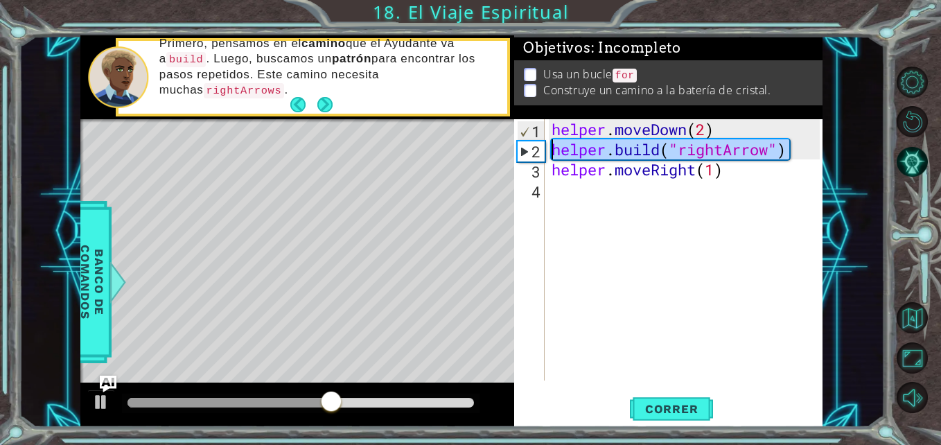
drag, startPoint x: 792, startPoint y: 153, endPoint x: 548, endPoint y: 154, distance: 244.7
click at [548, 154] on div "1 2 3 4 helper . moveDown ( 2 ) helper . build ( "rightArrow" ) helper . moveRi…" at bounding box center [666, 249] width 305 height 261
click at [674, 177] on div "helper . moveDown ( 2 ) helper . build ( "rightArrow" ) helper . moveRight ( 1 )" at bounding box center [687, 270] width 277 height 302
type textarea "helper.moveRight(1)"
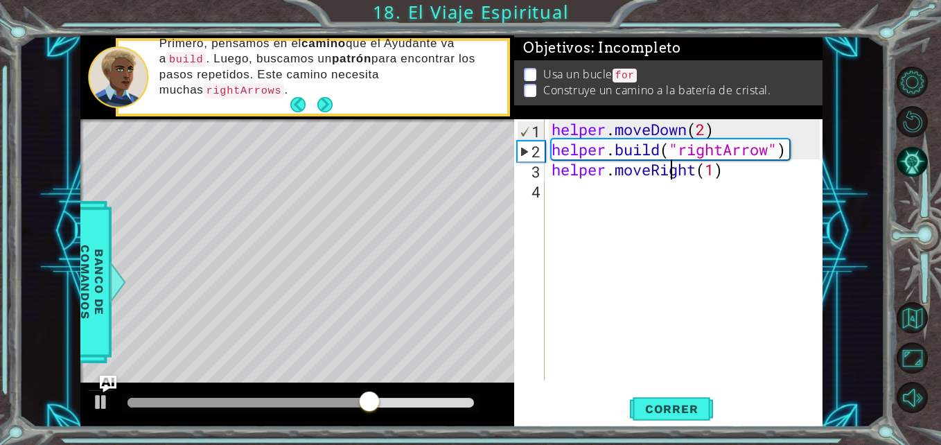
click at [658, 188] on div "helper . moveDown ( 2 ) helper . build ( "rightArrow" ) helper . moveRight ( 1 )" at bounding box center [687, 270] width 277 height 302
paste textarea "[DOMAIN_NAME]("rightArrow")"
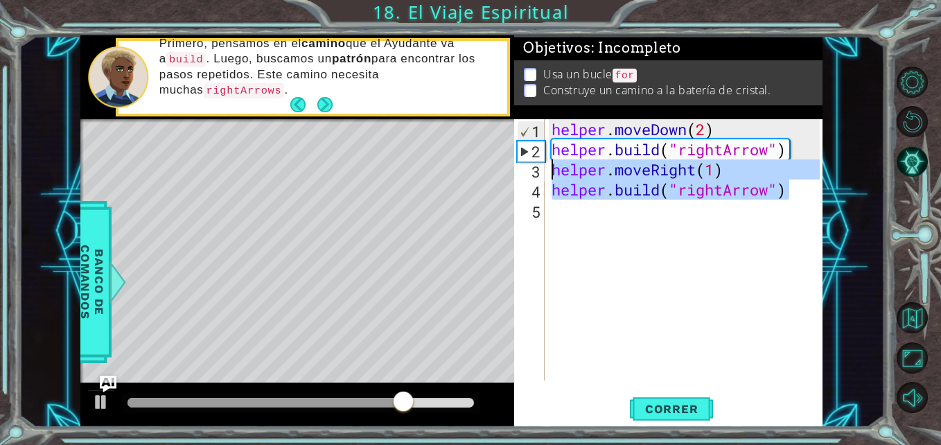
drag, startPoint x: 799, startPoint y: 198, endPoint x: 546, endPoint y: 170, distance: 254.6
click at [546, 170] on div "[DOMAIN_NAME]("rightArrow") 1 2 3 4 5 helper . moveDown ( 2 ) helper . build ( …" at bounding box center [666, 249] width 305 height 261
type textarea "helper.moveRight(1) [DOMAIN_NAME]("rightArrow")"
click at [583, 209] on div "helper . moveDown ( 2 ) helper . build ( "rightArrow" ) helper . moveRight ( 1 …" at bounding box center [687, 270] width 277 height 302
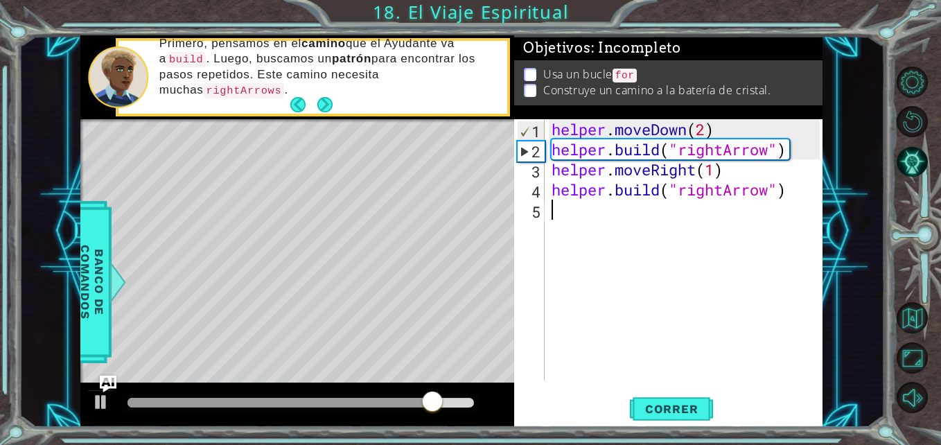
paste textarea "[DOMAIN_NAME]("rightArrow")"
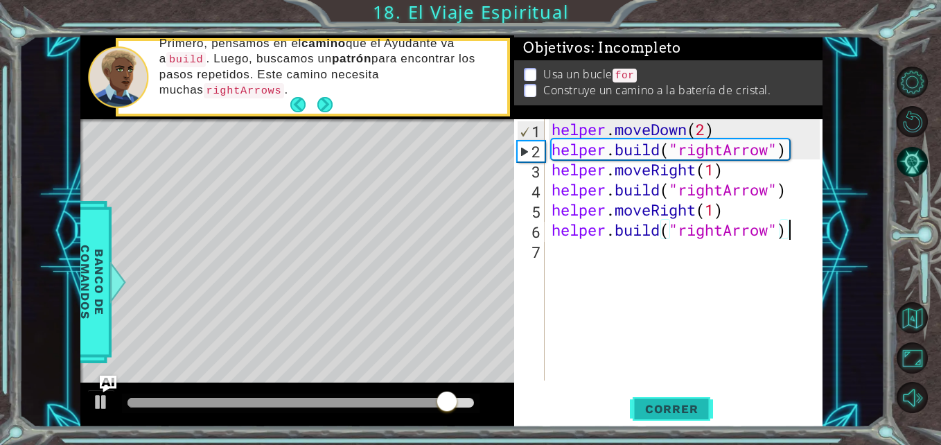
click at [688, 403] on span "Correr" at bounding box center [671, 409] width 81 height 14
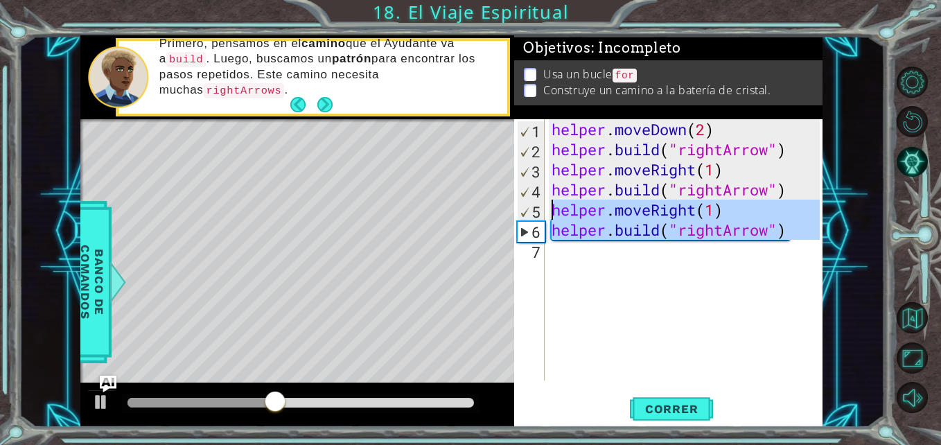
drag, startPoint x: 796, startPoint y: 241, endPoint x: 549, endPoint y: 209, distance: 248.7
click at [549, 209] on div "helper . moveDown ( 2 ) helper . build ( "rightArrow" ) helper . moveRight ( 1 …" at bounding box center [687, 270] width 277 height 302
type textarea "helper.moveRight(1) [DOMAIN_NAME]("rightArrow")"
click at [592, 259] on div "helper . moveDown ( 2 ) helper . build ( "rightArrow" ) helper . moveRight ( 1 …" at bounding box center [684, 249] width 270 height 261
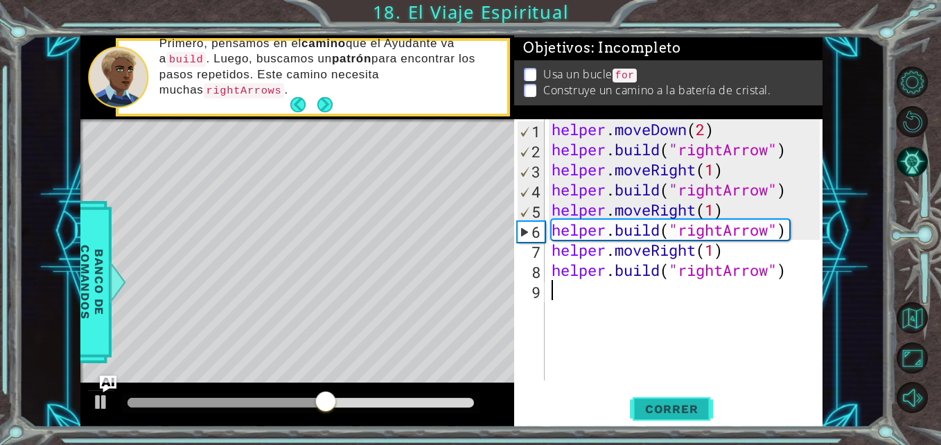
click at [697, 402] on span "Correr" at bounding box center [671, 409] width 81 height 14
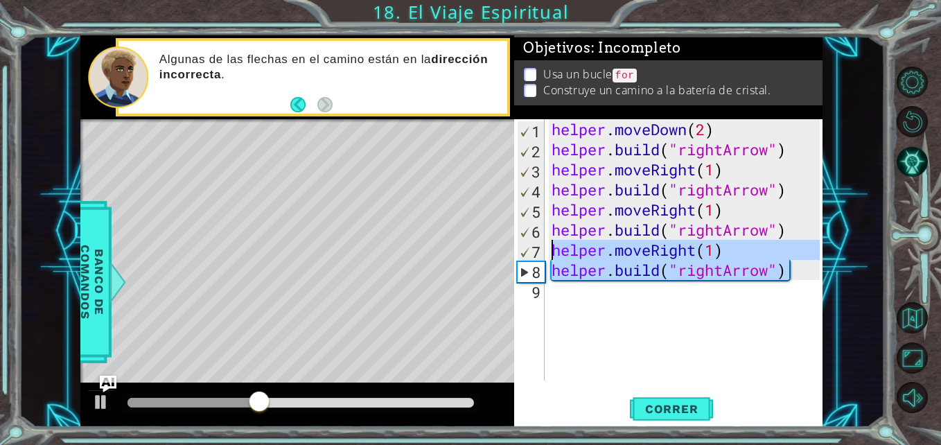
drag, startPoint x: 797, startPoint y: 279, endPoint x: 544, endPoint y: 250, distance: 254.8
click at [544, 250] on div "1 2 3 4 5 6 7 8 9 helper . moveDown ( 2 ) helper . build ( "rightArrow" ) helpe…" at bounding box center [666, 249] width 305 height 261
type textarea "helper.moveRight(1) [DOMAIN_NAME]("rightArrow")"
click at [582, 299] on div "helper . moveDown ( 2 ) helper . build ( "rightArrow" ) helper . moveRight ( 1 …" at bounding box center [687, 270] width 277 height 302
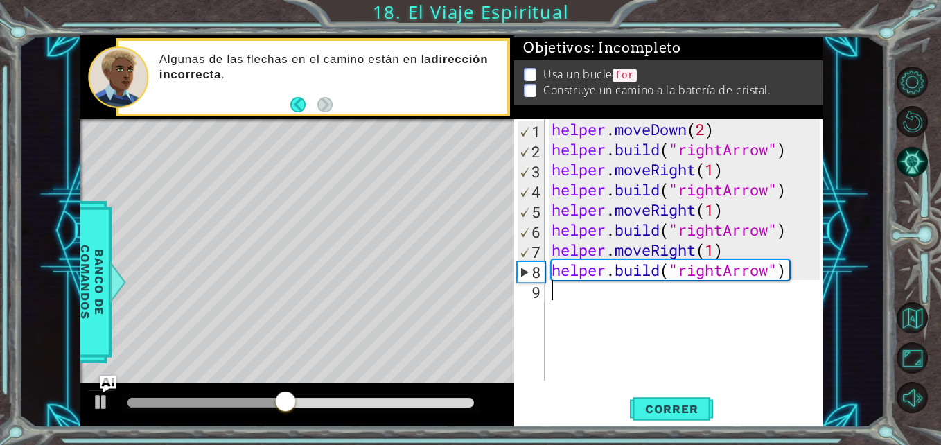
paste textarea "[DOMAIN_NAME]("rightArrow")"
type textarea "[DOMAIN_NAME]("rightArrow")"
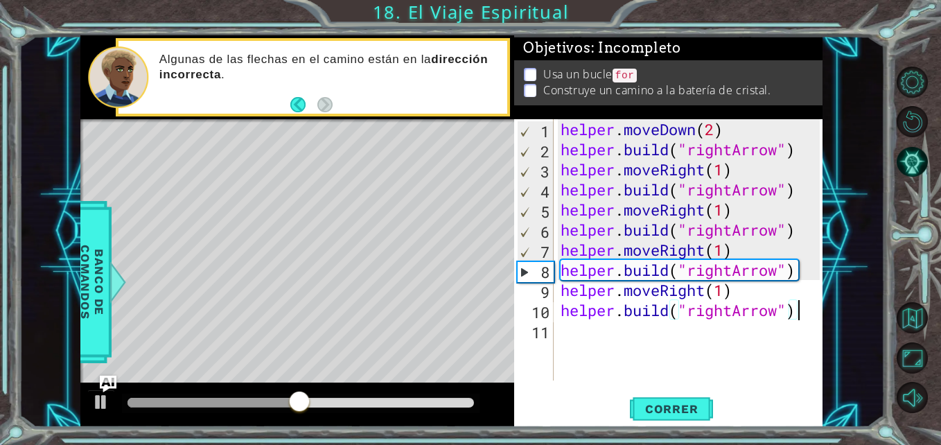
click at [691, 333] on div "helper . moveDown ( 2 ) helper . build ( "rightArrow" ) helper . moveRight ( 1 …" at bounding box center [692, 270] width 269 height 302
paste textarea "[DOMAIN_NAME]("rightArrow")"
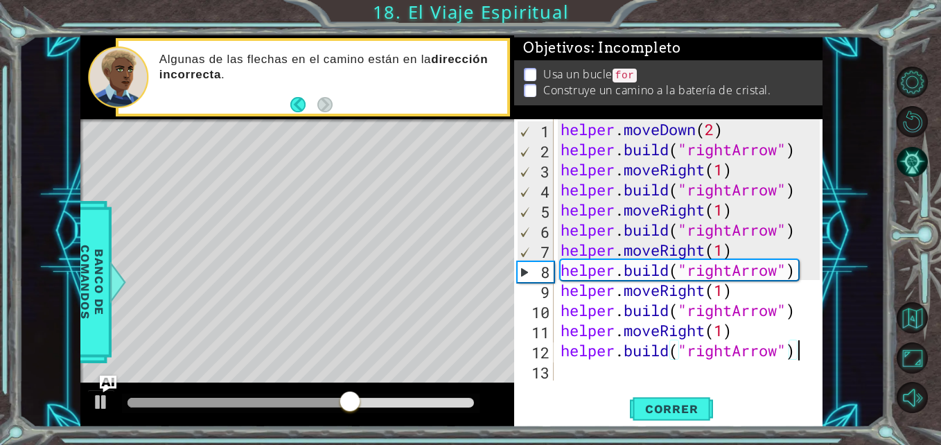
click at [708, 330] on div "helper . moveDown ( 2 ) helper . build ( "rightArrow" ) helper . moveRight ( 1 …" at bounding box center [692, 270] width 269 height 302
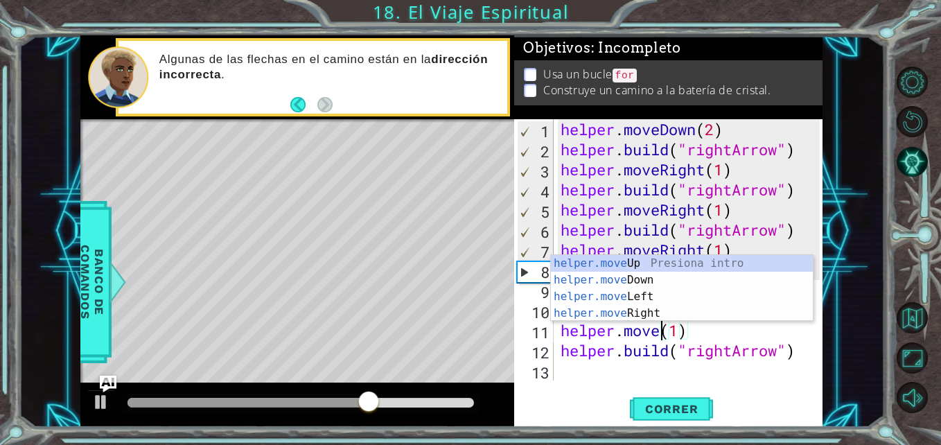
scroll to position [0, 6]
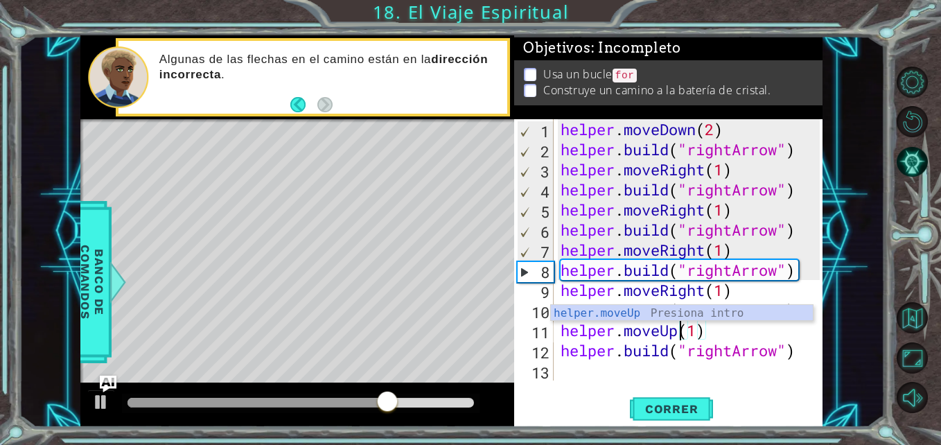
click at [726, 349] on div "helper . moveDown ( 2 ) helper . build ( "rightArrow" ) helper . moveRight ( 1 …" at bounding box center [692, 270] width 269 height 302
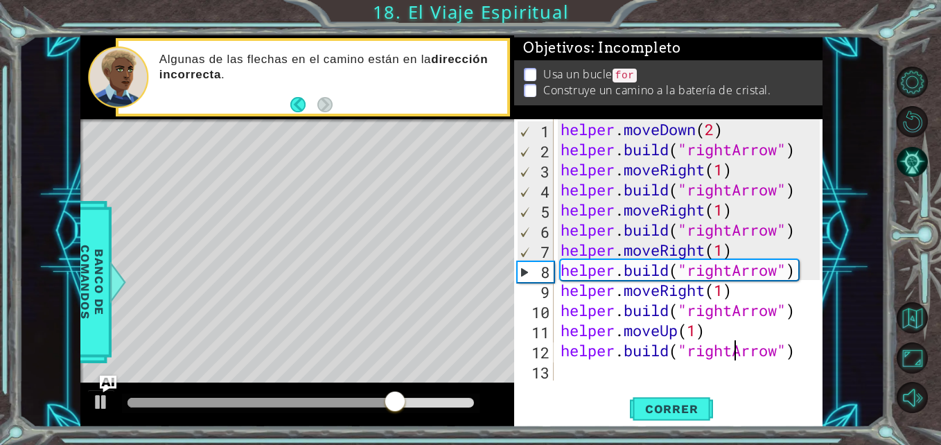
click at [731, 349] on div "helper . moveDown ( 2 ) helper . build ( "rightArrow" ) helper . moveRight ( 1 …" at bounding box center [692, 270] width 269 height 302
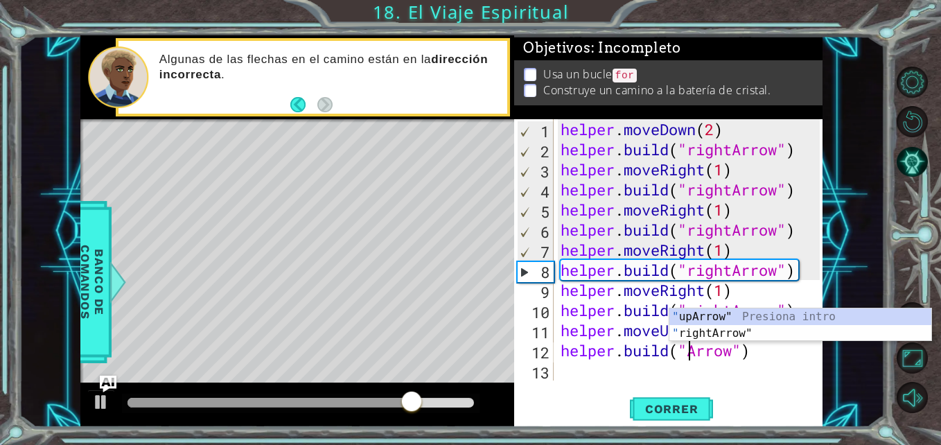
scroll to position [0, 7]
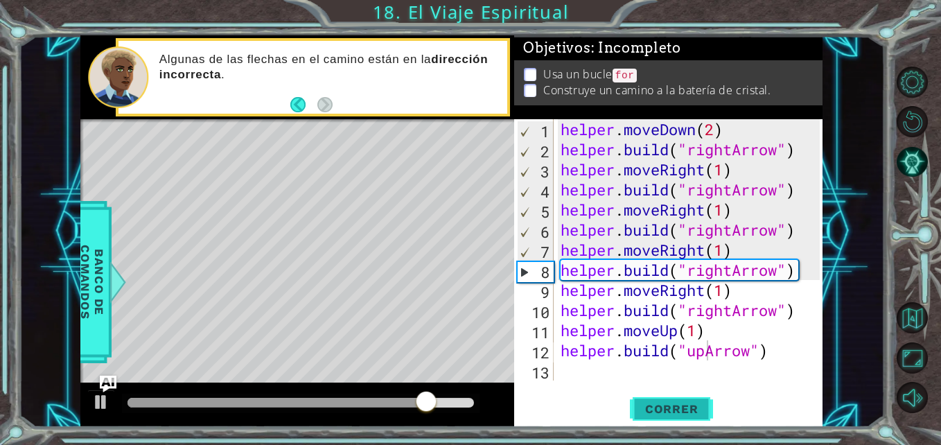
click at [670, 406] on span "Correr" at bounding box center [671, 409] width 81 height 14
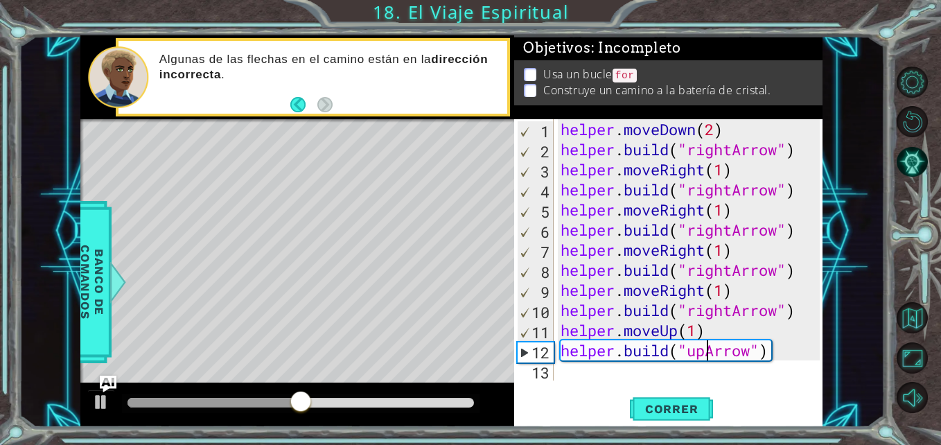
click at [735, 311] on div "helper . moveDown ( 2 ) helper . build ( "rightArrow" ) helper . moveRight ( 1 …" at bounding box center [692, 270] width 269 height 302
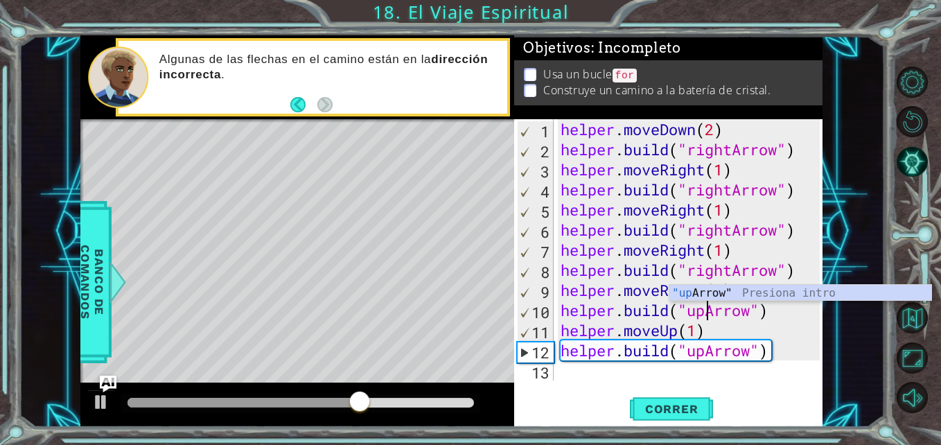
click at [620, 284] on div "helper . moveDown ( 2 ) helper . build ( "rightArrow" ) helper . moveRight ( 1 …" at bounding box center [692, 270] width 269 height 302
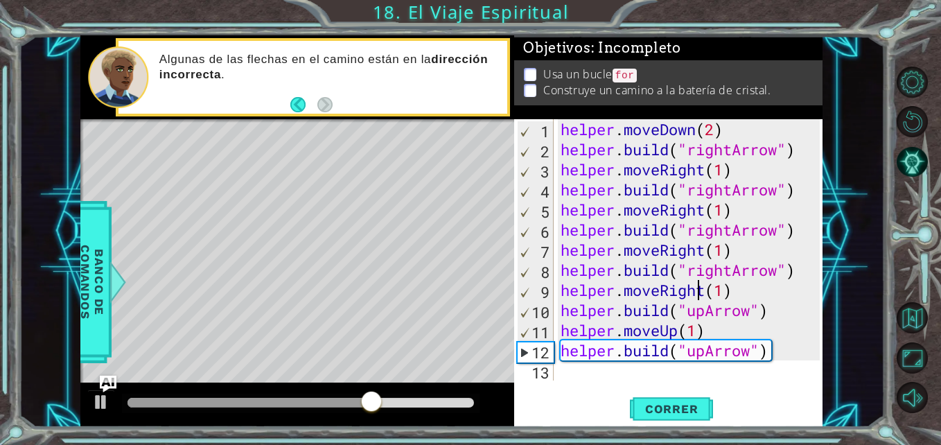
click at [701, 293] on div "helper . moveDown ( 2 ) helper . build ( "rightArrow" ) helper . moveRight ( 1 …" at bounding box center [692, 270] width 269 height 302
click at [709, 293] on div "helper . moveDown ( 2 ) helper . build ( "rightArrow" ) helper . moveRight ( 1 …" at bounding box center [692, 270] width 269 height 302
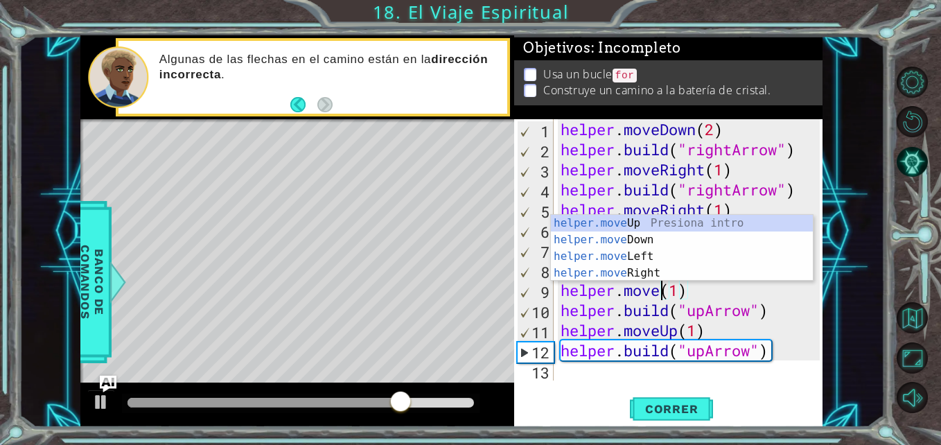
scroll to position [0, 6]
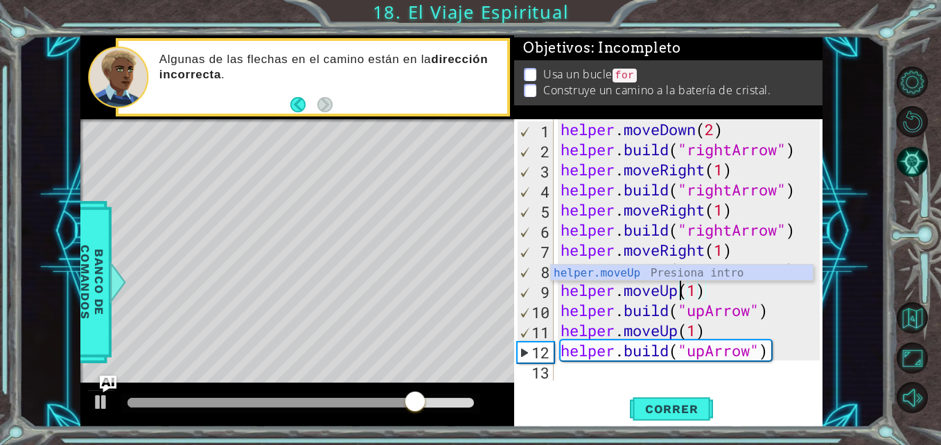
click at [681, 392] on div "helper.moveUp(1) 1 2 3 4 5 6 7 8 9 10 11 12 13 helper . moveDown ( 2 ) helper .…" at bounding box center [668, 273] width 308 height 308
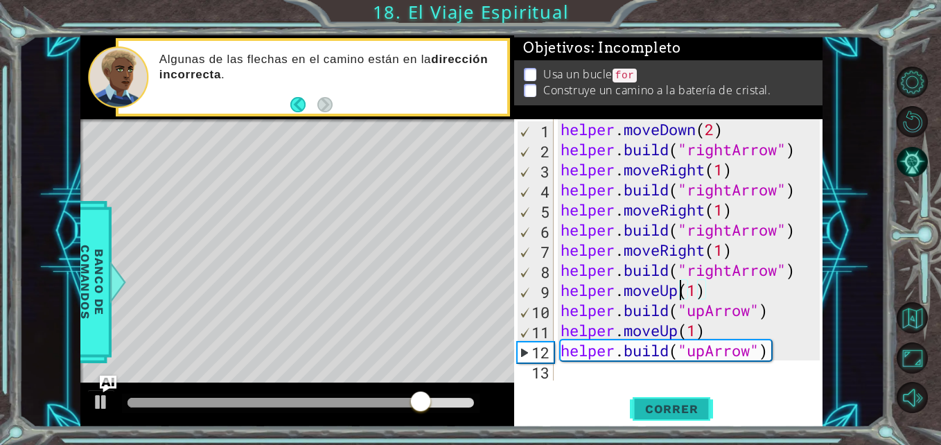
click at [659, 406] on span "Correr" at bounding box center [671, 409] width 81 height 14
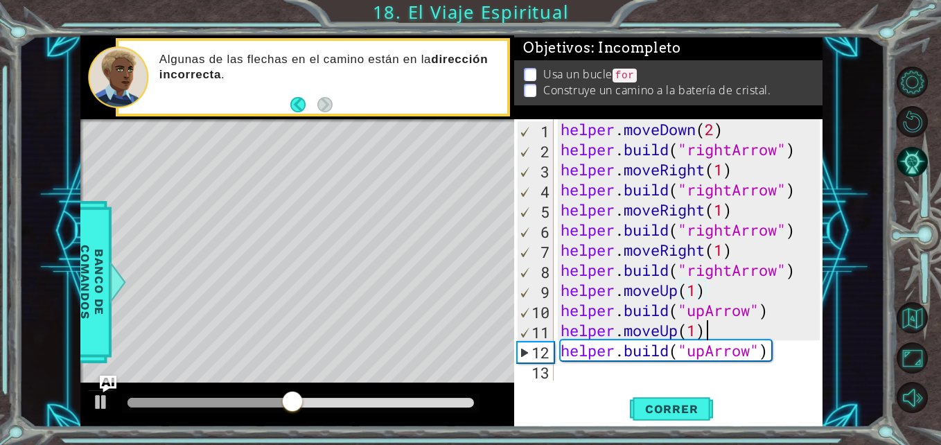
click at [742, 333] on div "helper . moveDown ( 2 ) helper . build ( "rightArrow" ) helper . moveRight ( 1 …" at bounding box center [692, 270] width 269 height 302
click at [780, 356] on div "helper . moveDown ( 2 ) helper . build ( "rightArrow" ) helper . moveRight ( 1 …" at bounding box center [692, 270] width 269 height 302
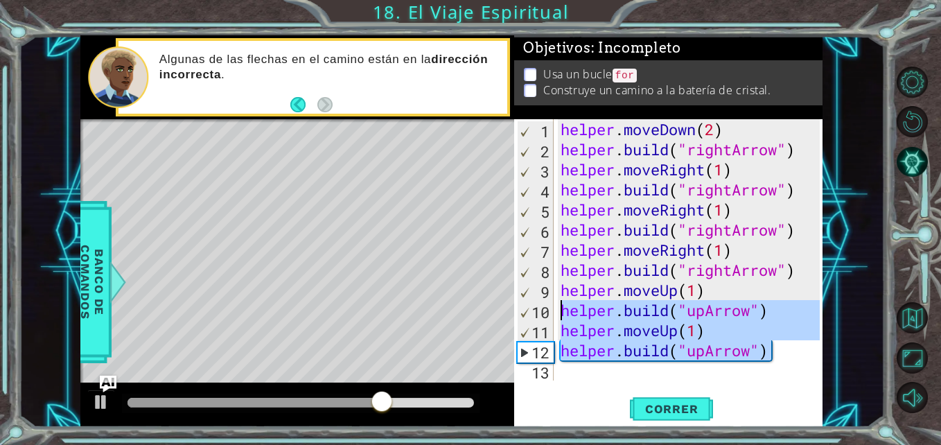
drag, startPoint x: 780, startPoint y: 356, endPoint x: 551, endPoint y: 302, distance: 235.1
click at [551, 302] on div "[DOMAIN_NAME]("upArrow") 1 2 3 4 5 6 7 8 9 10 11 12 13 helper . moveDown ( 2 ) …" at bounding box center [666, 249] width 305 height 261
type textarea "[DOMAIN_NAME]("upArrow") helper.moveUp(1)"
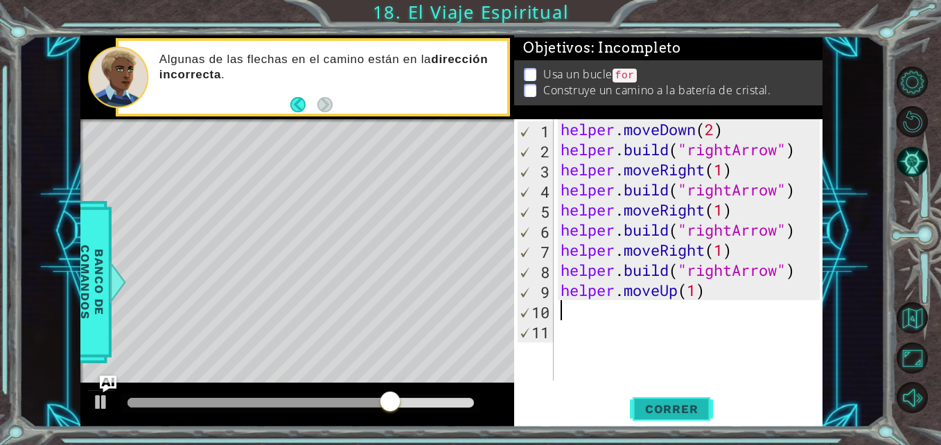
click at [675, 408] on span "Correr" at bounding box center [671, 409] width 81 height 14
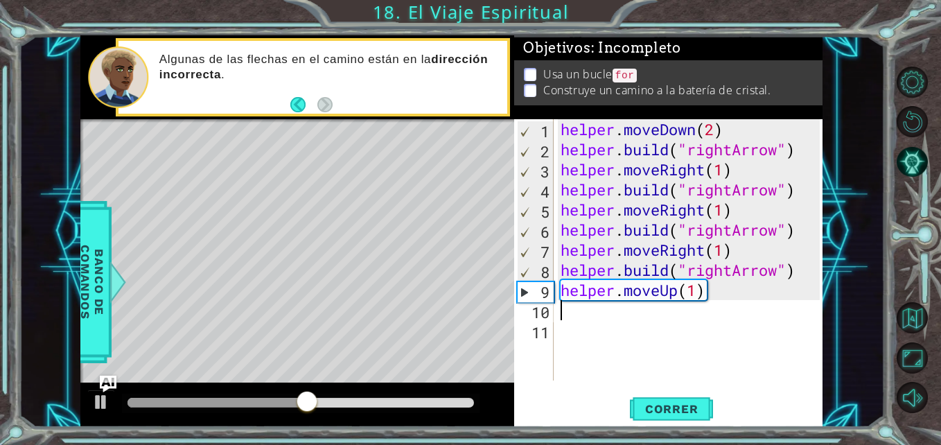
click at [696, 293] on div "helper . moveDown ( 2 ) helper . build ( "rightArrow" ) helper . moveRight ( 1 …" at bounding box center [692, 270] width 269 height 302
type textarea "helper.moveUp()"
click at [638, 322] on div "helper . moveDown ( 2 ) helper . build ( "rightArrow" ) helper . moveRight ( 1 …" at bounding box center [692, 270] width 269 height 302
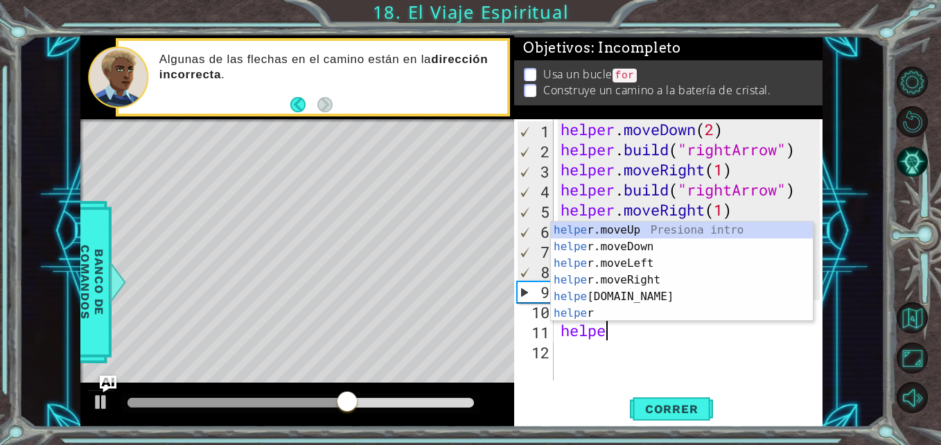
scroll to position [0, 2]
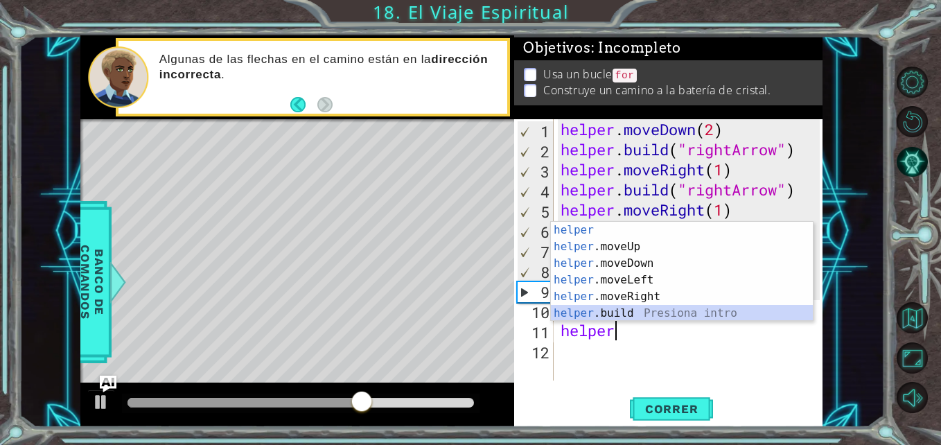
click at [625, 307] on div "helper Presiona intro helper .moveUp Presiona intro helper .moveDown Presiona i…" at bounding box center [682, 288] width 262 height 133
type textarea "[DOMAIN_NAME]("rightArrow")"
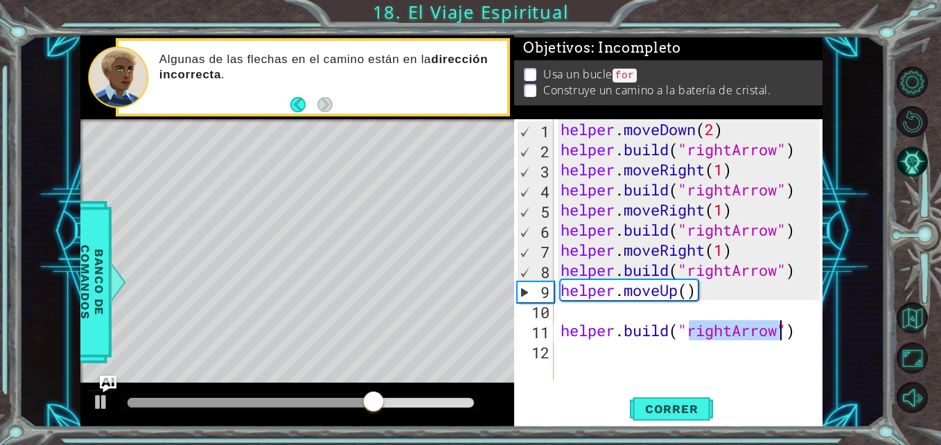
click at [663, 313] on div "helper . moveDown ( 2 ) helper . build ( "rightArrow" ) helper . moveRight ( 1 …" at bounding box center [692, 270] width 269 height 302
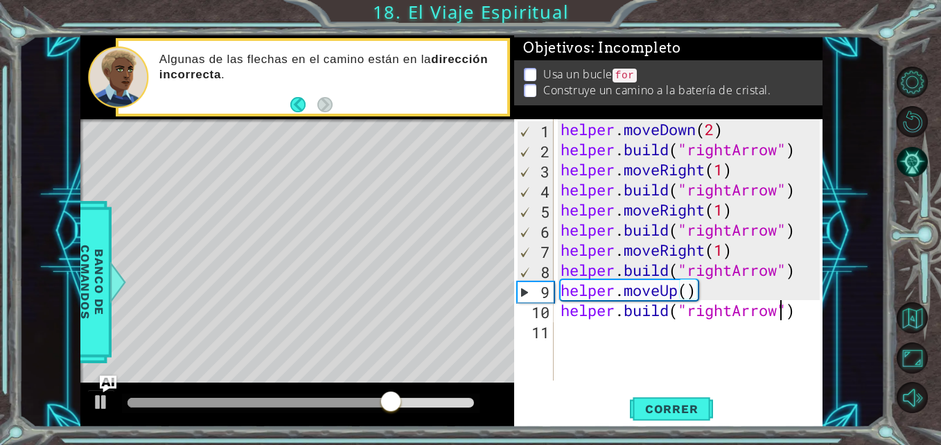
click at [776, 311] on div "helper . moveDown ( 2 ) helper . build ( "rightArrow" ) helper . moveRight ( 1 …" at bounding box center [692, 270] width 269 height 302
click at [731, 312] on div "helper . moveDown ( 2 ) helper . build ( "rightArrow" ) helper . moveRight ( 1 …" at bounding box center [692, 270] width 269 height 302
drag, startPoint x: 672, startPoint y: 418, endPoint x: 703, endPoint y: 373, distance: 54.8
click at [703, 373] on div "[DOMAIN_NAME]("rightArrow") 1 2 3 4 5 6 7 8 9 10 11 helper . moveDown ( 2 ) hel…" at bounding box center [668, 273] width 308 height 308
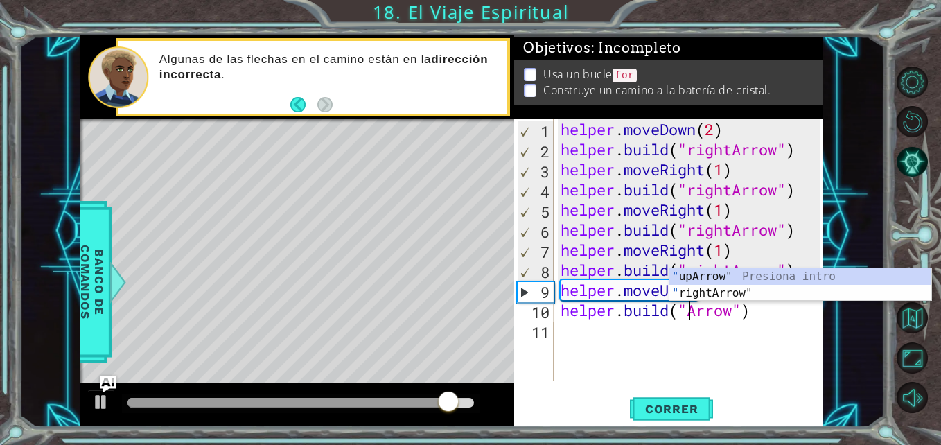
scroll to position [0, 7]
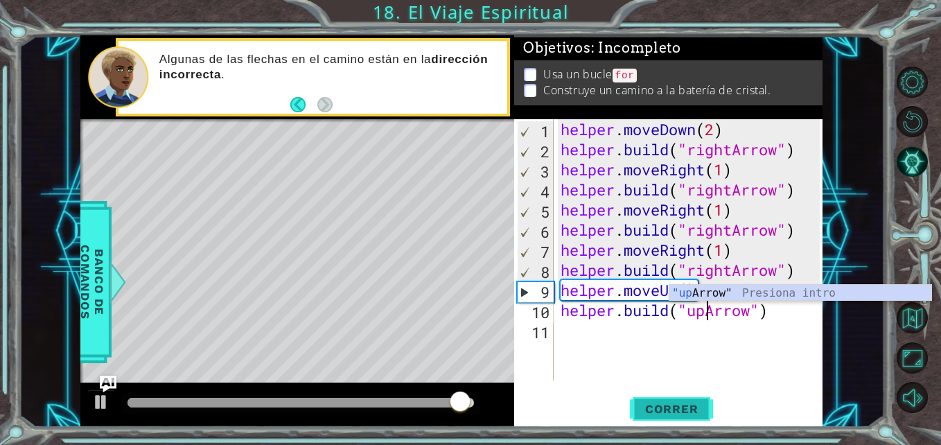
click at [656, 412] on span "Correr" at bounding box center [671, 409] width 81 height 14
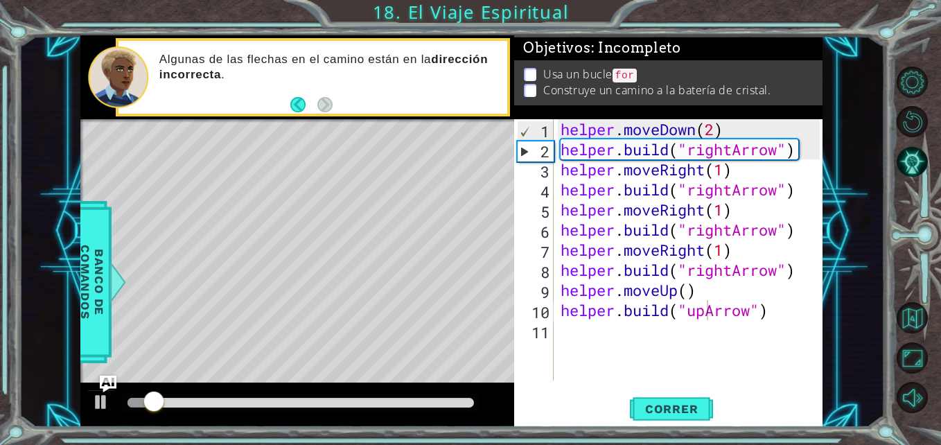
click at [530, 78] on li "Usa un bucle for" at bounding box center [670, 75] width 293 height 16
click at [530, 74] on p at bounding box center [530, 74] width 12 height 13
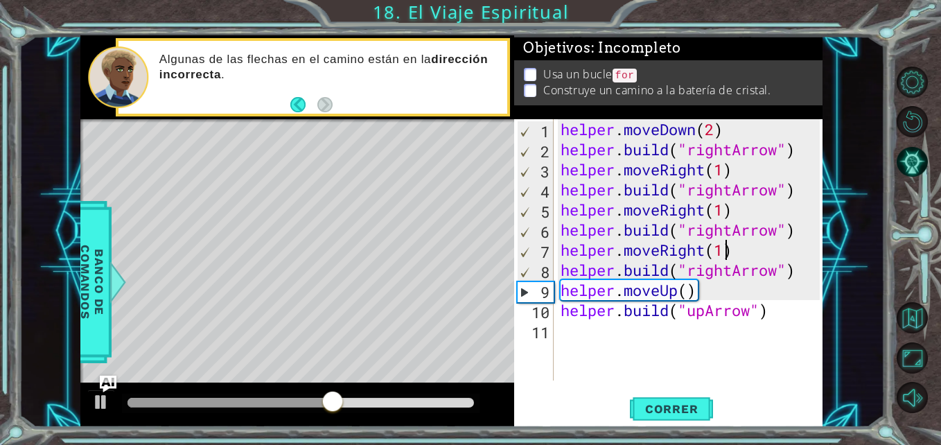
click at [729, 245] on div "helper . moveDown ( 2 ) helper . build ( "rightArrow" ) helper . moveRight ( 1 …" at bounding box center [692, 270] width 269 height 302
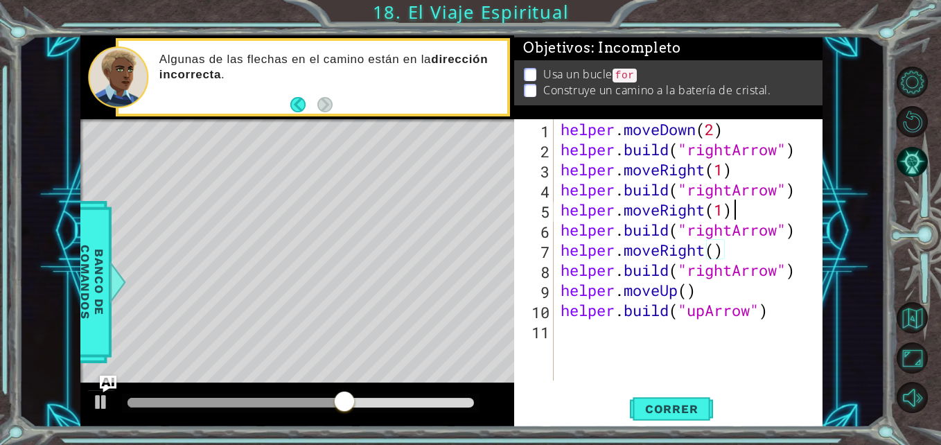
click at [734, 211] on div "helper . moveDown ( 2 ) helper . build ( "rightArrow" ) helper . moveRight ( 1 …" at bounding box center [692, 270] width 269 height 302
click at [729, 211] on div "helper . moveDown ( 2 ) helper . build ( "rightArrow" ) helper . moveRight ( 1 …" at bounding box center [692, 270] width 269 height 302
click at [728, 164] on div "helper . moveDown ( 2 ) helper . build ( "rightArrow" ) helper . moveRight ( 1 …" at bounding box center [692, 270] width 269 height 302
click at [670, 415] on span "Correr" at bounding box center [671, 409] width 81 height 14
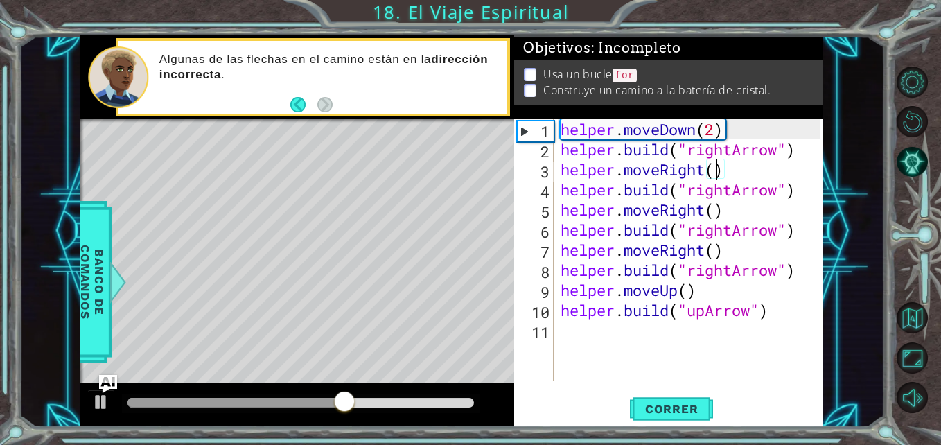
click at [108, 387] on img "Ask AI" at bounding box center [108, 384] width 18 height 18
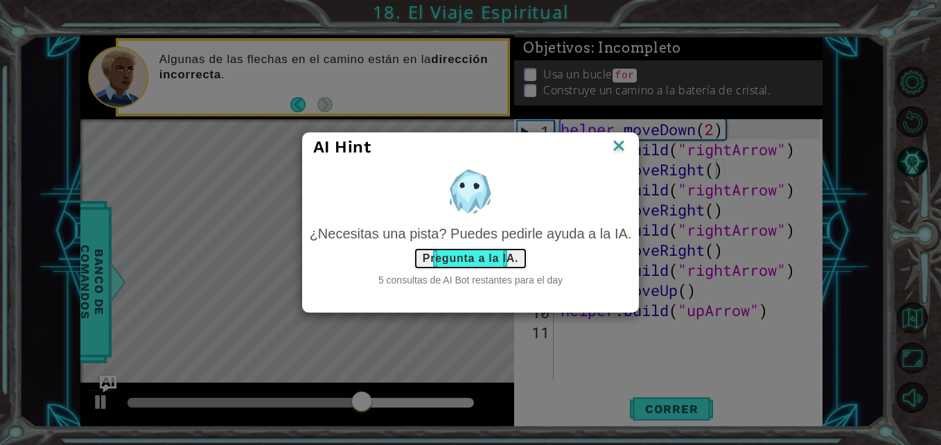
click at [494, 265] on button "Pregunta a la IA." at bounding box center [471, 258] width 114 height 22
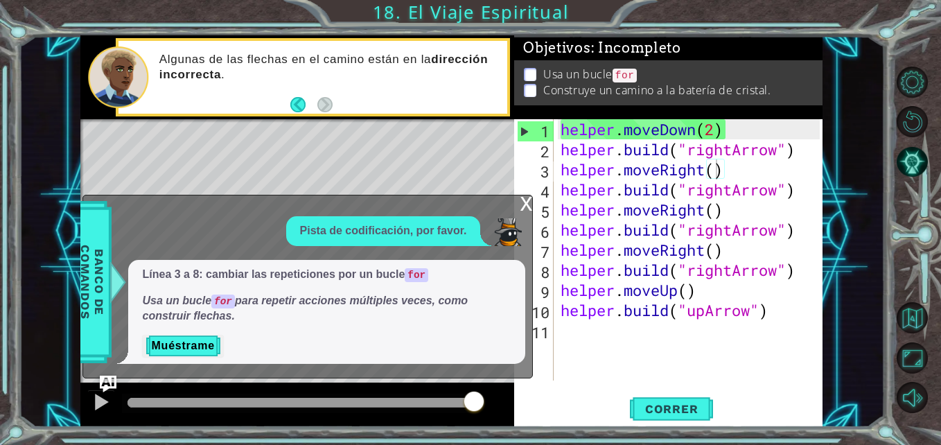
drag, startPoint x: 556, startPoint y: 171, endPoint x: 637, endPoint y: 201, distance: 86.6
click at [637, 201] on div "helper.moveRight() 1 2 3 4 5 6 7 8 9 10 11 helper . moveDown ( 2 ) helper . bui…" at bounding box center [666, 249] width 305 height 261
click at [778, 312] on div "helper . moveDown ( 2 ) helper . build ( "rightArrow" ) helper . moveRight ( ) …" at bounding box center [692, 270] width 269 height 302
drag, startPoint x: 732, startPoint y: 285, endPoint x: 714, endPoint y: 281, distance: 18.4
click at [714, 281] on div "helper . moveDown ( 2 ) helper . build ( "rightArrow" ) helper . moveRight ( ) …" at bounding box center [692, 270] width 269 height 302
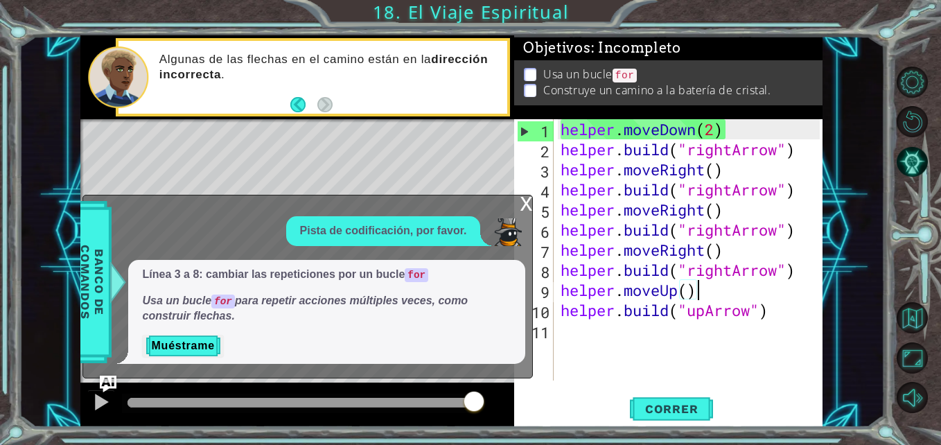
scroll to position [0, 6]
click at [798, 265] on div "helper . moveDown ( 2 ) helper . build ( "rightArrow" ) helper . moveRight ( ) …" at bounding box center [692, 270] width 269 height 302
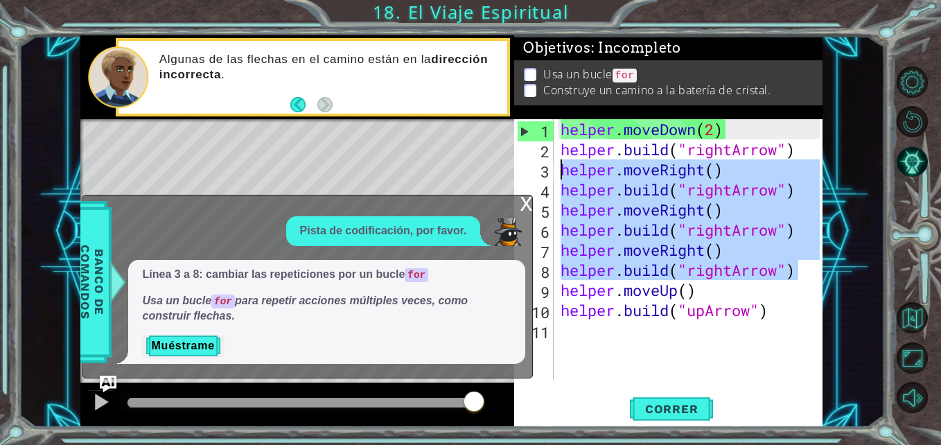
drag, startPoint x: 798, startPoint y: 265, endPoint x: 541, endPoint y: 174, distance: 273.0
click at [541, 174] on div "[DOMAIN_NAME]("rightArrow") 1 2 3 4 5 6 7 8 9 10 11 helper . moveDown ( 2 ) hel…" at bounding box center [666, 249] width 305 height 261
click at [765, 243] on div "helper . moveDown ( 2 ) helper . build ( "rightArrow" ) helper . moveRight ( ) …" at bounding box center [689, 249] width 262 height 261
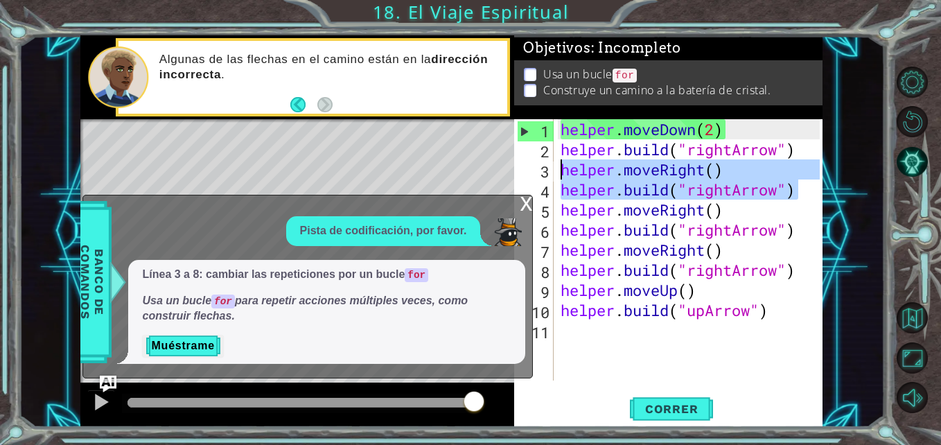
drag, startPoint x: 800, startPoint y: 195, endPoint x: 525, endPoint y: 175, distance: 275.9
click at [525, 175] on div "helper.moveRight() 1 2 3 4 5 6 7 8 9 10 11 helper . moveDown ( 2 ) helper . bui…" at bounding box center [666, 249] width 305 height 261
click at [718, 288] on div "helper . moveDown ( 2 ) helper . build ( "rightArrow" ) helper . moveRight ( ) …" at bounding box center [692, 270] width 269 height 302
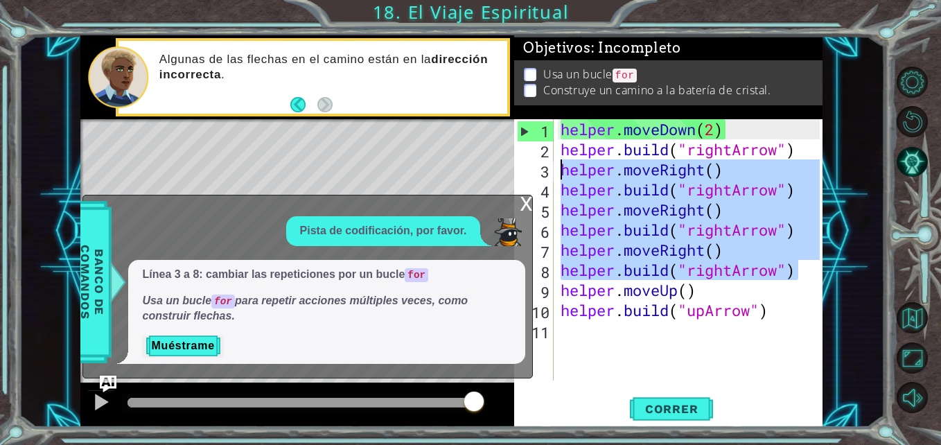
drag, startPoint x: 799, startPoint y: 277, endPoint x: 548, endPoint y: 165, distance: 274.6
click at [548, 165] on div "helper.moveUp() 1 2 3 4 5 6 7 8 9 10 11 helper . moveDown ( 2 ) helper . build …" at bounding box center [666, 249] width 305 height 261
type textarea "helper.moveRight() [DOMAIN_NAME]("rightArrow")"
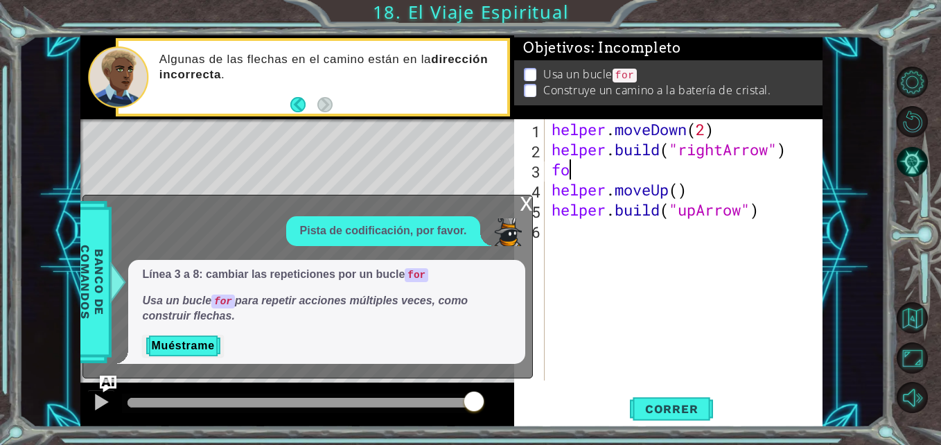
scroll to position [0, 1]
type textarea "for"
click at [218, 328] on div "Línea 3 a 8: cambiar las repeticiones por un bucle for Usa un bucle for para re…" at bounding box center [326, 312] width 397 height 105
click at [199, 336] on button "Muéstrame" at bounding box center [182, 346] width 81 height 22
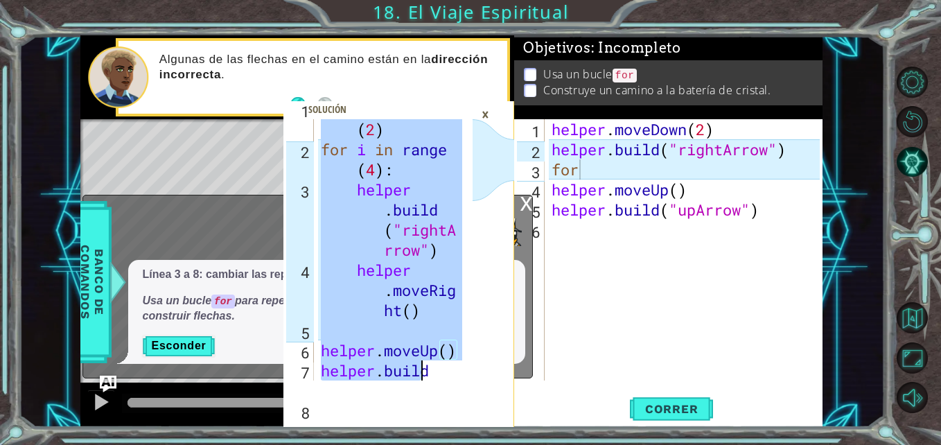
scroll to position [60, 0]
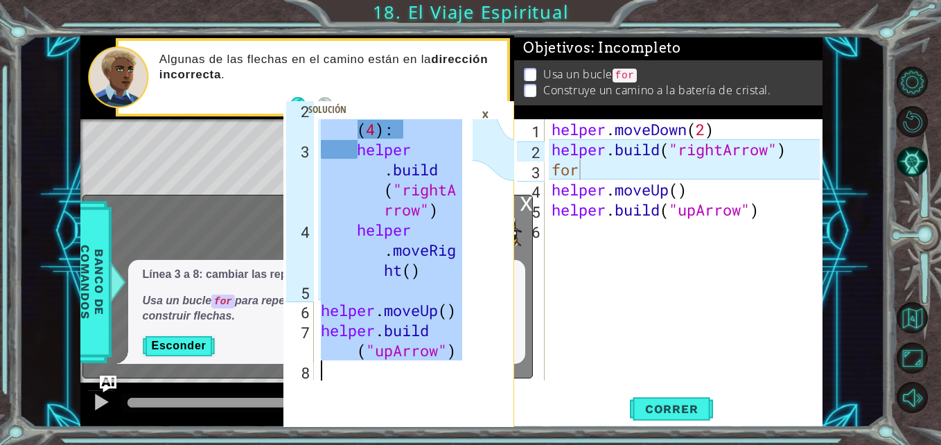
drag, startPoint x: 324, startPoint y: 128, endPoint x: 455, endPoint y: 394, distance: 296.7
click at [455, 394] on div "helper.moveDown(2) 2 3 4 5 6 7 8 for i in range ( 4 ) : helper . build ( "right…" at bounding box center [400, 273] width 232 height 308
type textarea "[DOMAIN_NAME]("upArrow")"
click at [678, 268] on div "helper . moveDown ( 2 ) helper . build ( "rightArrow" ) for helper . moveUp ( )…" at bounding box center [688, 270] width 278 height 302
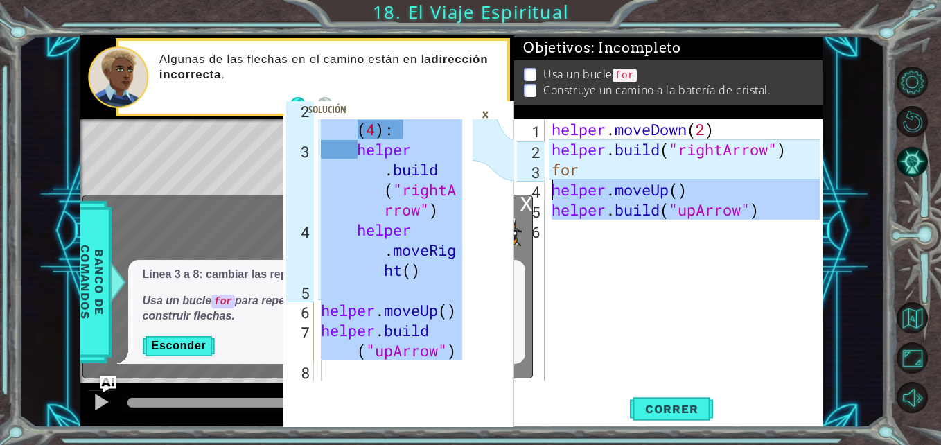
drag, startPoint x: 682, startPoint y: 267, endPoint x: 463, endPoint y: 85, distance: 284.5
click at [463, 85] on div "[DOMAIN_NAME]("upArrow") 2 3 4 5 6 7 8 for i in range ( 4 ) : helper . build ( …" at bounding box center [451, 231] width 742 height 392
type textarea "helper.moveDown(2) [DOMAIN_NAME]("rightArrow")"
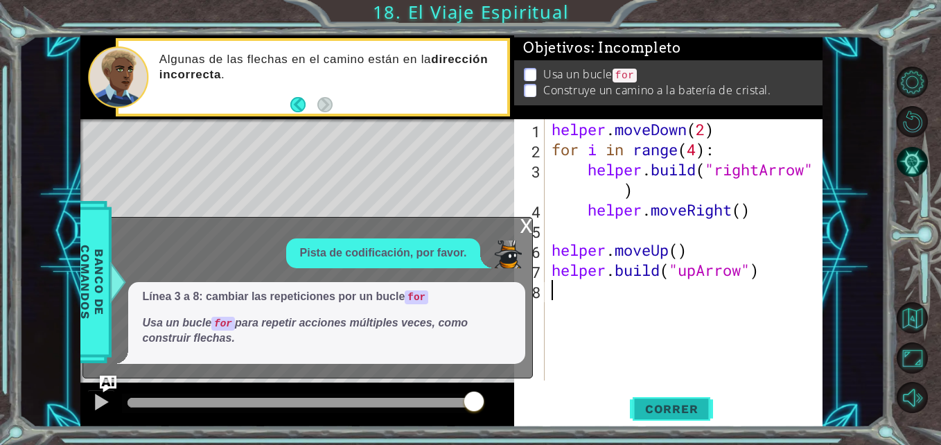
click at [690, 421] on button "Correr" at bounding box center [671, 409] width 83 height 31
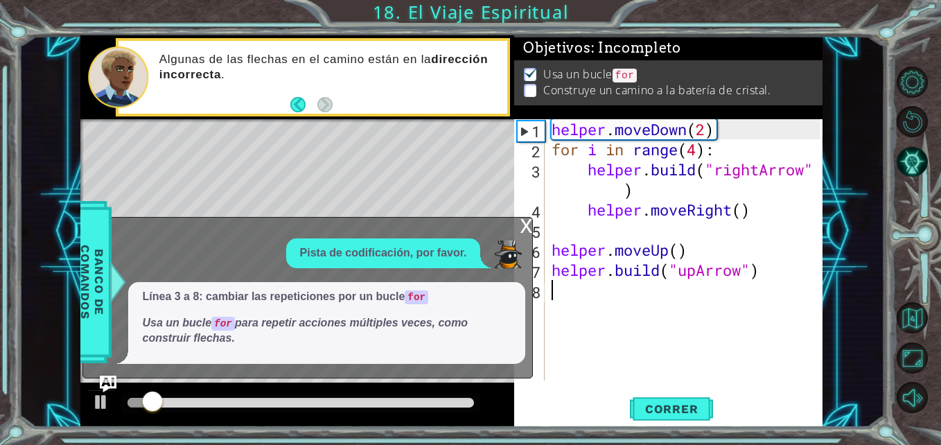
click at [534, 229] on div "5" at bounding box center [531, 232] width 28 height 20
type textarea "helper.moveUp()"
click at [527, 227] on div "x" at bounding box center [526, 225] width 12 height 14
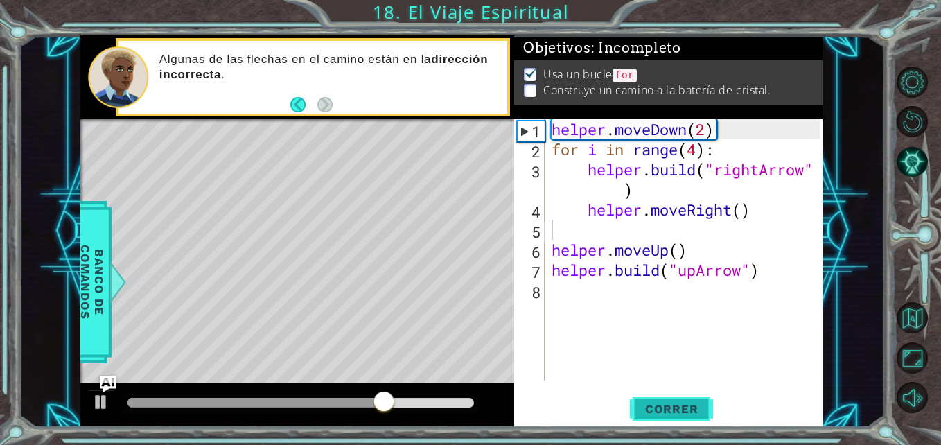
click at [662, 415] on span "Correr" at bounding box center [671, 409] width 81 height 14
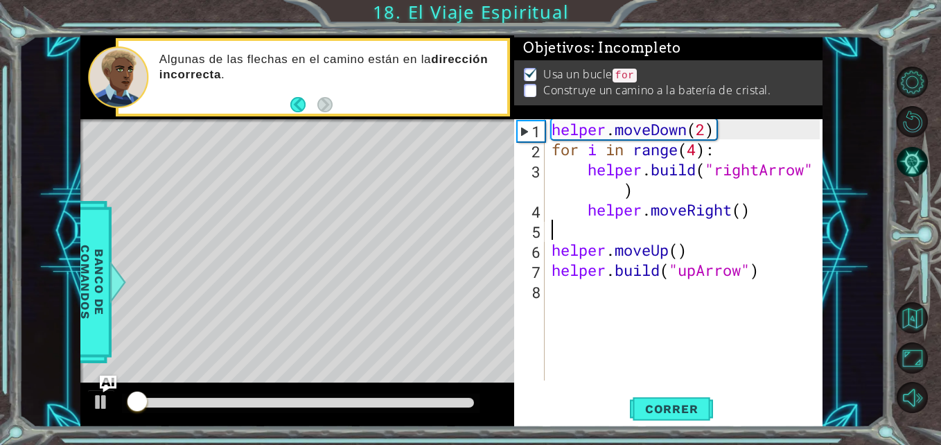
click at [654, 238] on div "helper . moveDown ( 2 ) for i in range ( 4 ) : helper . build ( "rightArrow" ) …" at bounding box center [688, 270] width 278 height 302
click at [667, 247] on div "helper . moveDown ( 2 ) for i in range ( 4 ) : helper . build ( "rightArrow" ) …" at bounding box center [688, 270] width 278 height 302
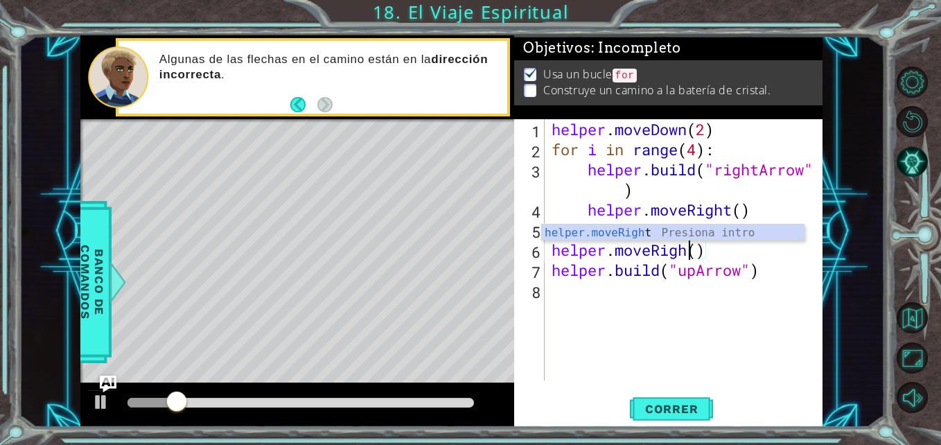
scroll to position [0, 7]
type textarea "helper.moveRight()"
click at [686, 409] on span "Correr" at bounding box center [671, 409] width 81 height 14
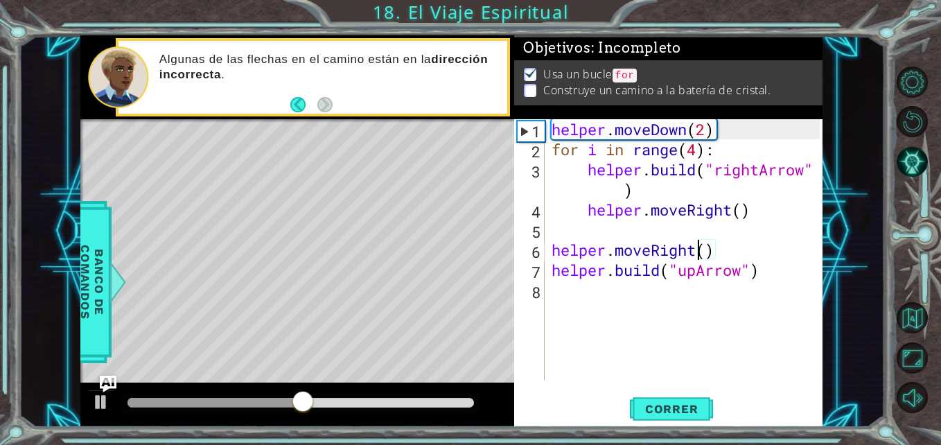
click at [695, 304] on div "helper . moveDown ( 2 ) for i in range ( 4 ) : helper . build ( "rightArrow" ) …" at bounding box center [688, 270] width 278 height 302
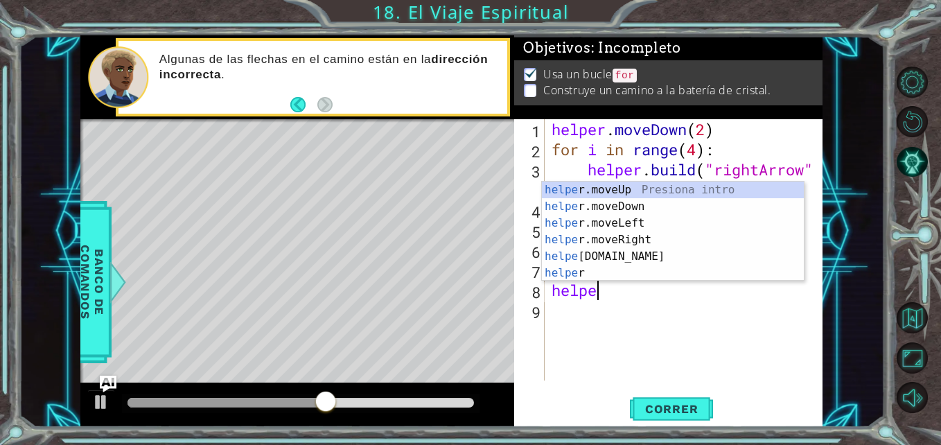
scroll to position [0, 2]
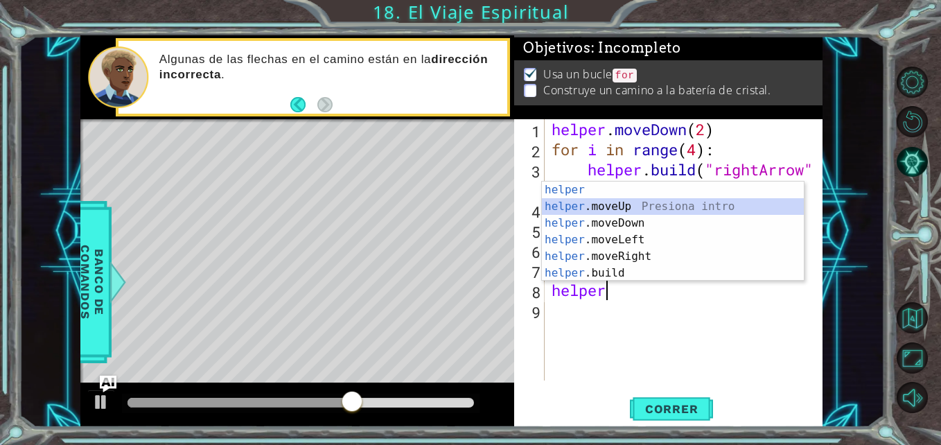
click at [650, 206] on div "helper Presiona intro helper .moveUp Presiona intro helper .moveDown Presiona i…" at bounding box center [673, 248] width 262 height 133
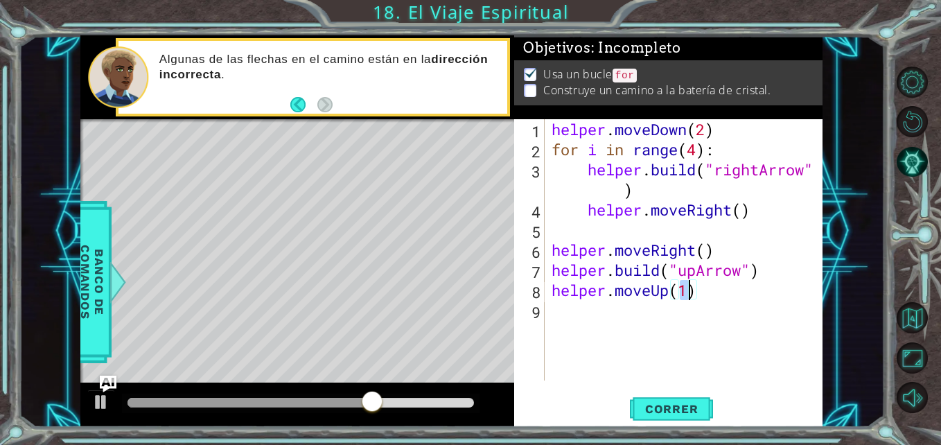
type textarea "helper.moveUp()"
click at [644, 302] on div "helper . moveDown ( 2 ) for i in range ( 4 ) : helper . build ( "rightArrow" ) …" at bounding box center [688, 270] width 278 height 302
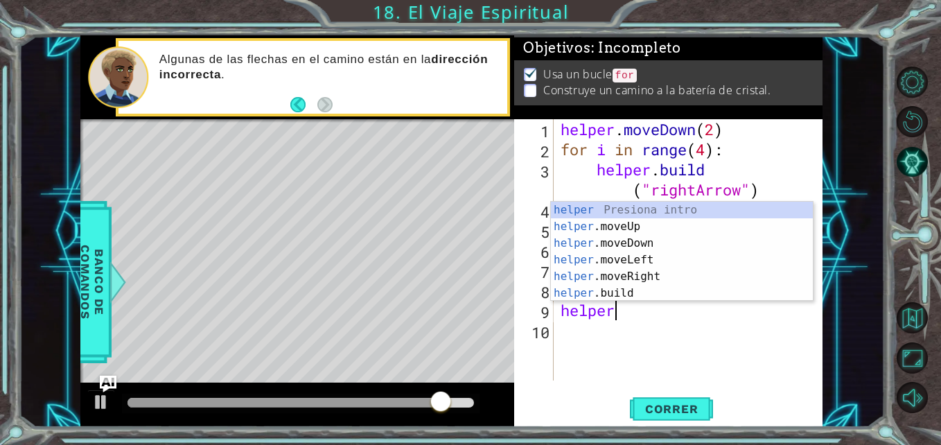
click at [673, 317] on div "helper . moveDown ( 2 ) for i in range ( 4 ) : helper . build ( "rightArrow" ) …" at bounding box center [692, 270] width 269 height 302
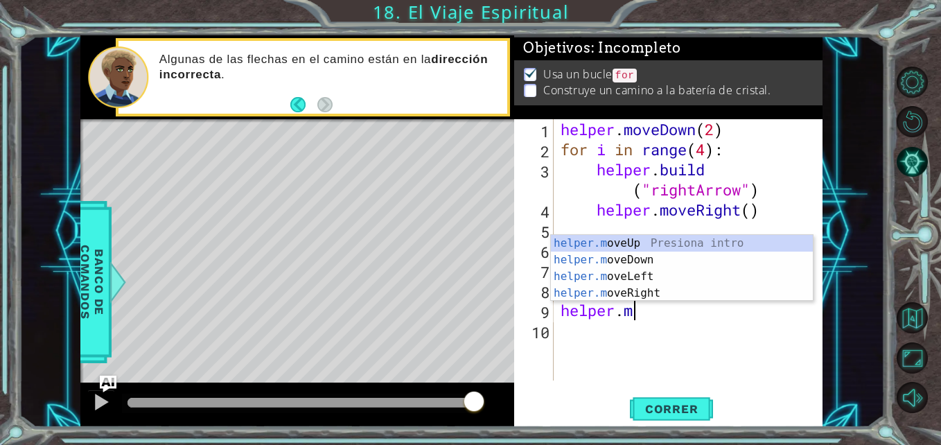
scroll to position [0, 3]
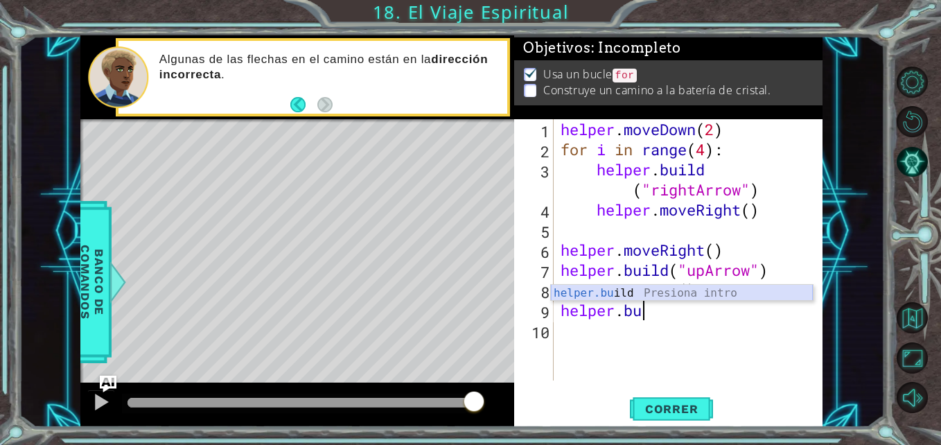
click at [646, 290] on div "helper.bu ild Presiona intro" at bounding box center [682, 310] width 262 height 50
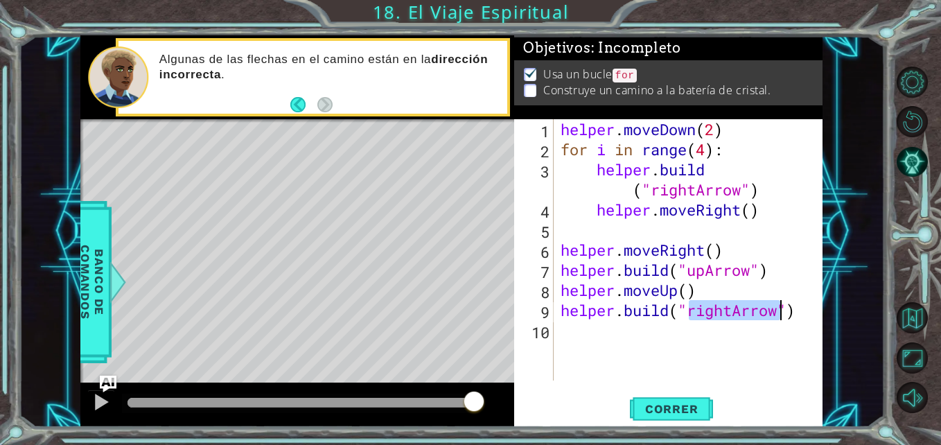
click at [733, 313] on div "helper . moveDown ( 2 ) for i in range ( 4 ) : helper . build ( "rightArrow" ) …" at bounding box center [689, 249] width 262 height 261
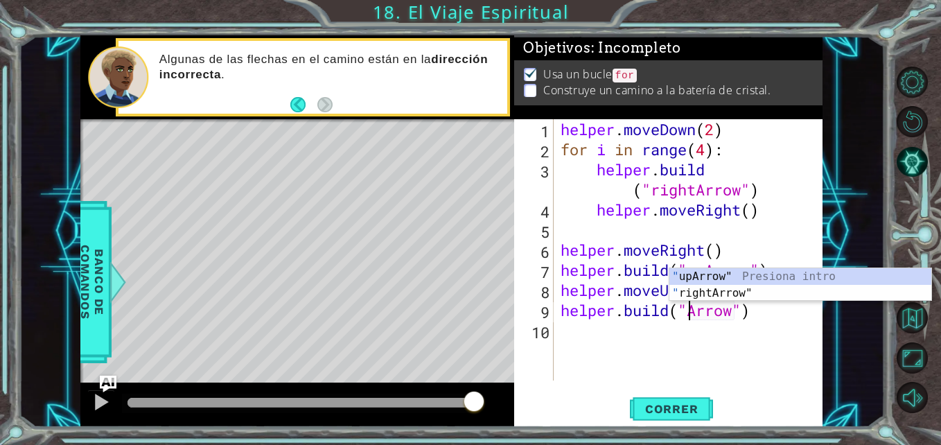
scroll to position [0, 7]
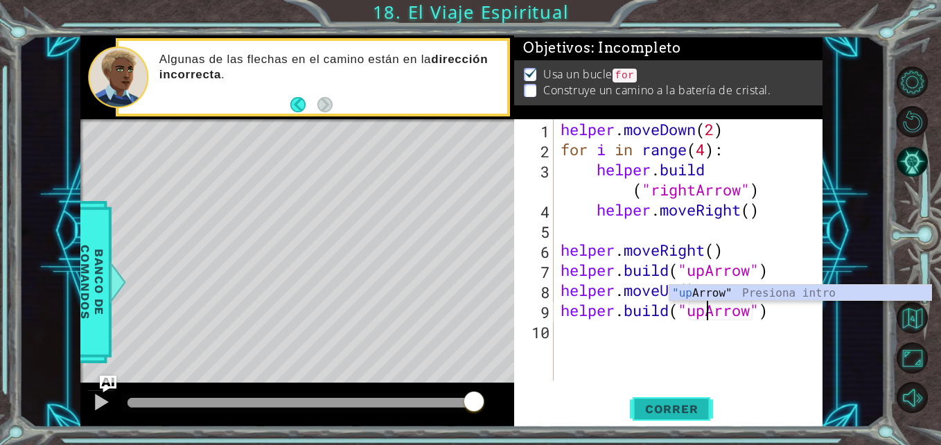
type textarea "[DOMAIN_NAME]("upArrow")"
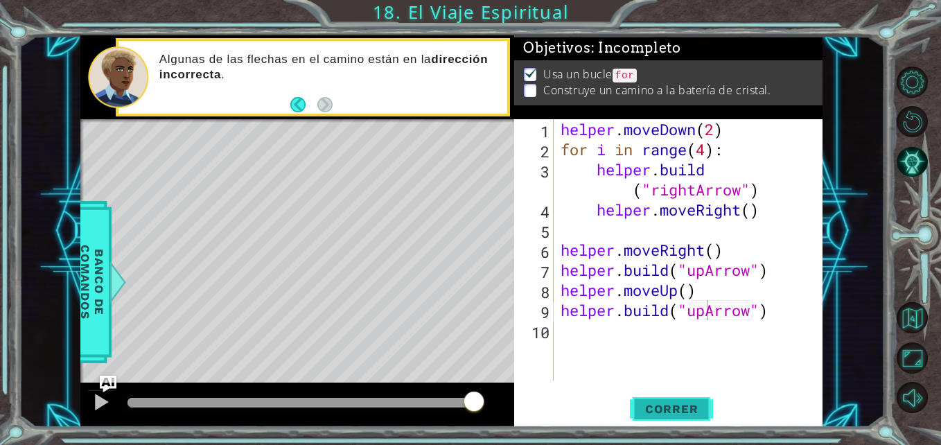
click at [638, 412] on span "Correr" at bounding box center [671, 409] width 81 height 14
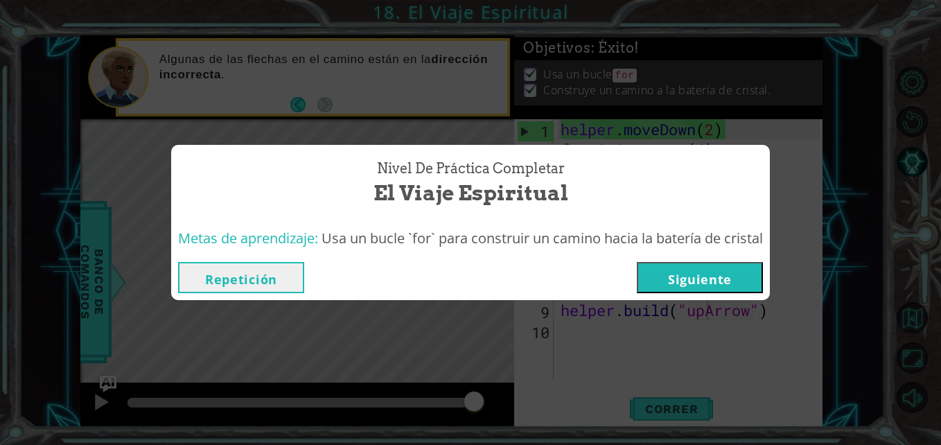
click at [716, 293] on button "Siguiente" at bounding box center [700, 277] width 126 height 31
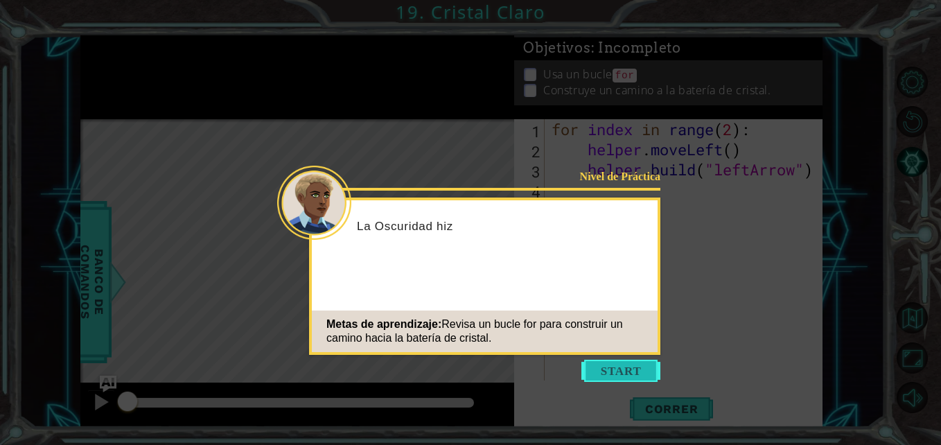
click at [643, 367] on button "Start" at bounding box center [621, 371] width 79 height 22
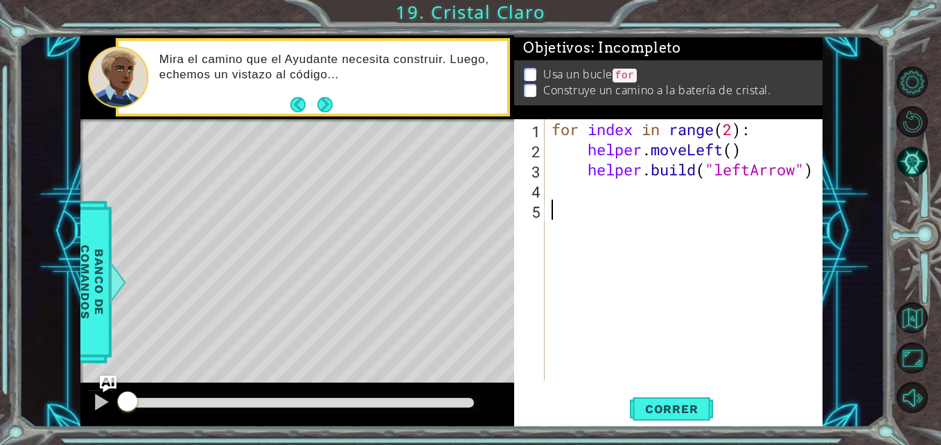
click at [564, 199] on div "for index in range ( 2 ) : helper . moveLeft ( ) helper . build ( "leftArrow" )" at bounding box center [687, 270] width 277 height 302
click at [575, 200] on div "for index in range ( 2 ) : helper . moveLeft ( ) helper . build ( "leftArrow" )" at bounding box center [687, 270] width 277 height 302
click at [695, 419] on button "Correr" at bounding box center [671, 409] width 83 height 31
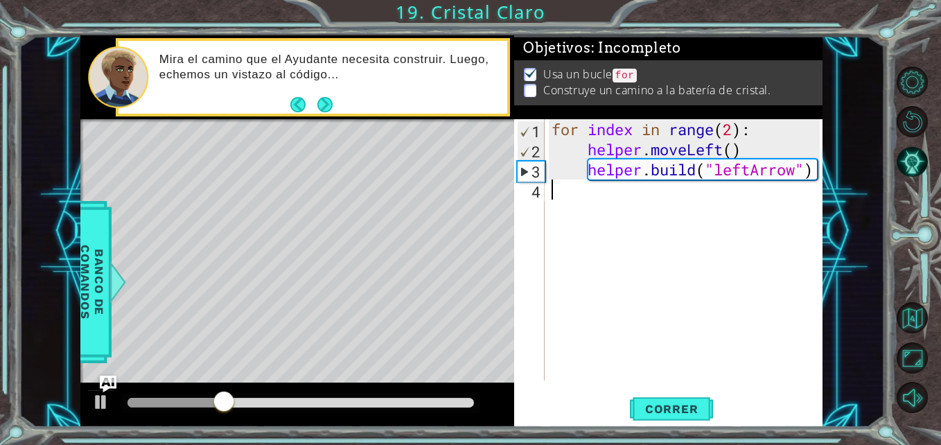
click at [734, 130] on div "for index in range ( 2 ) : helper . moveLeft ( ) helper . build ( "leftArrow" )" at bounding box center [687, 270] width 277 height 302
type textarea "for index in range(4):"
click at [665, 402] on span "Correr" at bounding box center [671, 409] width 81 height 14
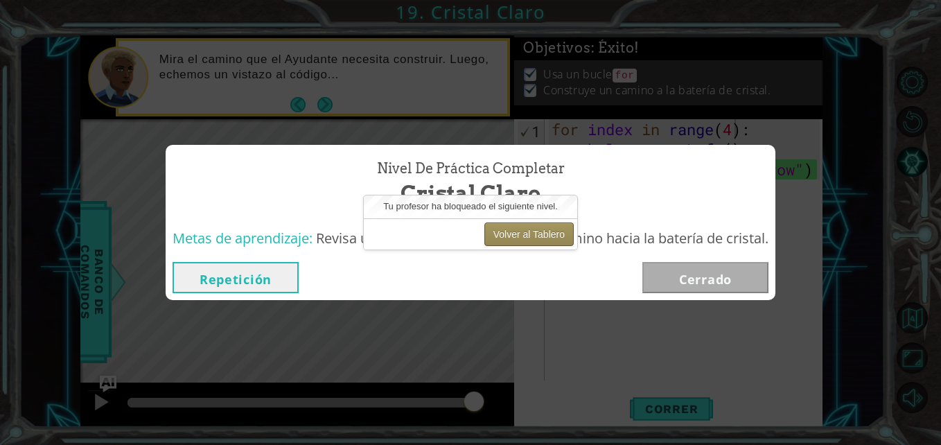
click at [537, 243] on button "Volver al Tablero" at bounding box center [529, 235] width 89 height 24
click at [539, 232] on button "Volver al Tablero" at bounding box center [529, 235] width 89 height 24
click at [521, 232] on button "Volver al Tablero" at bounding box center [529, 235] width 89 height 24
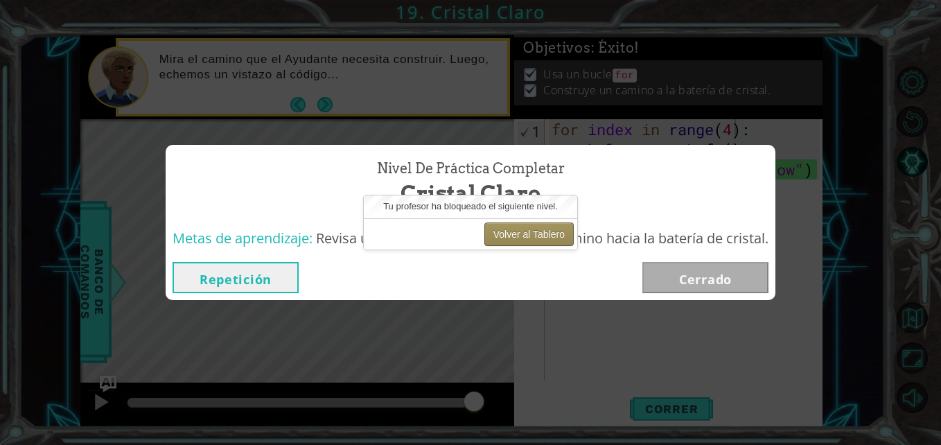
click at [521, 232] on button "Volver al Tablero" at bounding box center [529, 235] width 89 height 24
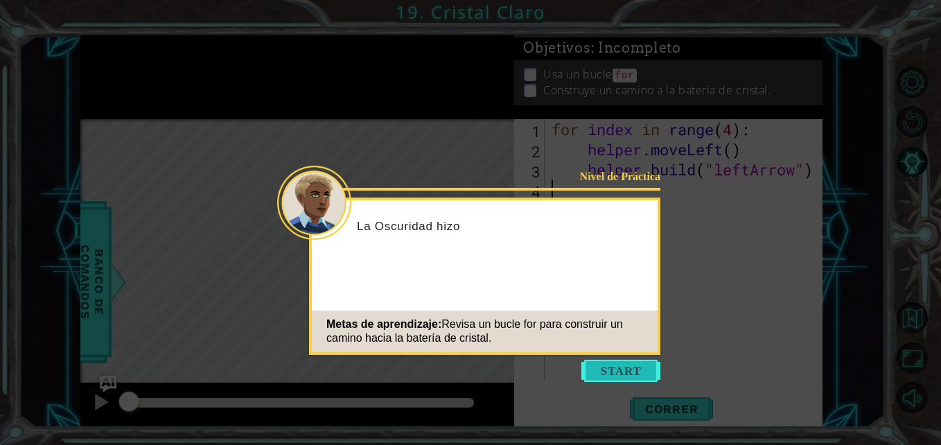
click at [638, 376] on button "Start" at bounding box center [621, 371] width 79 height 22
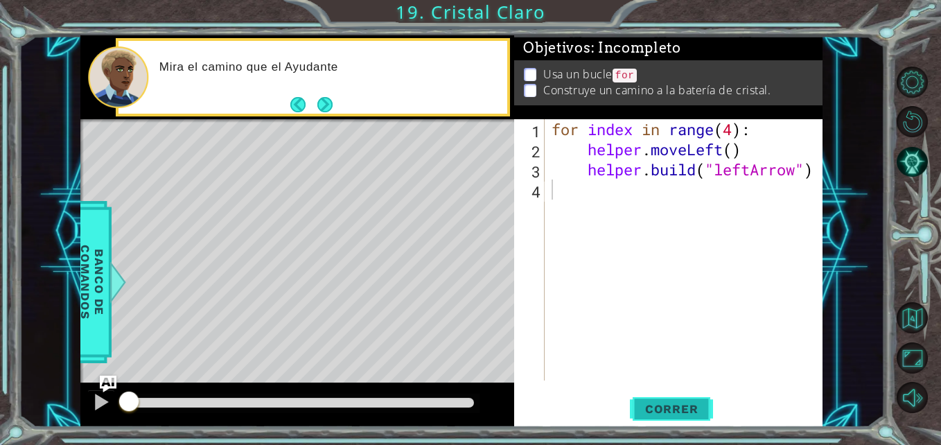
click at [674, 401] on button "Correr" at bounding box center [671, 409] width 83 height 31
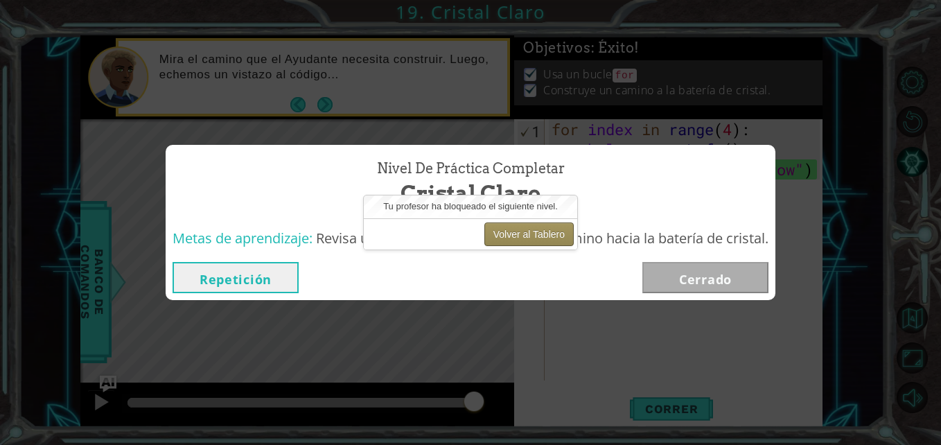
click at [530, 238] on button "Volver al Tablero" at bounding box center [529, 235] width 89 height 24
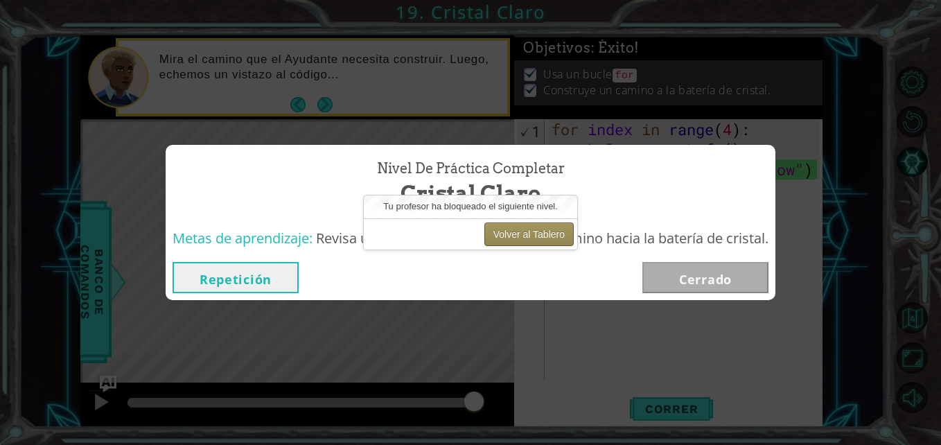
click at [530, 238] on button "Volver al Tablero" at bounding box center [529, 235] width 89 height 24
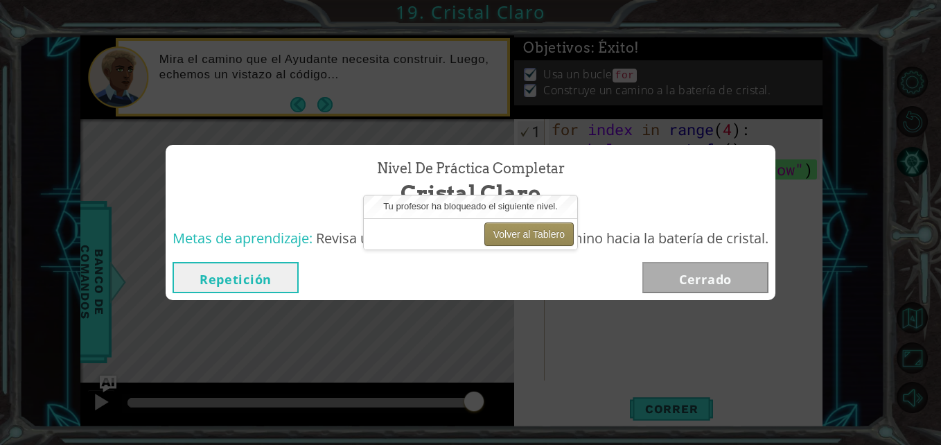
click at [530, 238] on button "Volver al Tablero" at bounding box center [529, 235] width 89 height 24
drag, startPoint x: 530, startPoint y: 238, endPoint x: 532, endPoint y: 229, distance: 9.2
click at [532, 229] on button "Volver al Tablero" at bounding box center [529, 235] width 89 height 24
